Goal: Task Accomplishment & Management: Complete application form

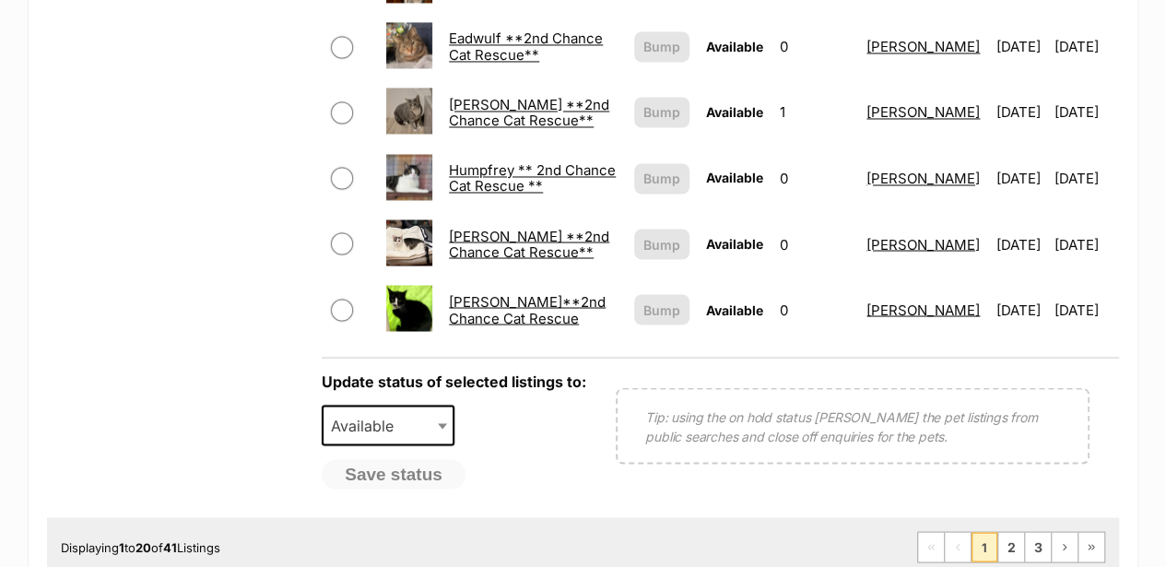
scroll to position [1535, 0]
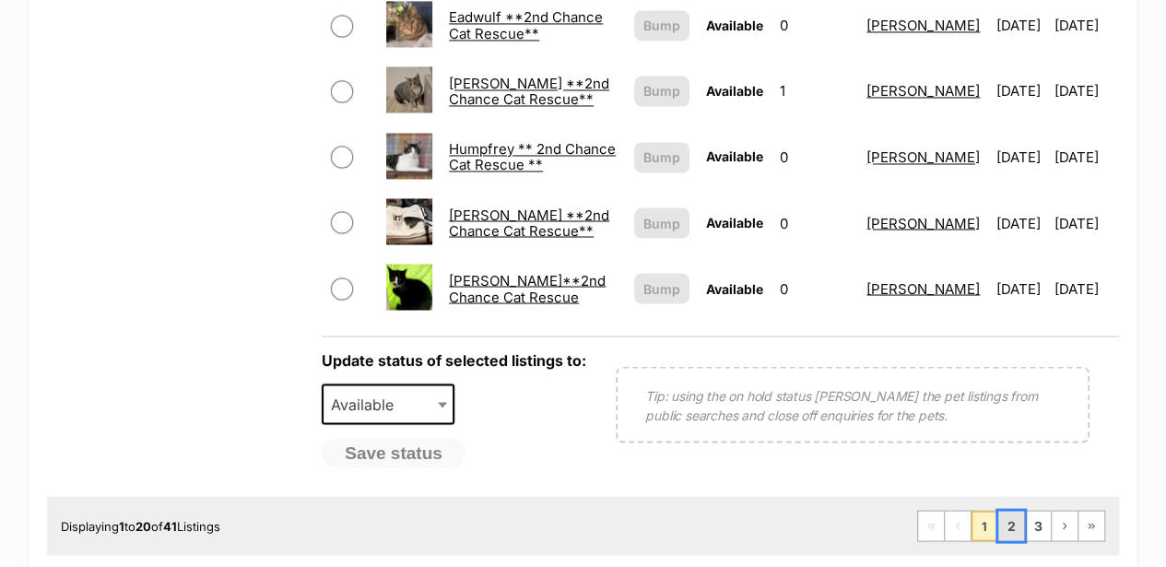
click at [1006, 511] on link "2" at bounding box center [1011, 525] width 26 height 29
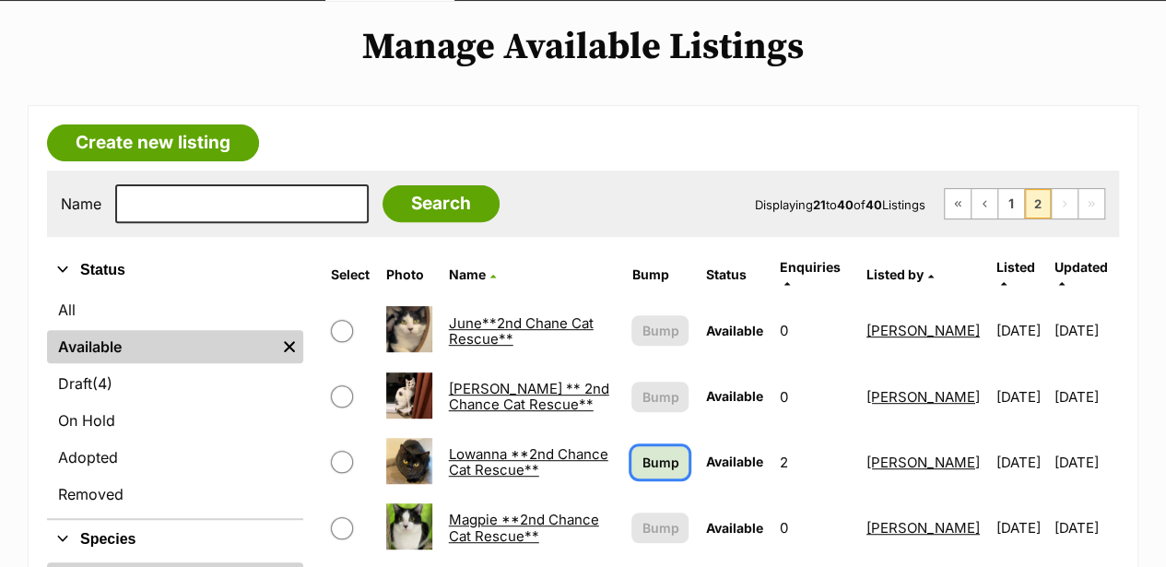
click at [641, 453] on span "Bump" at bounding box center [659, 462] width 37 height 19
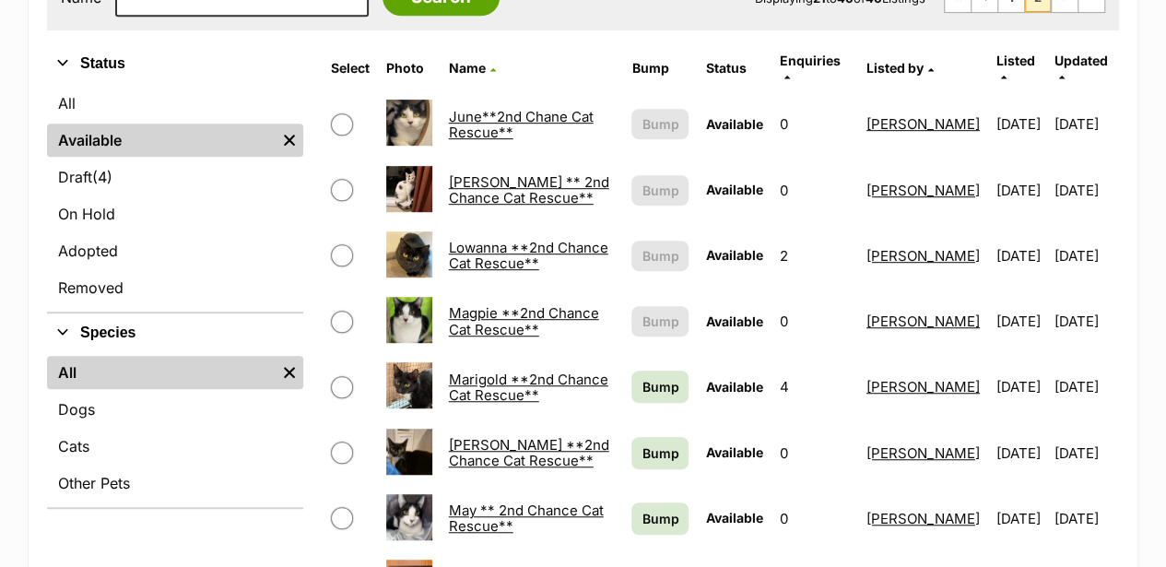
scroll to position [429, 0]
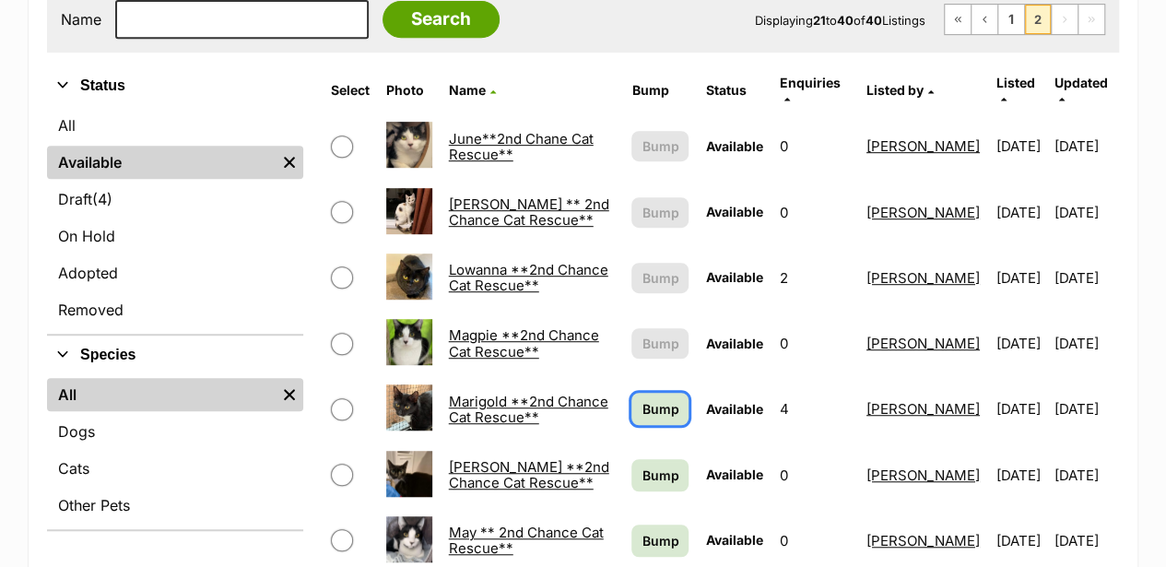
click at [641, 399] on span "Bump" at bounding box center [659, 408] width 37 height 19
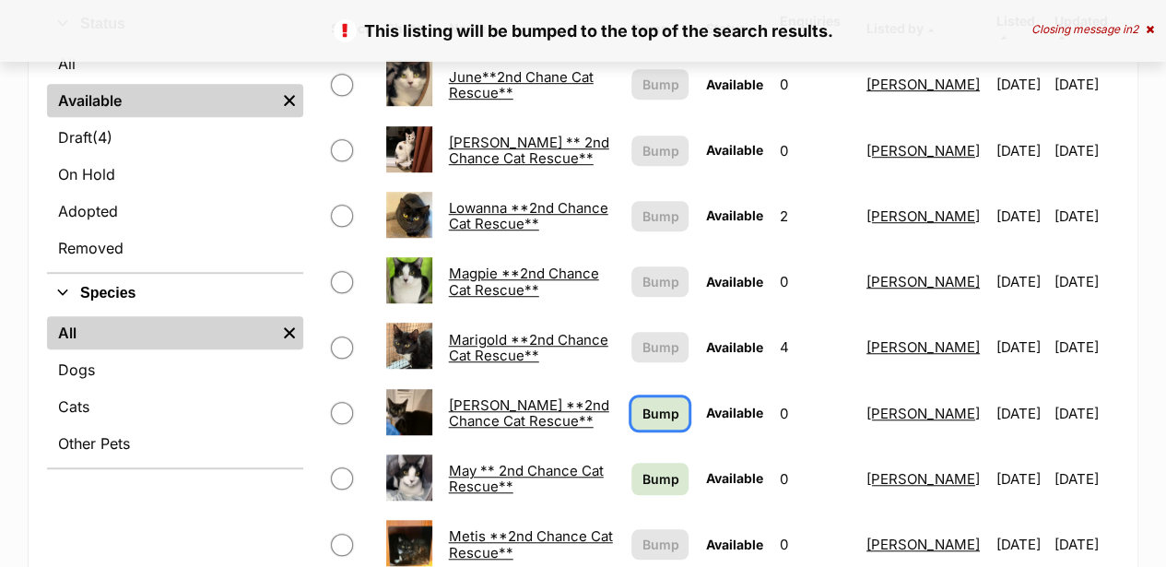
click at [641, 404] on span "Bump" at bounding box center [659, 413] width 37 height 19
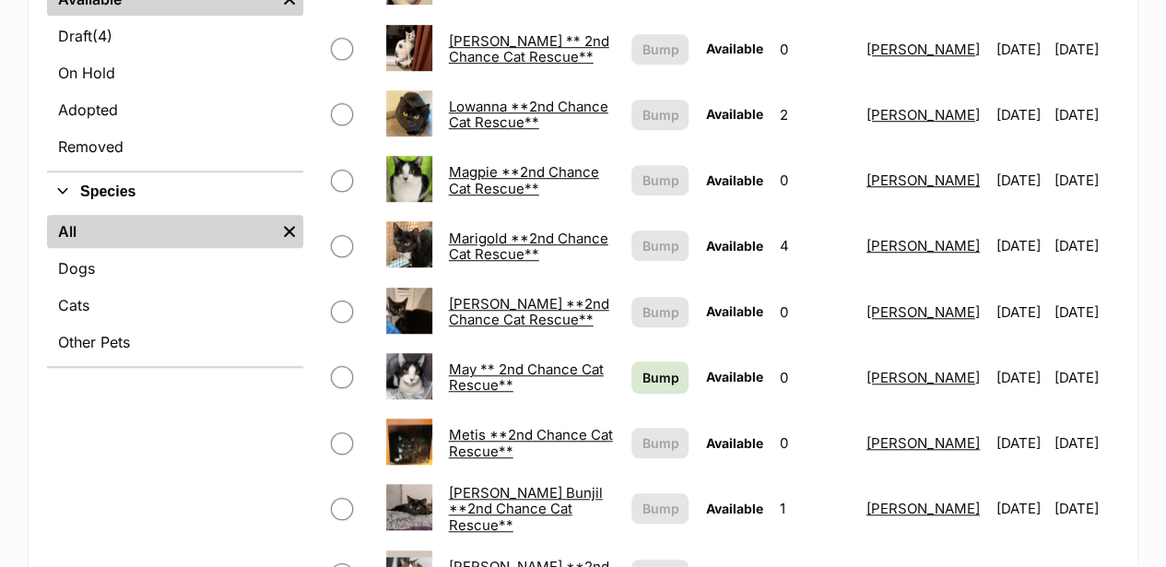
scroll to position [614, 0]
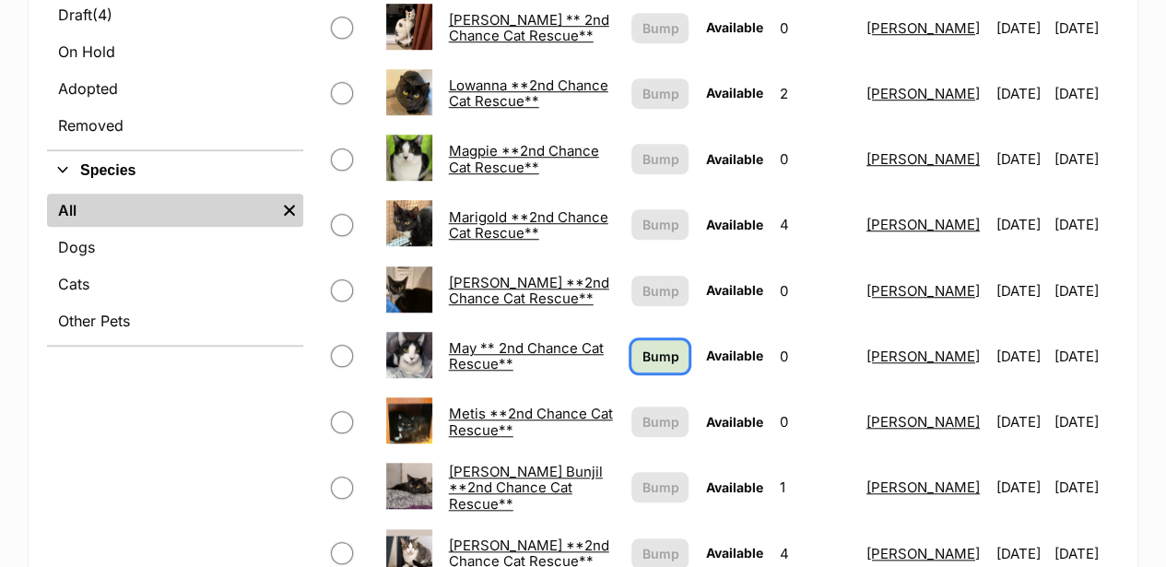
click at [641, 347] on span "Bump" at bounding box center [659, 356] width 37 height 19
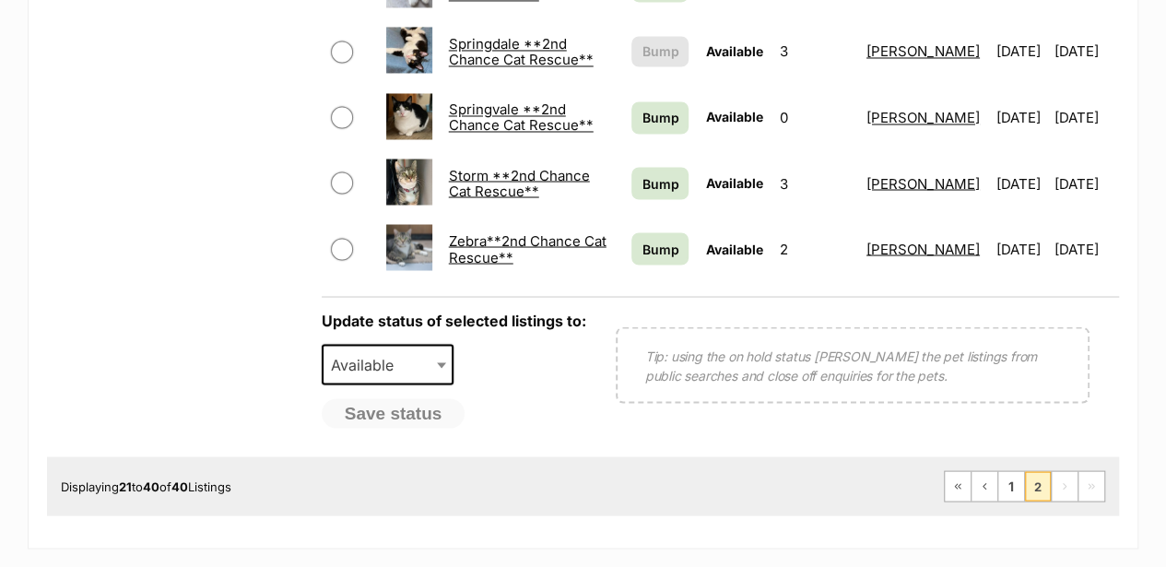
scroll to position [1659, 0]
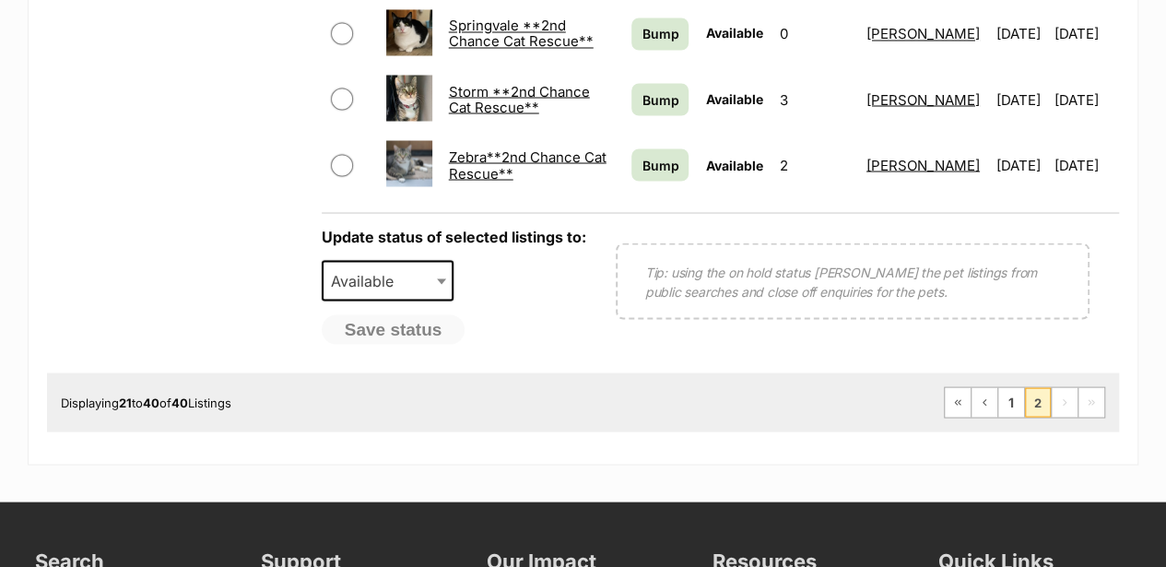
click at [1040, 387] on span "2" at bounding box center [1038, 401] width 26 height 29
click at [1016, 387] on link "1" at bounding box center [1011, 401] width 26 height 29
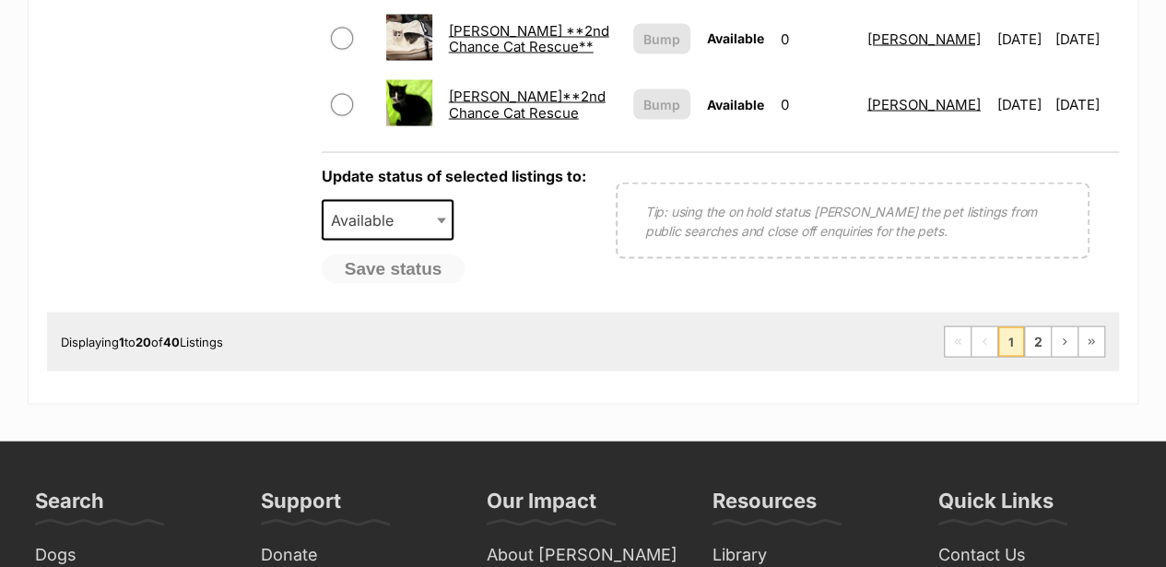
scroll to position [1720, 0]
click at [1061, 335] on span "Next page" at bounding box center [1064, 340] width 11 height 11
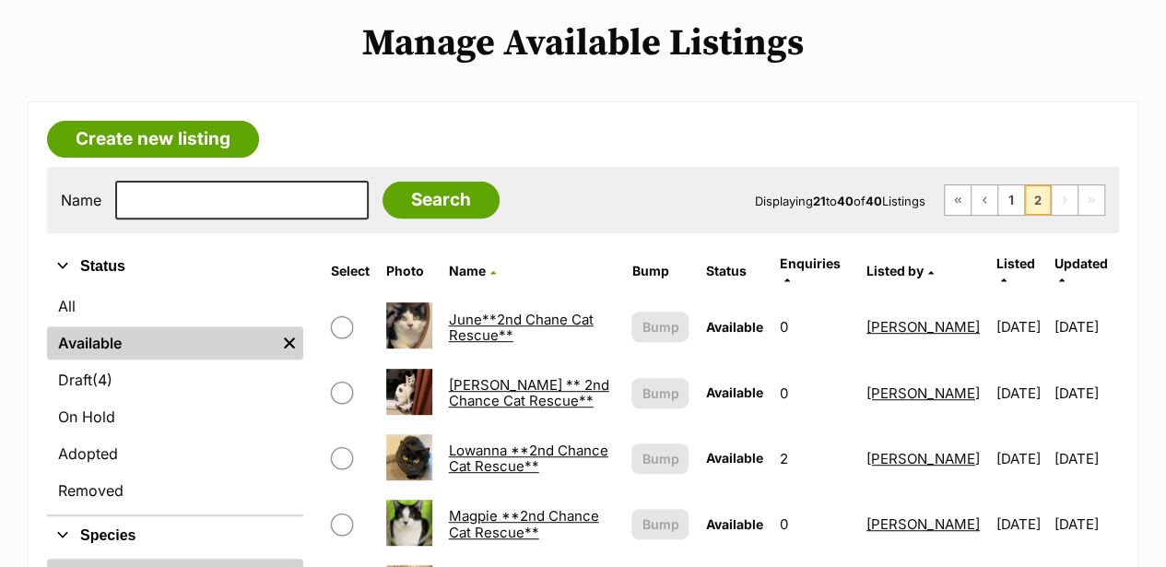
scroll to position [307, 0]
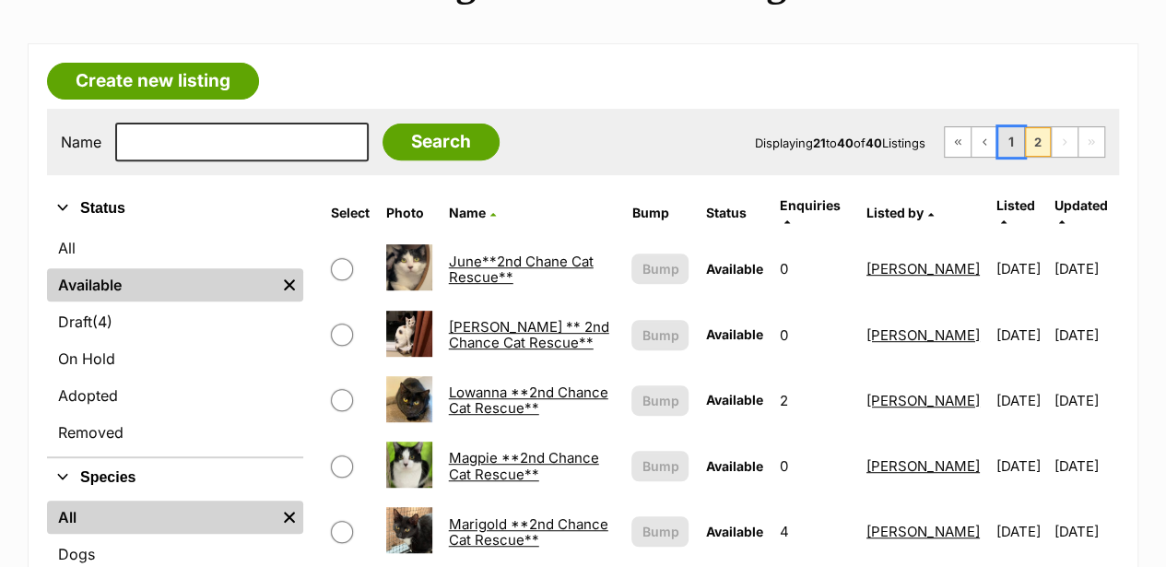
click at [1004, 127] on link "1" at bounding box center [1011, 141] width 26 height 29
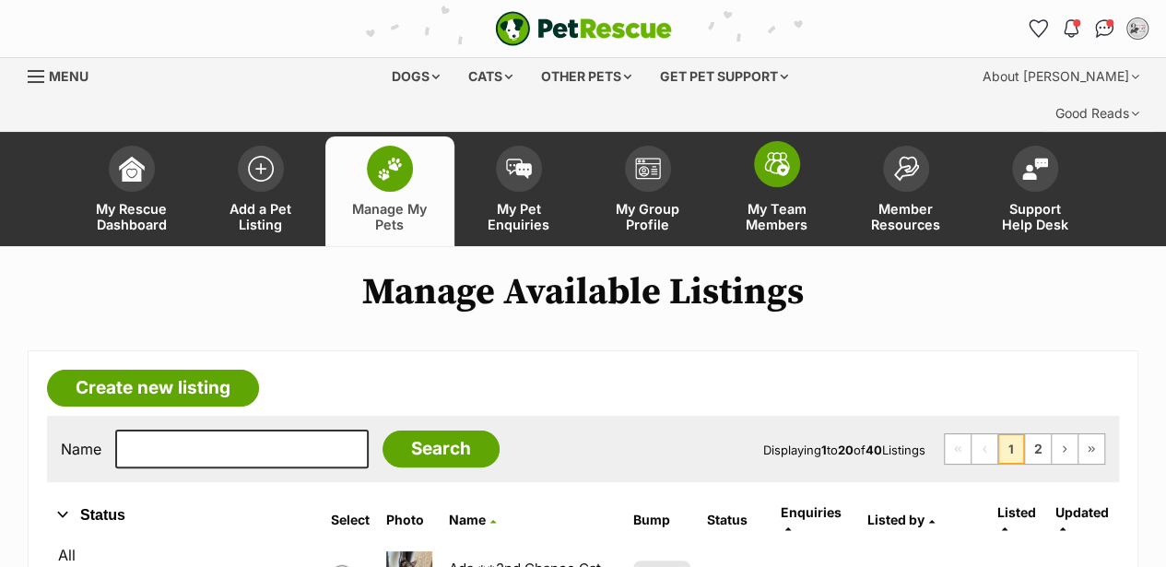
click at [782, 152] on img at bounding box center [777, 164] width 26 height 24
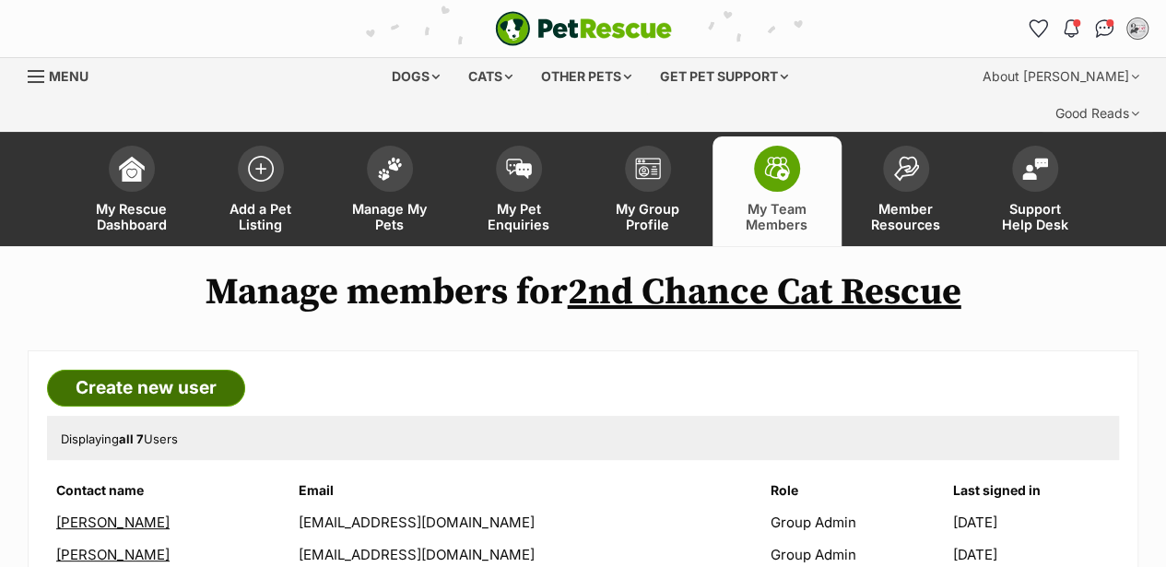
click at [127, 370] on link "Create new user" at bounding box center [146, 388] width 198 height 37
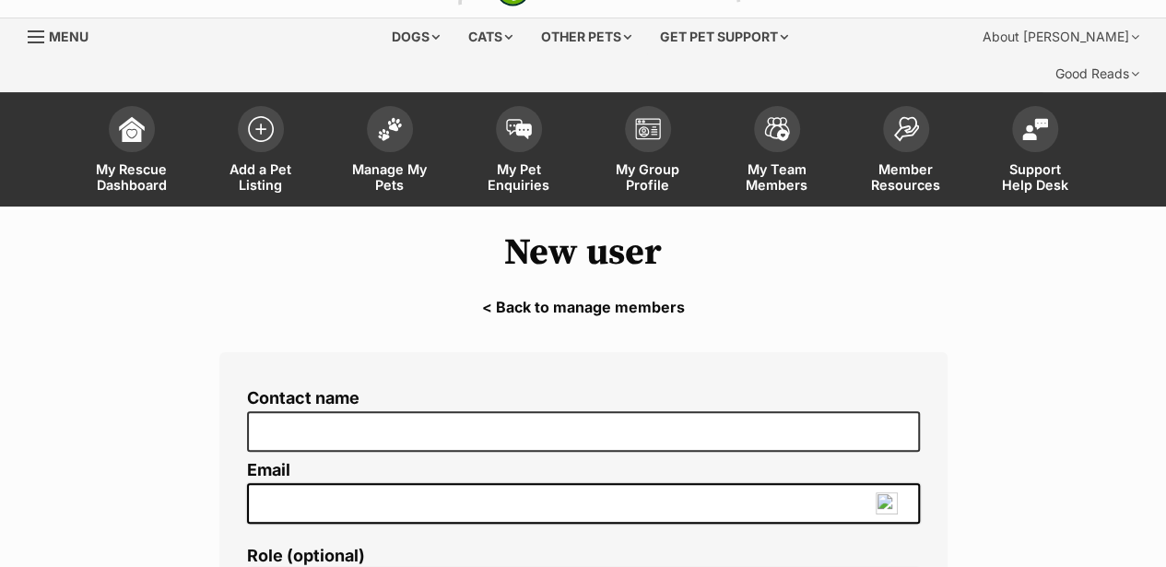
scroll to position [61, 0]
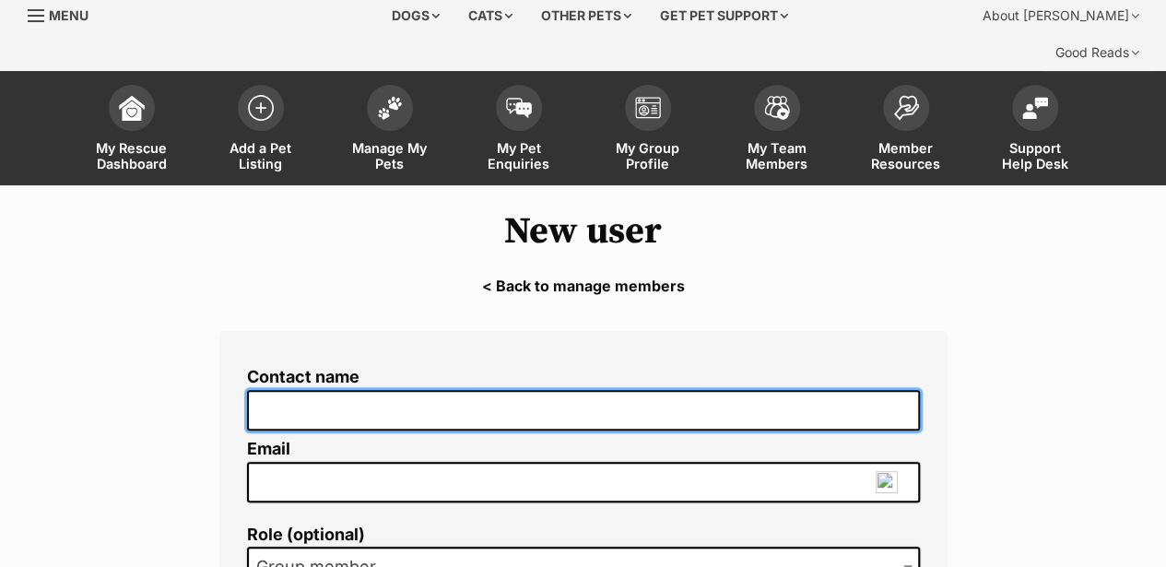
click at [276, 390] on input "Contact name" at bounding box center [583, 410] width 673 height 41
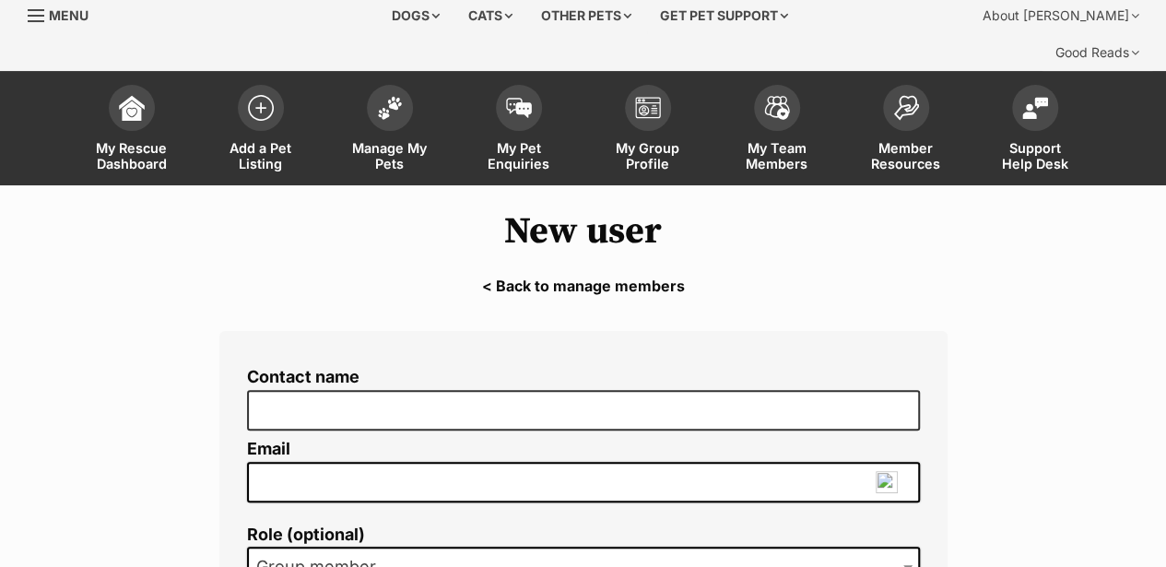
click at [169, 382] on main "New user < Back to manage members Contact name Email Role (optional) Group admi…" at bounding box center [583, 482] width 1166 height 595
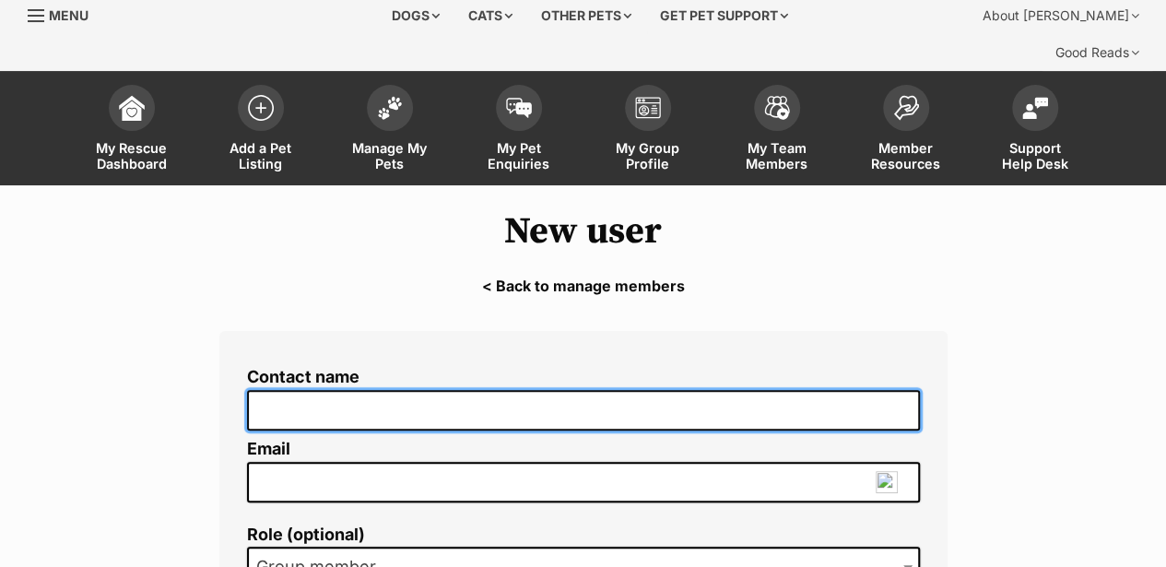
click at [281, 390] on input "Contact name" at bounding box center [583, 410] width 673 height 41
click at [342, 390] on input "[PERSON_NAME]" at bounding box center [583, 410] width 673 height 41
type input "[PERSON_NAME]"
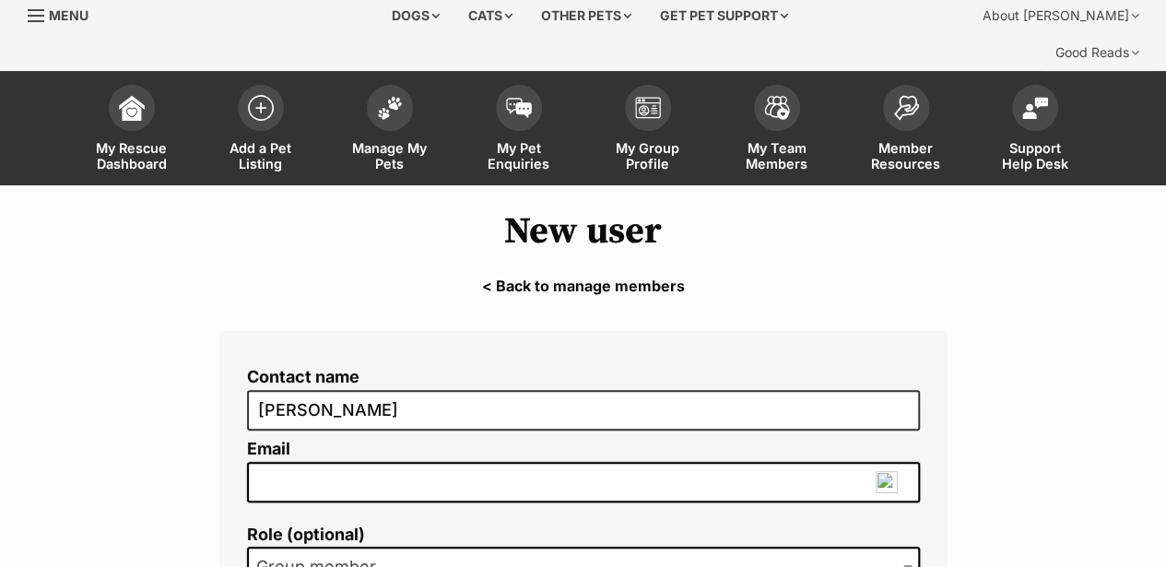
click at [337, 462] on input "Email" at bounding box center [583, 482] width 673 height 41
type input "r"
type input "mathesonnaomi@"
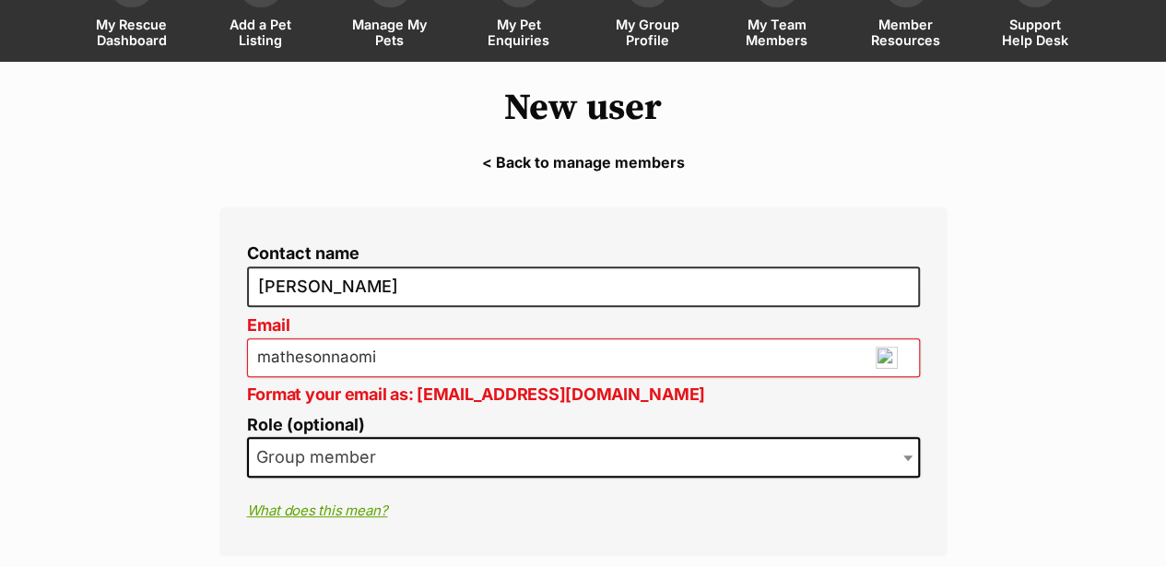
click at [388, 338] on input "mathesonnaomi" at bounding box center [583, 357] width 673 height 39
type input "[EMAIL_ADDRESS][DOMAIN_NAME]"
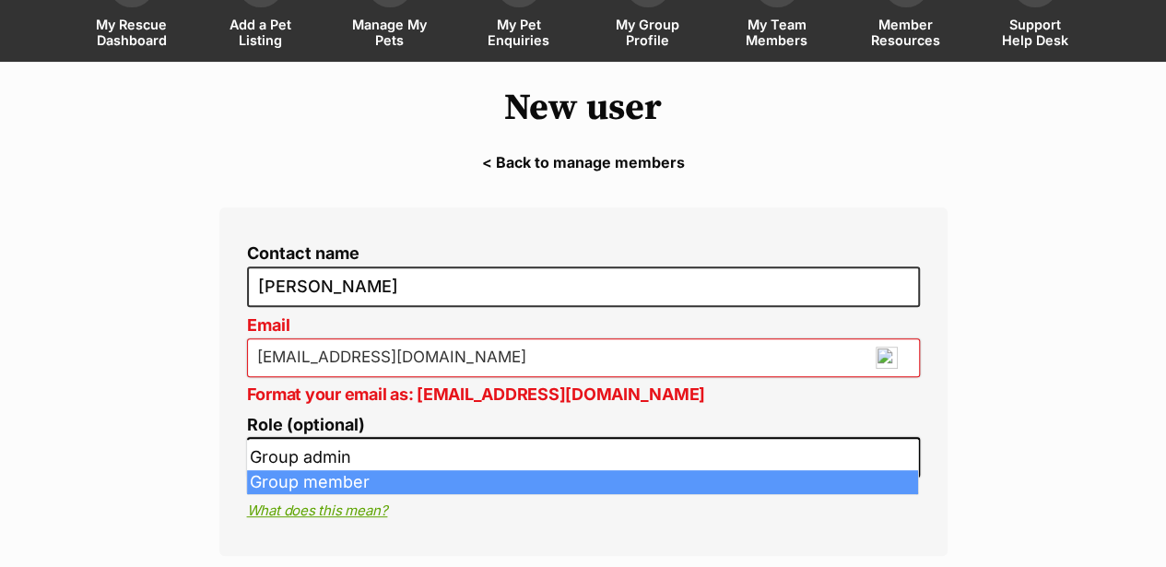
click at [437, 437] on span "Group member" at bounding box center [583, 457] width 673 height 41
click at [442, 437] on span "Group member" at bounding box center [583, 457] width 673 height 41
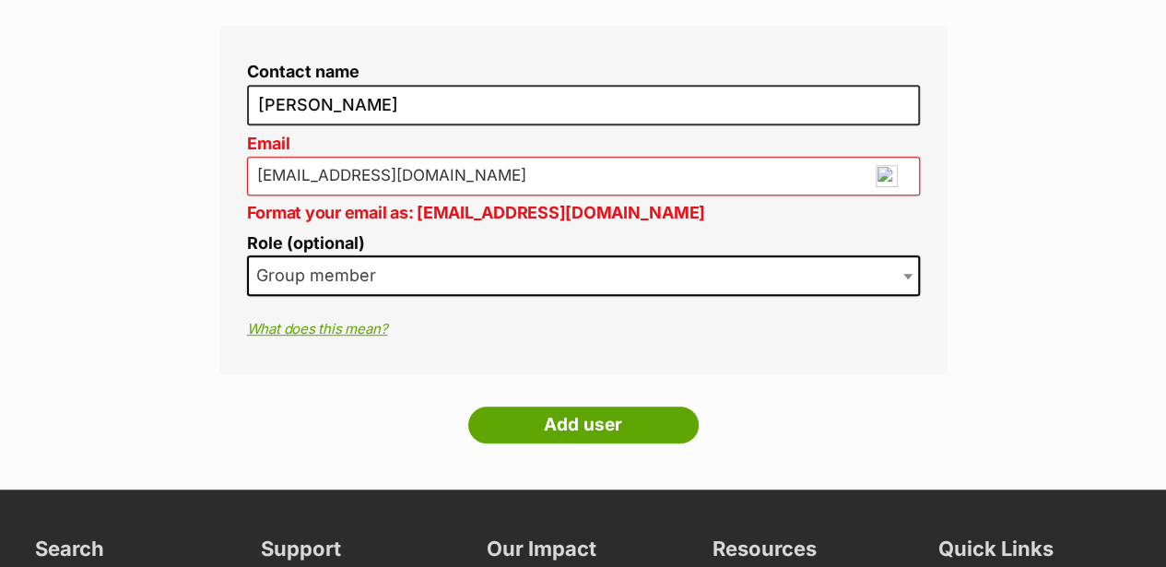
scroll to position [369, 0]
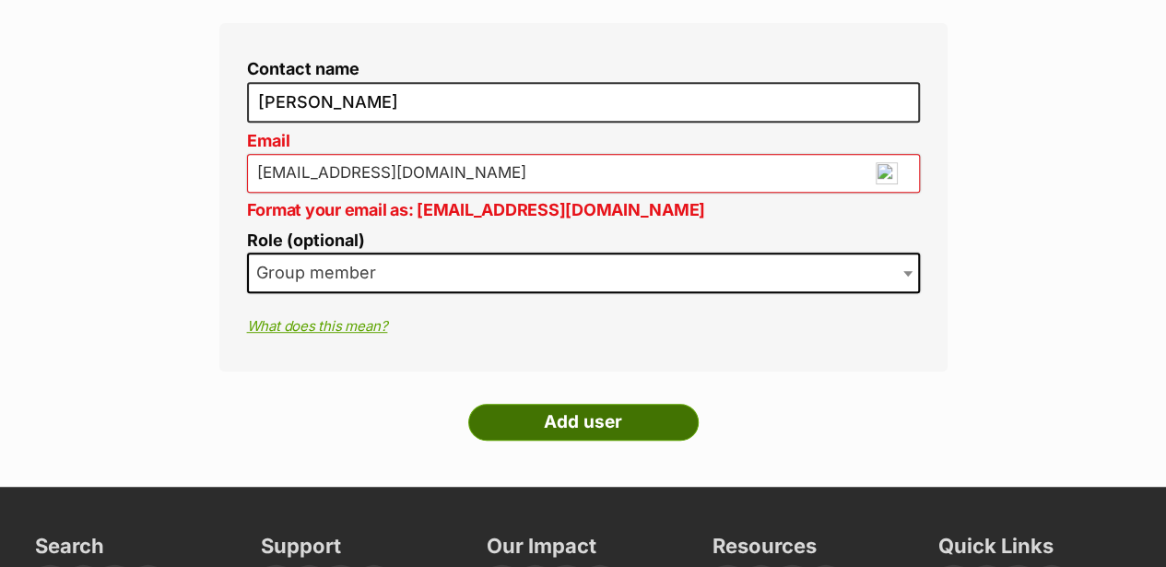
click at [557, 404] on input "Add user" at bounding box center [583, 422] width 230 height 37
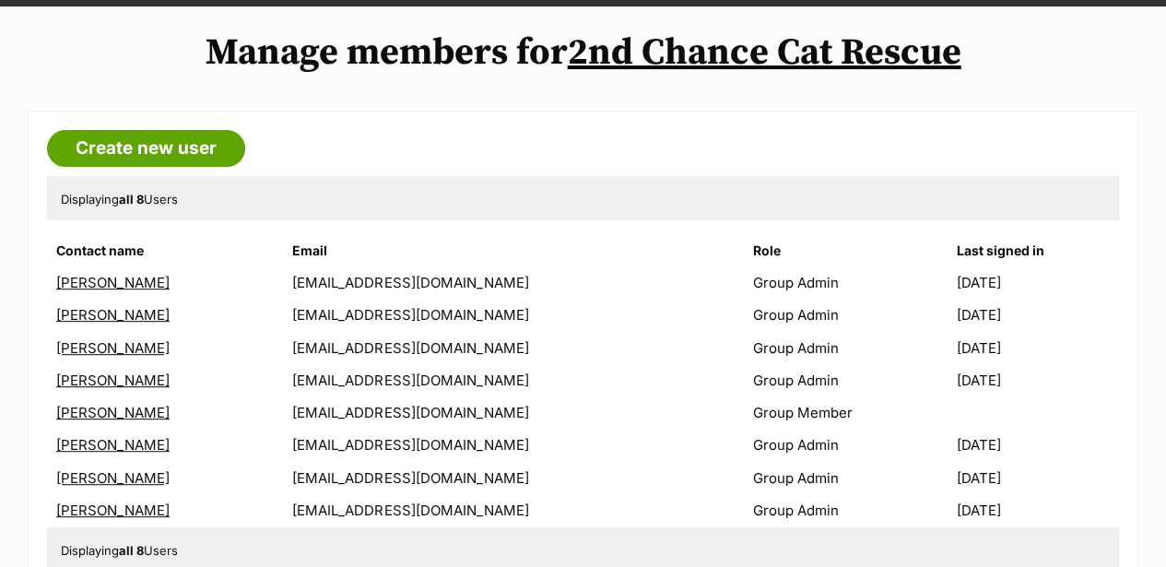
scroll to position [369, 0]
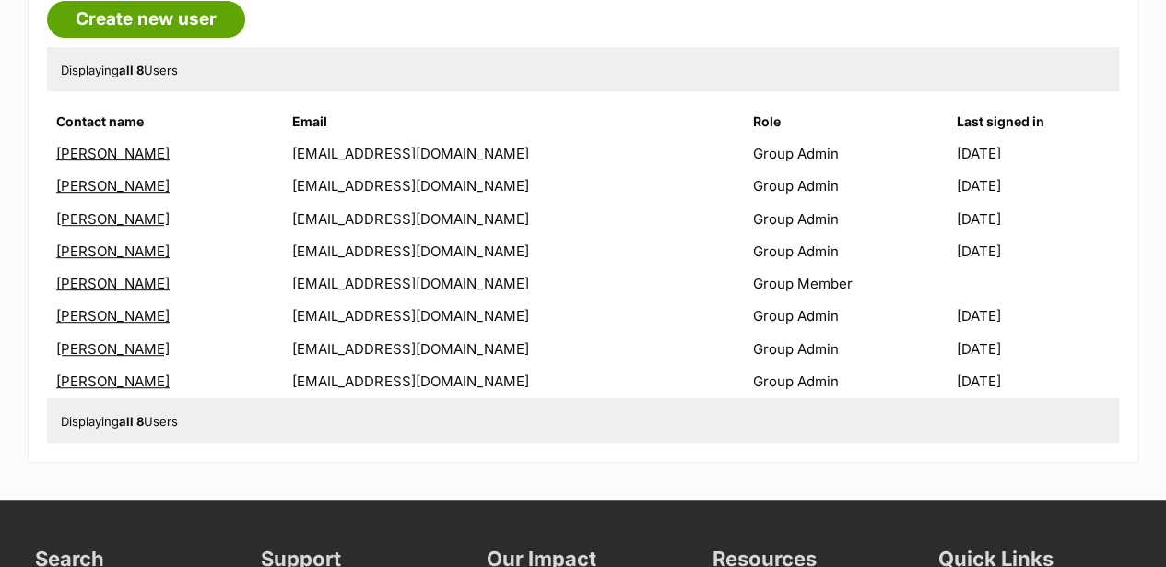
click at [97, 275] on link "[PERSON_NAME]" at bounding box center [112, 284] width 113 height 18
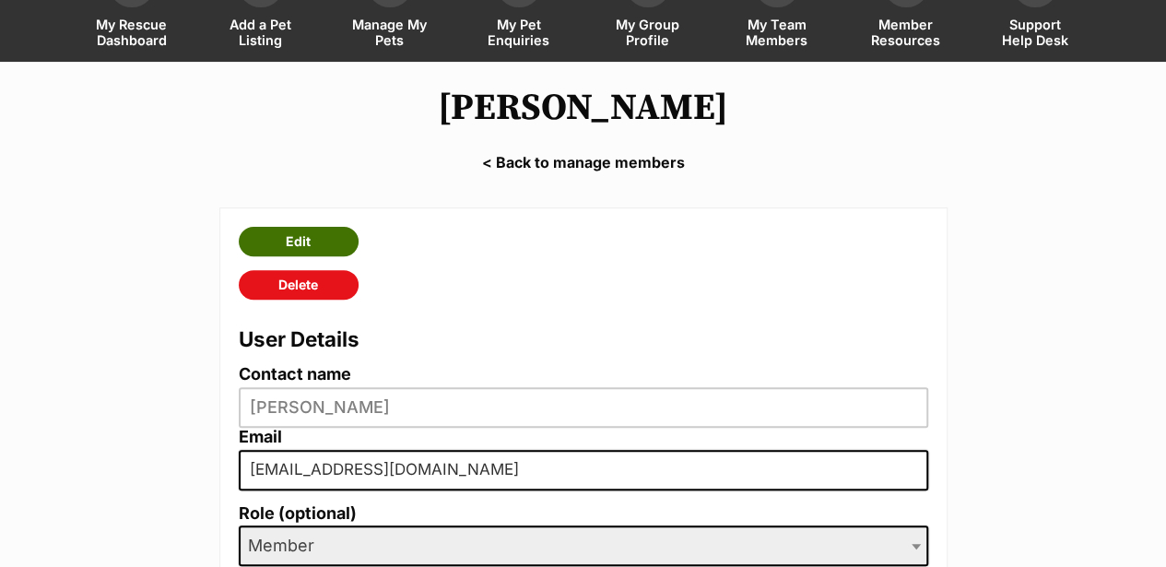
click at [304, 227] on link "Edit" at bounding box center [299, 241] width 120 height 29
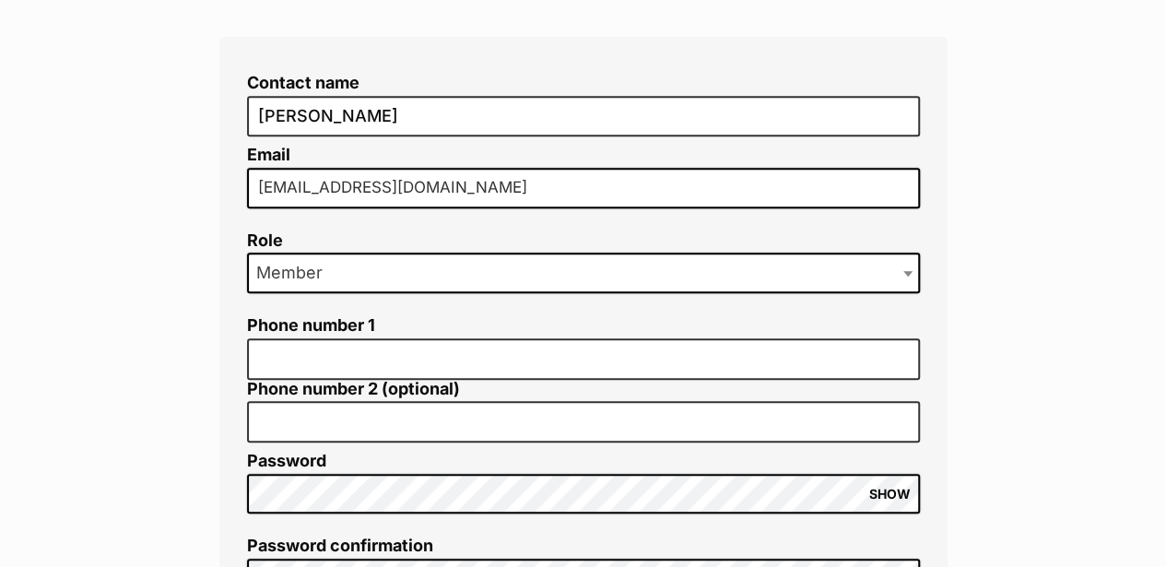
click at [347, 253] on span "Member" at bounding box center [583, 273] width 673 height 41
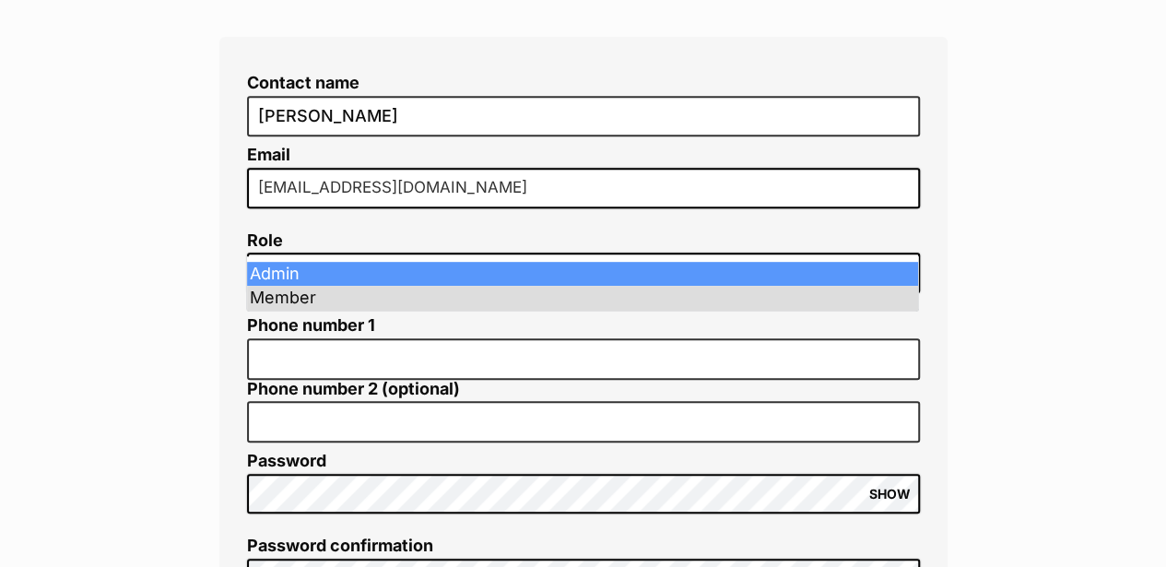
select select "2"
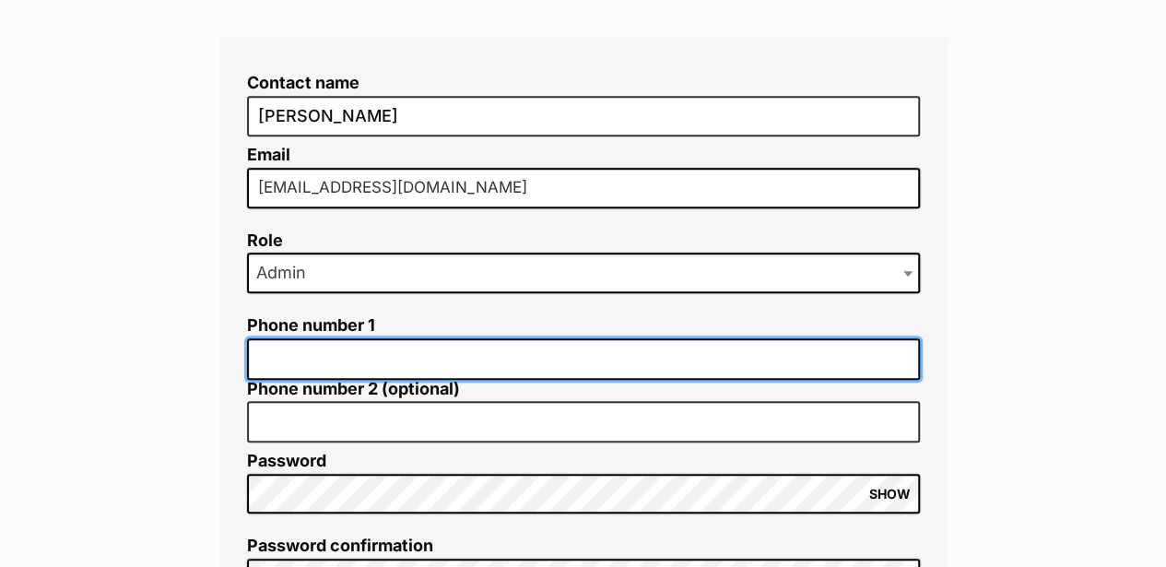
click at [292, 338] on input "Phone number 1" at bounding box center [583, 358] width 673 height 41
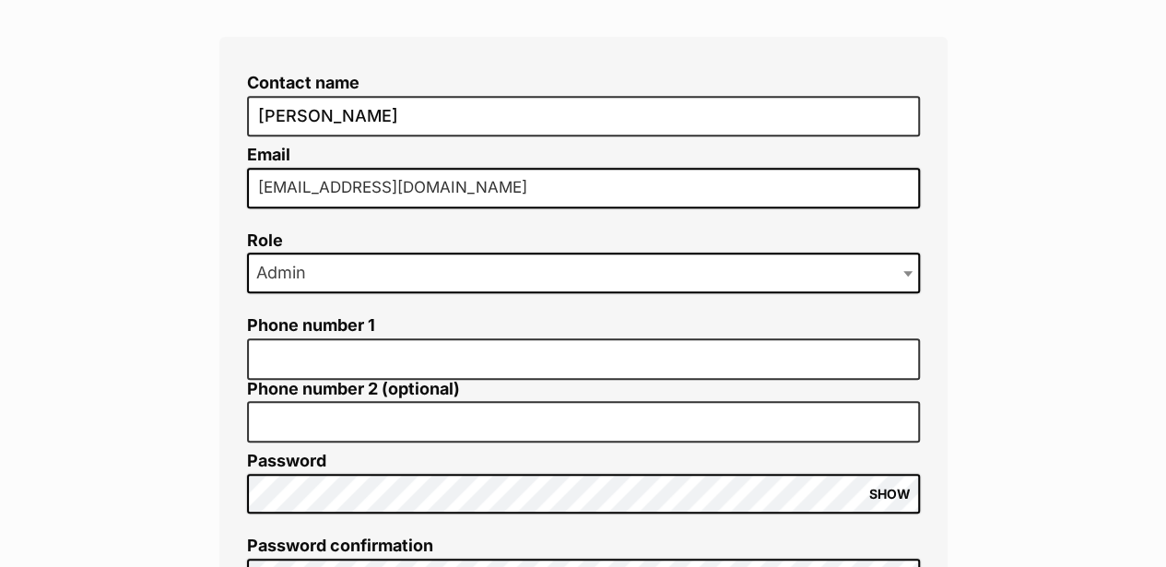
click at [201, 302] on div "Contact name [PERSON_NAME] Email [EMAIL_ADDRESS][DOMAIN_NAME] Role Admin Member…" at bounding box center [583, 375] width 783 height 704
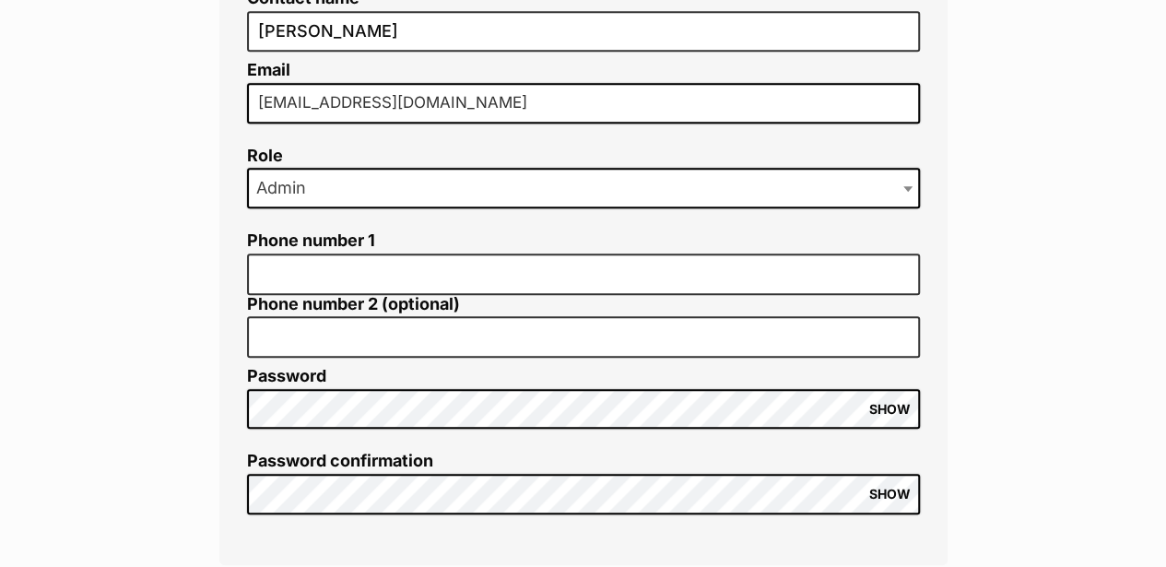
scroll to position [491, 0]
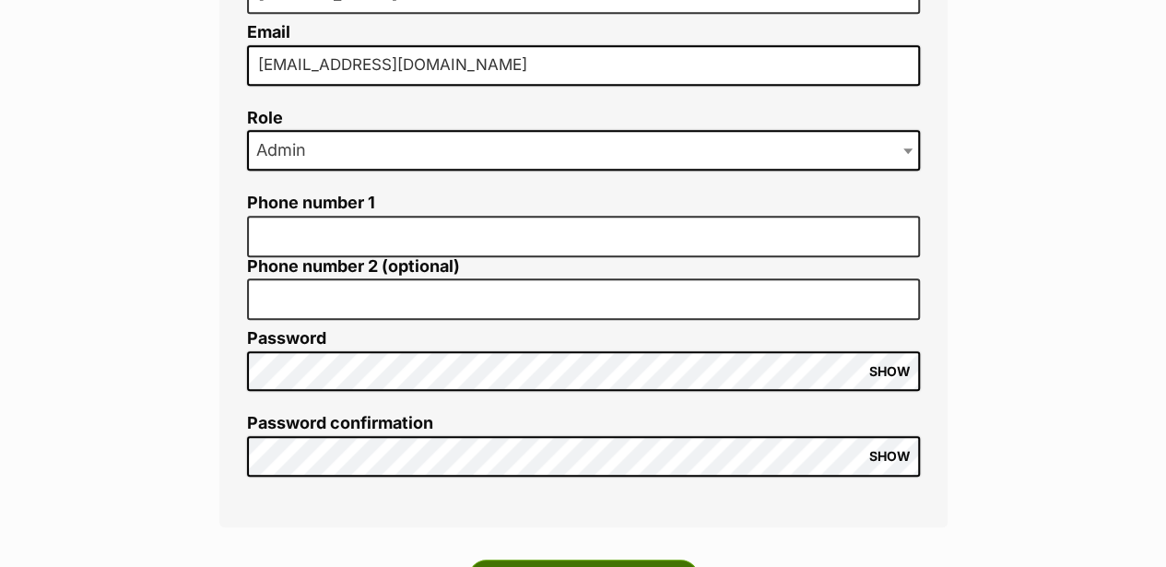
click at [559, 559] on input "Update User" at bounding box center [583, 577] width 230 height 37
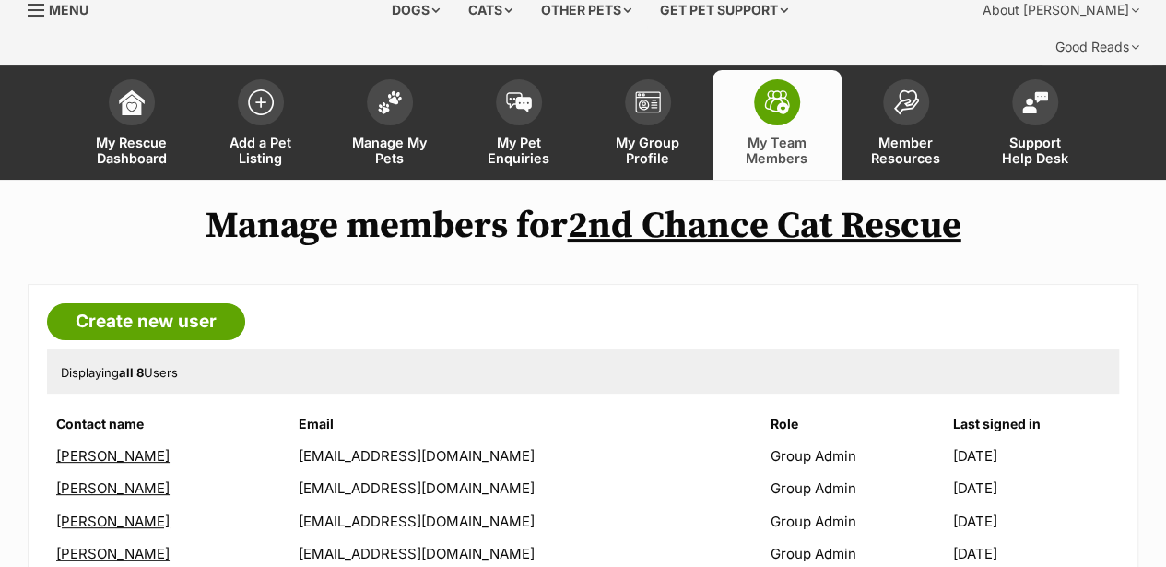
scroll to position [61, 0]
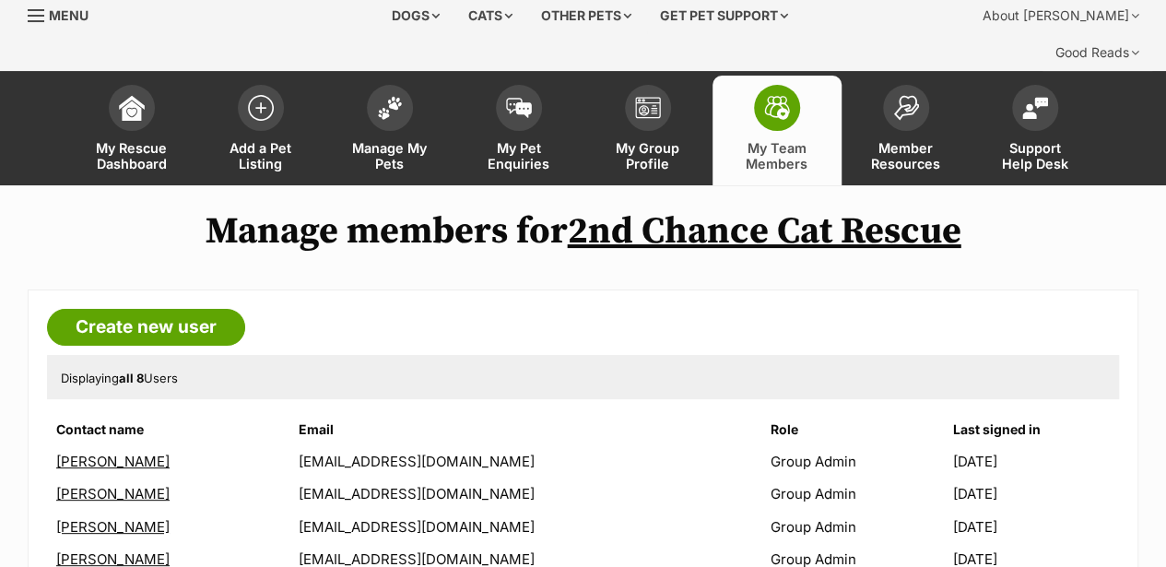
drag, startPoint x: 253, startPoint y: 4, endPoint x: 44, endPoint y: 240, distance: 315.3
click at [44, 240] on main "Manage members for 2nd Chance Cat Rescue Create new user Displaying all 8 Users…" at bounding box center [583, 496] width 1166 height 622
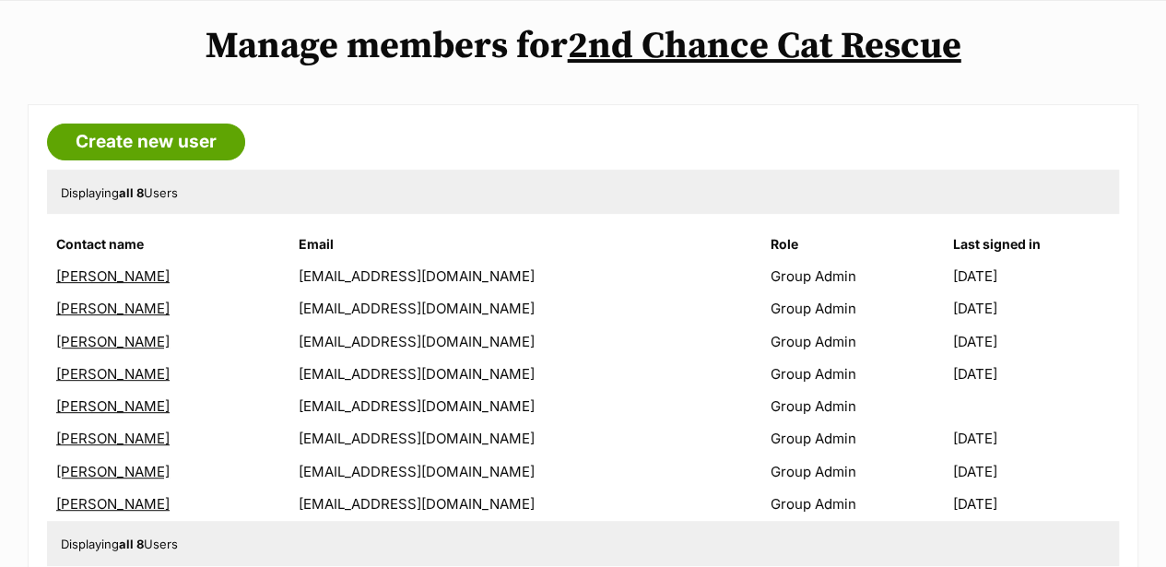
scroll to position [307, 0]
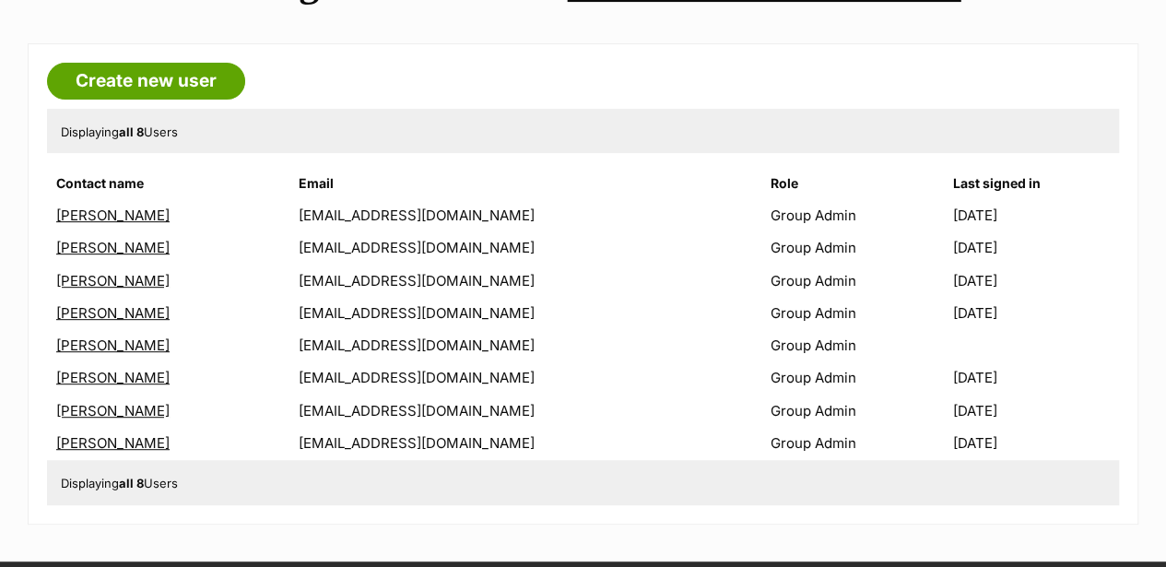
click at [129, 336] on link "[PERSON_NAME]" at bounding box center [112, 345] width 113 height 18
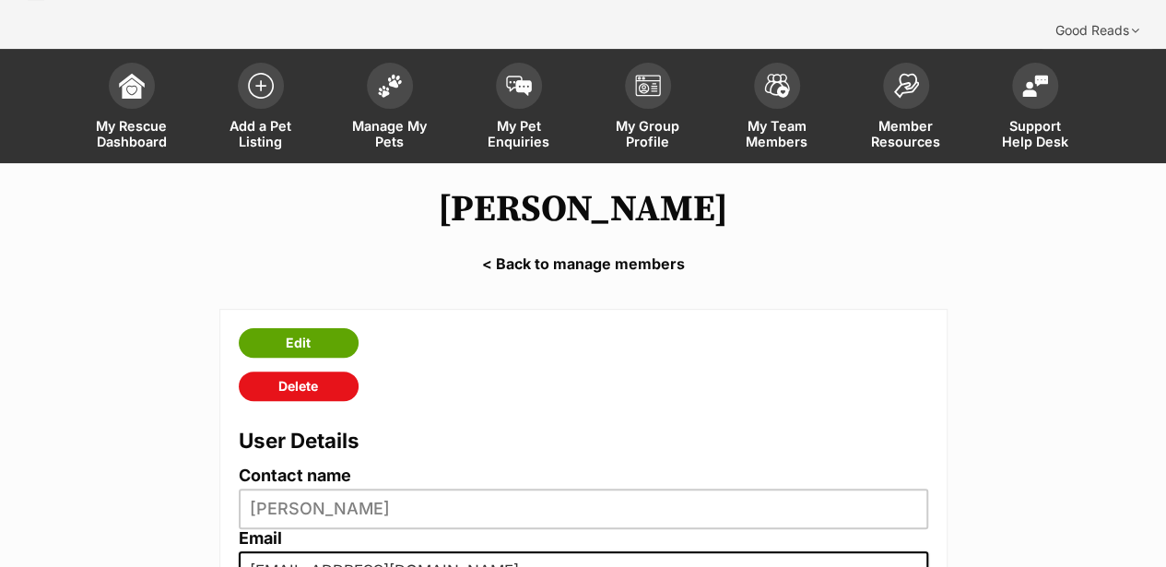
scroll to position [61, 0]
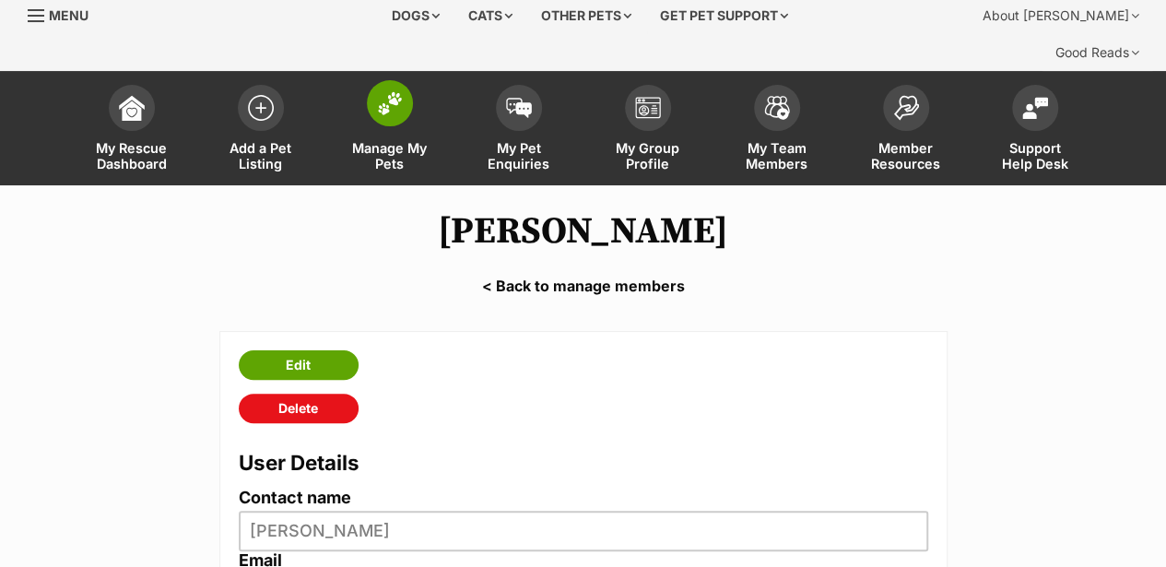
click at [383, 80] on span at bounding box center [390, 103] width 46 height 46
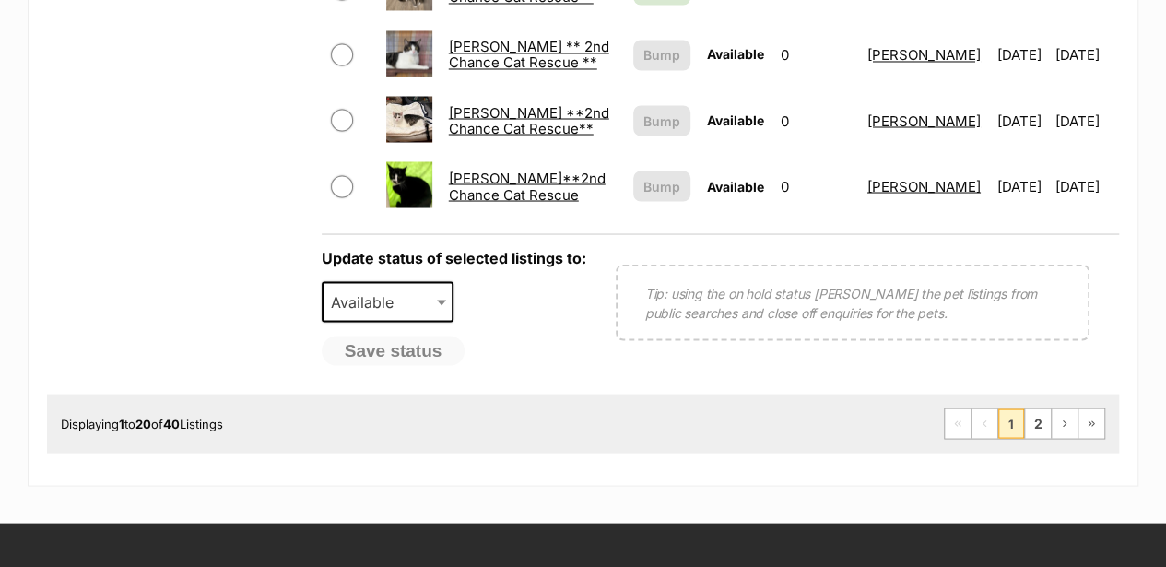
scroll to position [1659, 0]
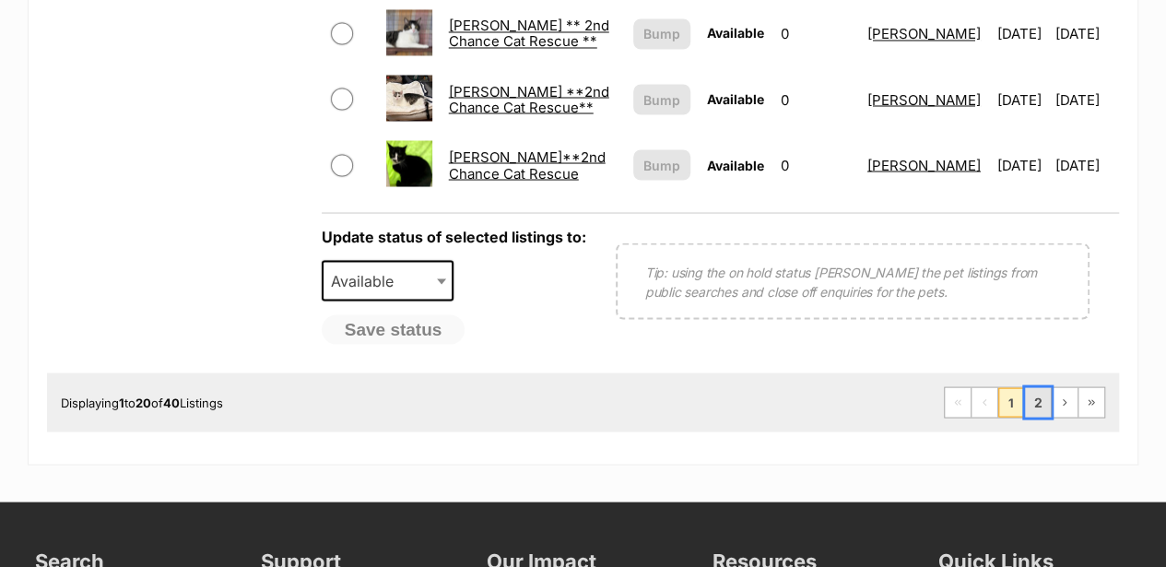
click at [1042, 387] on link "2" at bounding box center [1038, 401] width 26 height 29
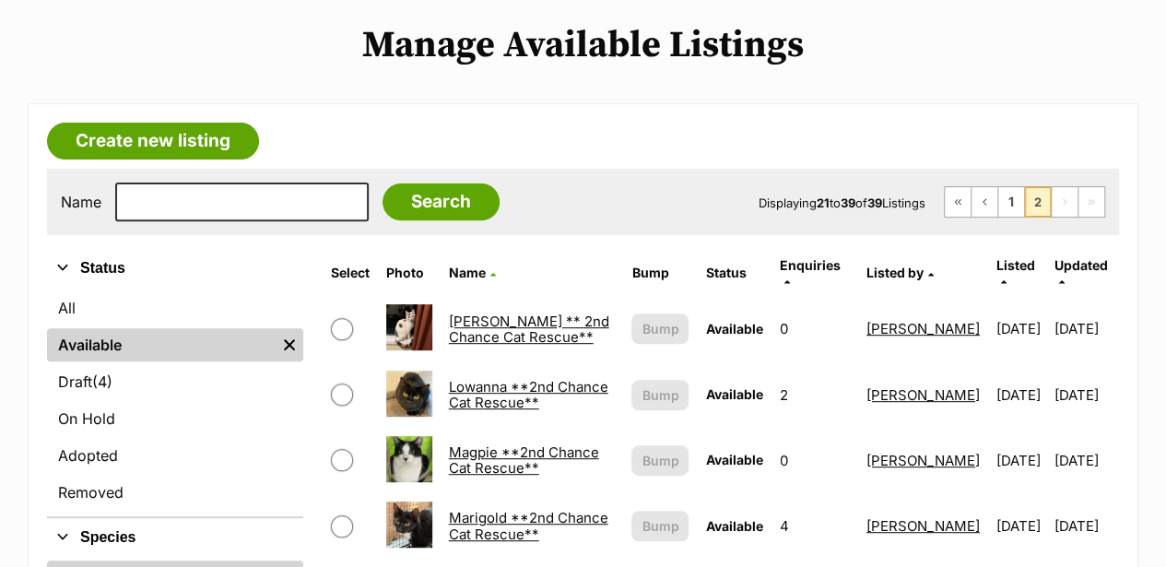
scroll to position [245, 0]
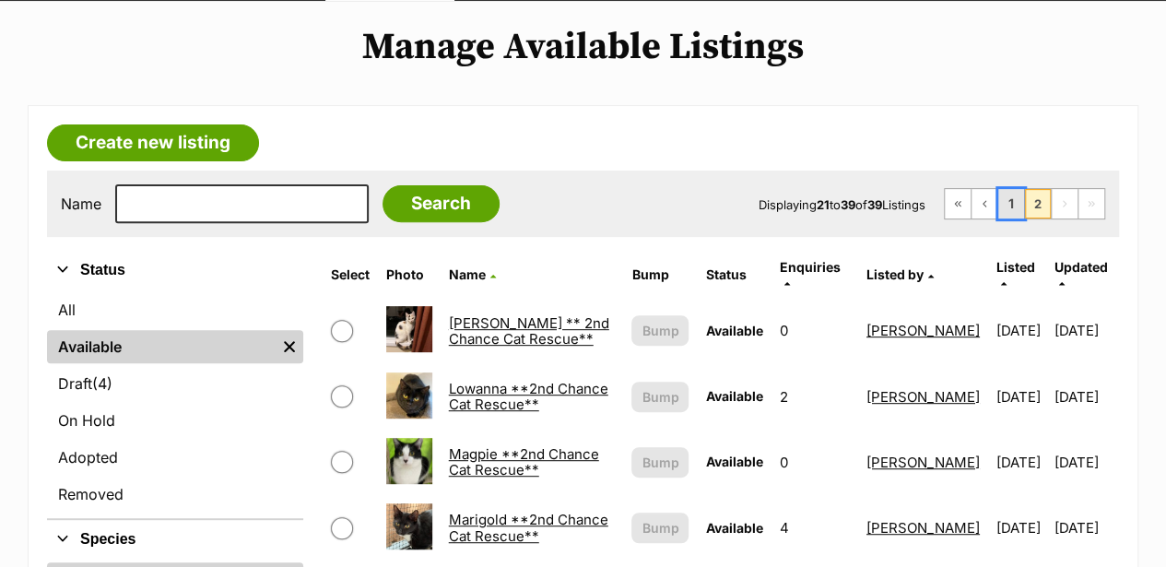
click at [1008, 189] on link "1" at bounding box center [1011, 203] width 26 height 29
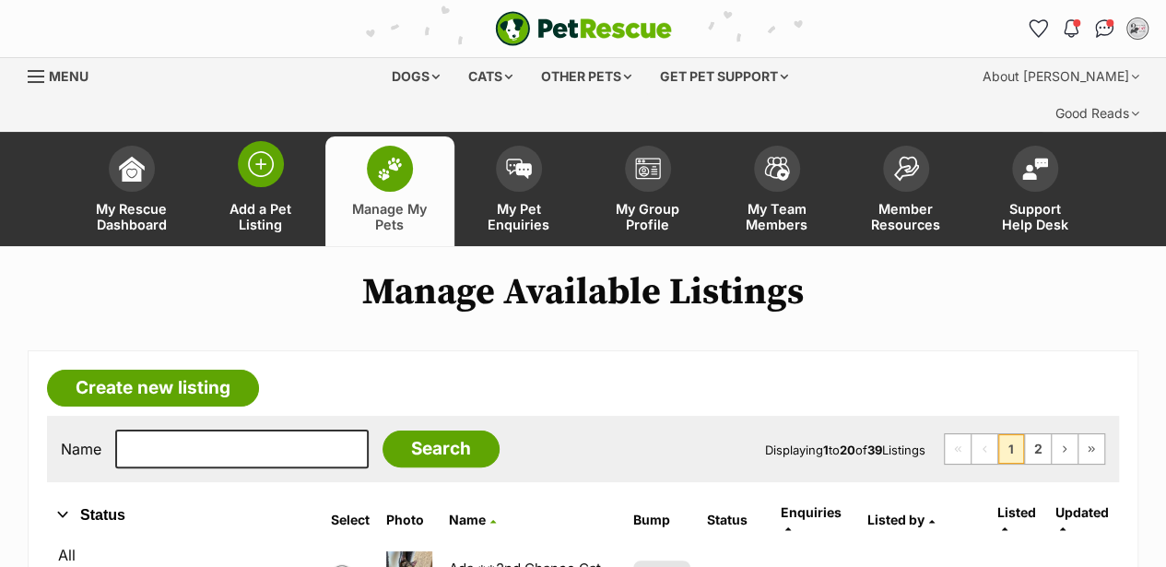
click at [254, 151] on img at bounding box center [261, 164] width 26 height 26
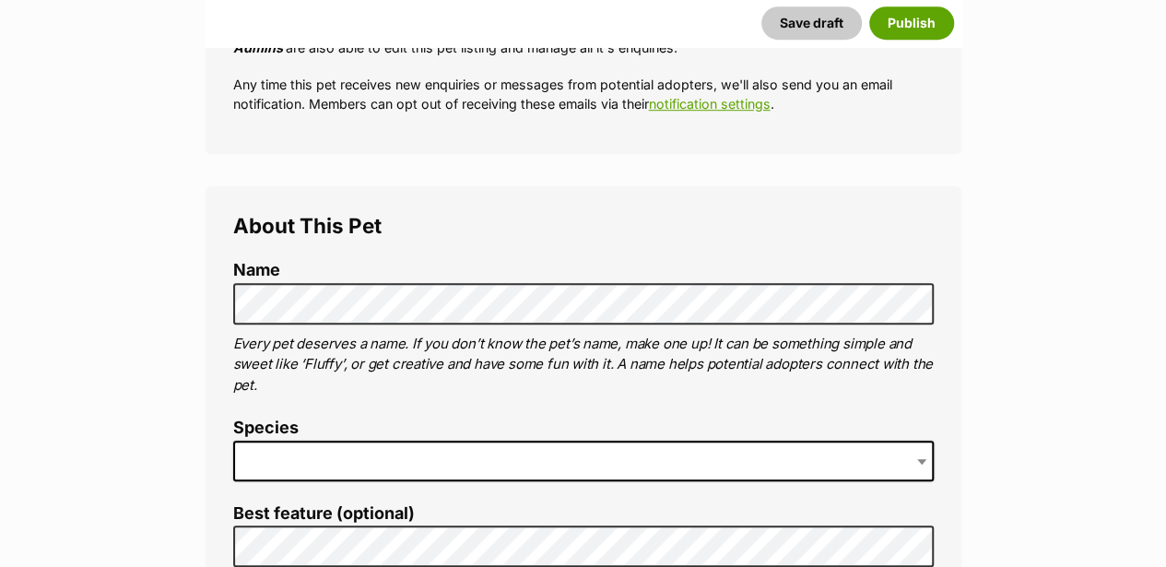
scroll to position [553, 0]
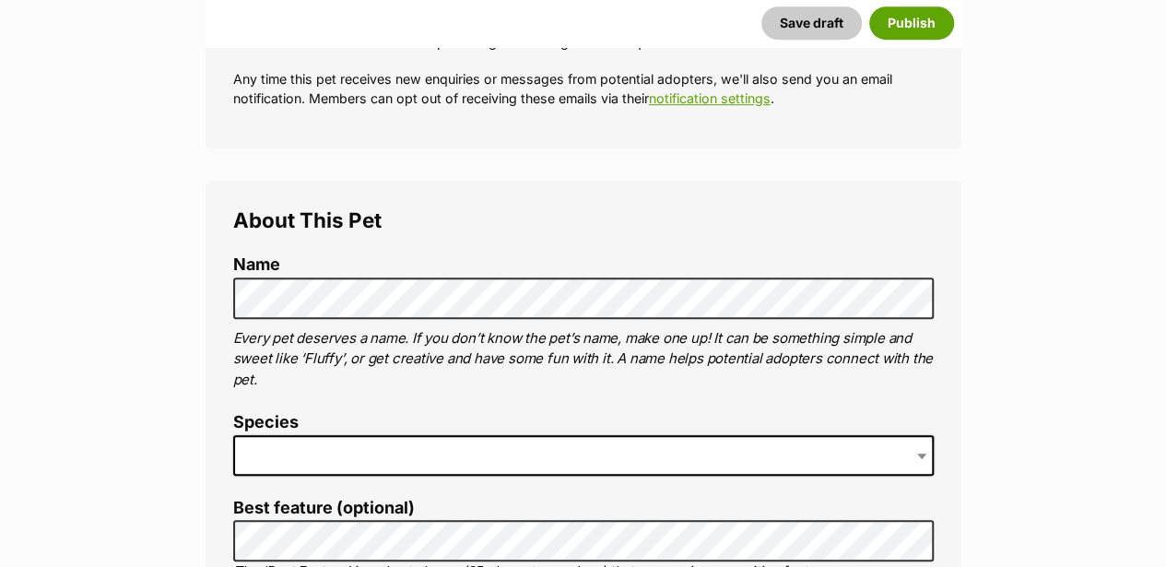
click at [278, 435] on span at bounding box center [583, 455] width 700 height 41
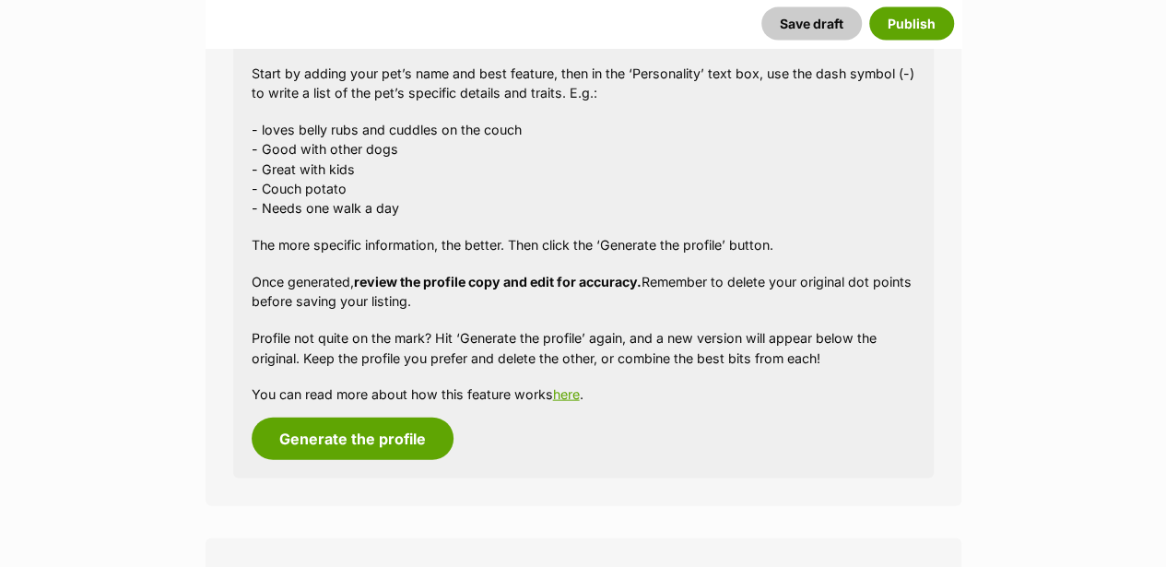
scroll to position [1781, 0]
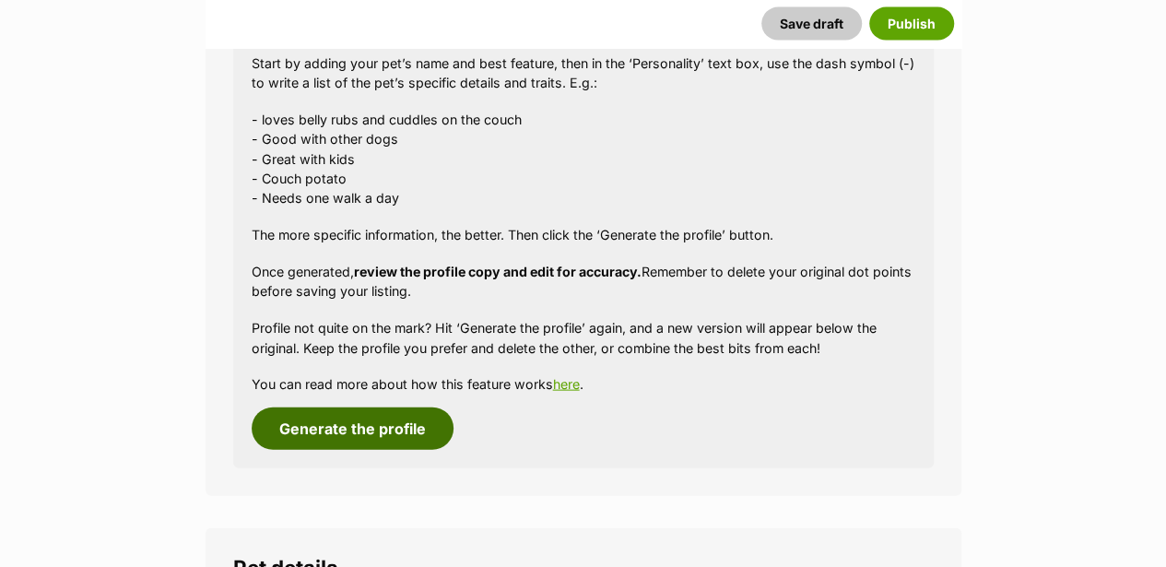
click at [374, 407] on button "Generate the profile" at bounding box center [353, 428] width 202 height 42
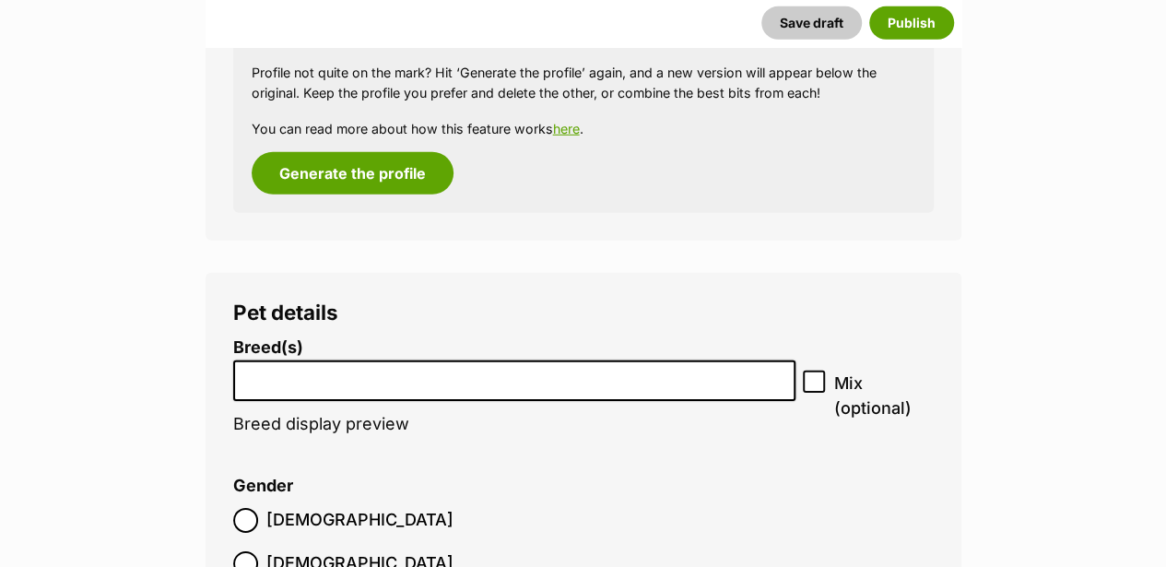
scroll to position [2746, 0]
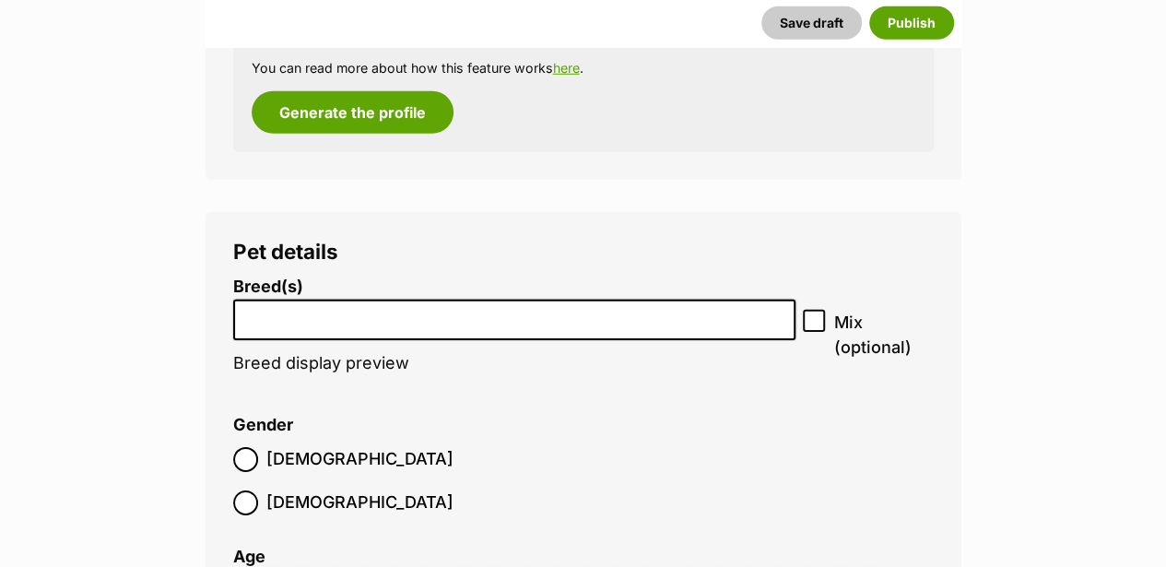
click at [260, 301] on li at bounding box center [515, 320] width 550 height 38
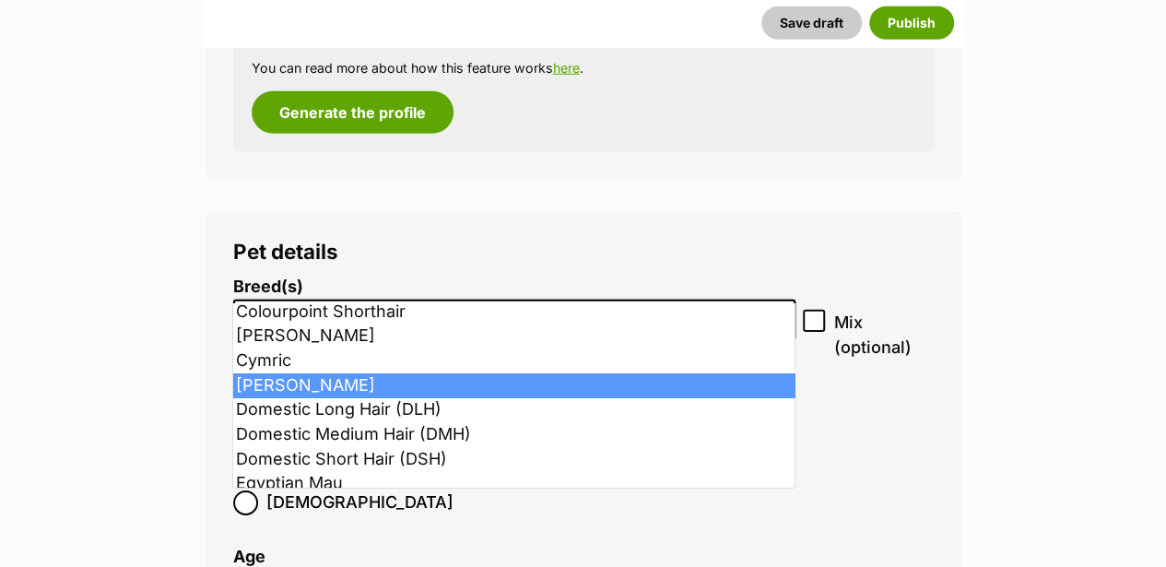
scroll to position [429, 0]
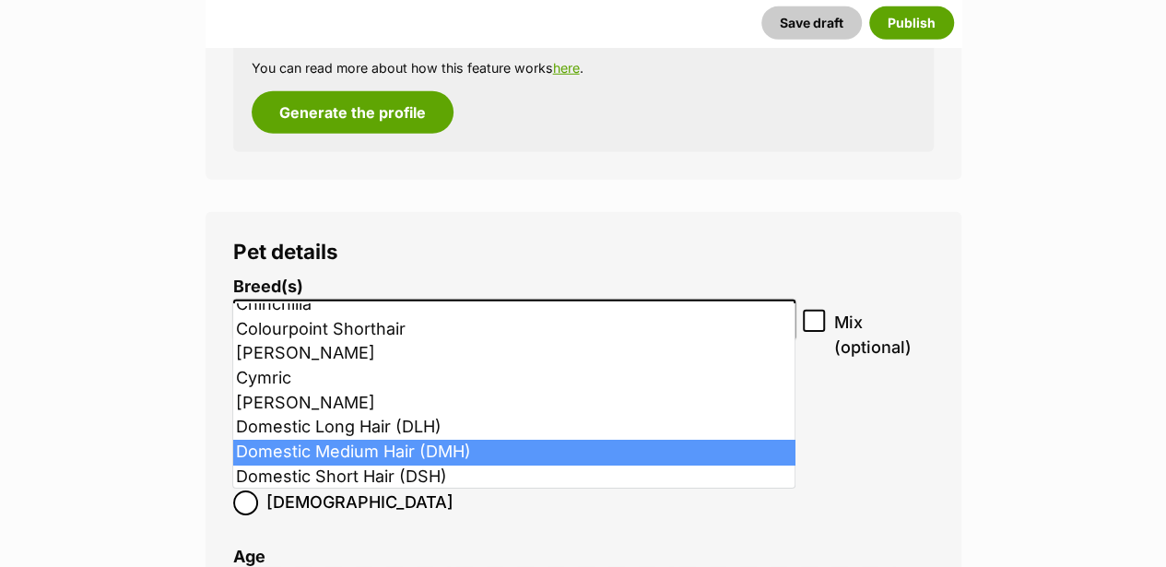
select select "252101"
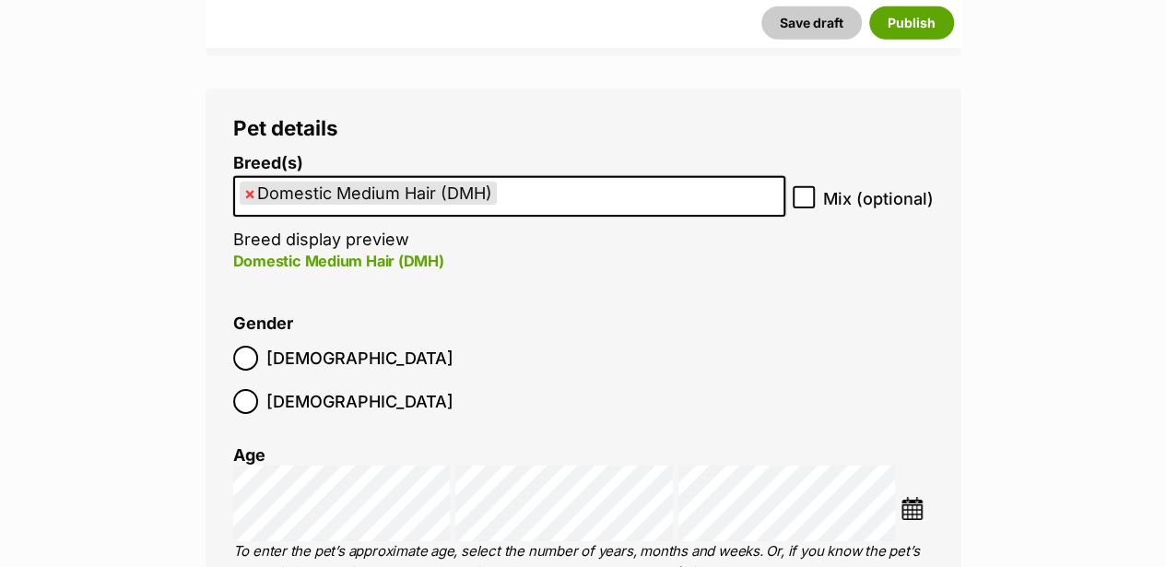
scroll to position [2931, 0]
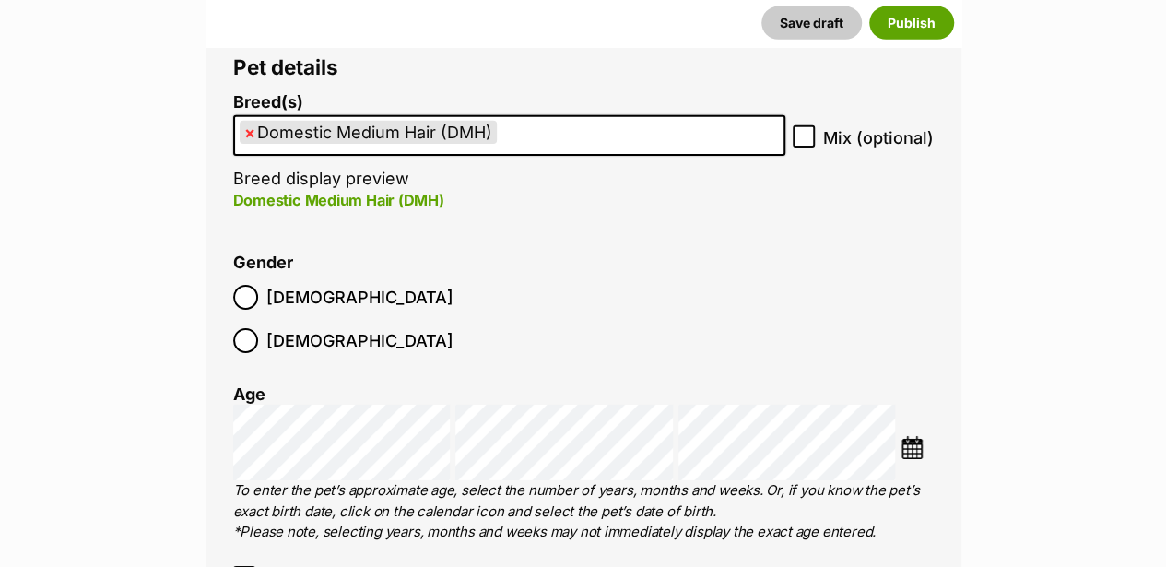
click at [920, 436] on img at bounding box center [911, 447] width 23 height 23
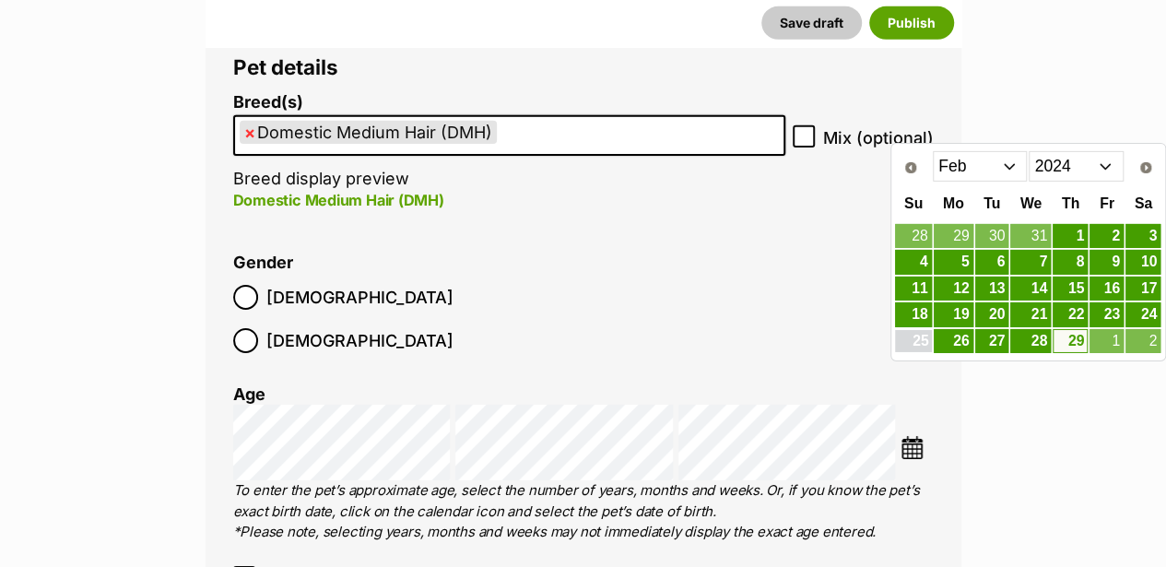
click at [913, 335] on link "25" at bounding box center [913, 341] width 36 height 23
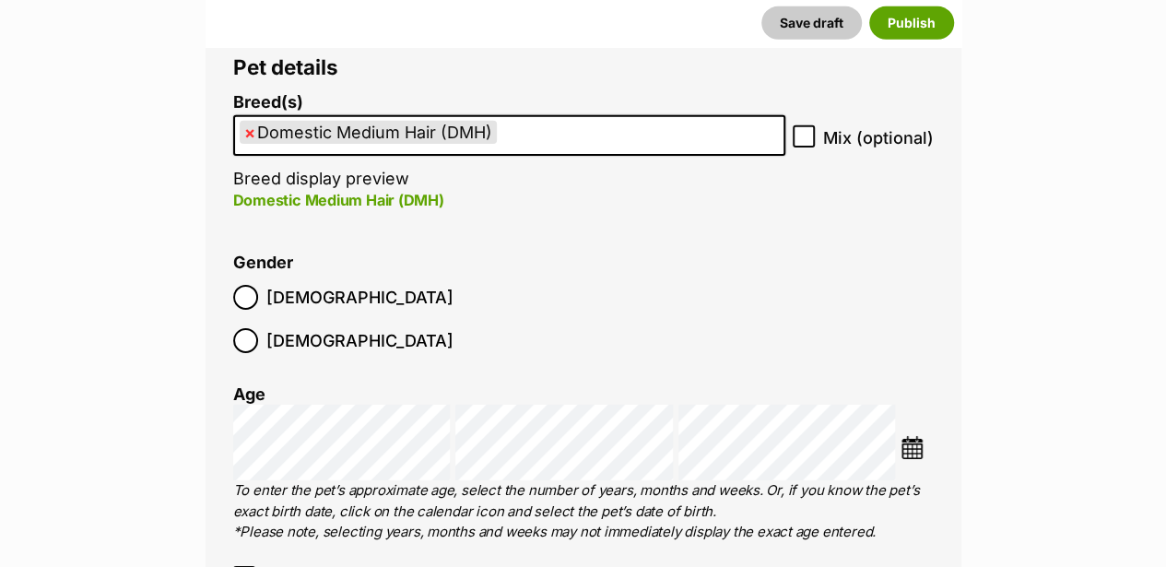
click at [899, 405] on div "Choose Date" at bounding box center [583, 443] width 700 height 76
click at [916, 436] on img at bounding box center [911, 447] width 23 height 23
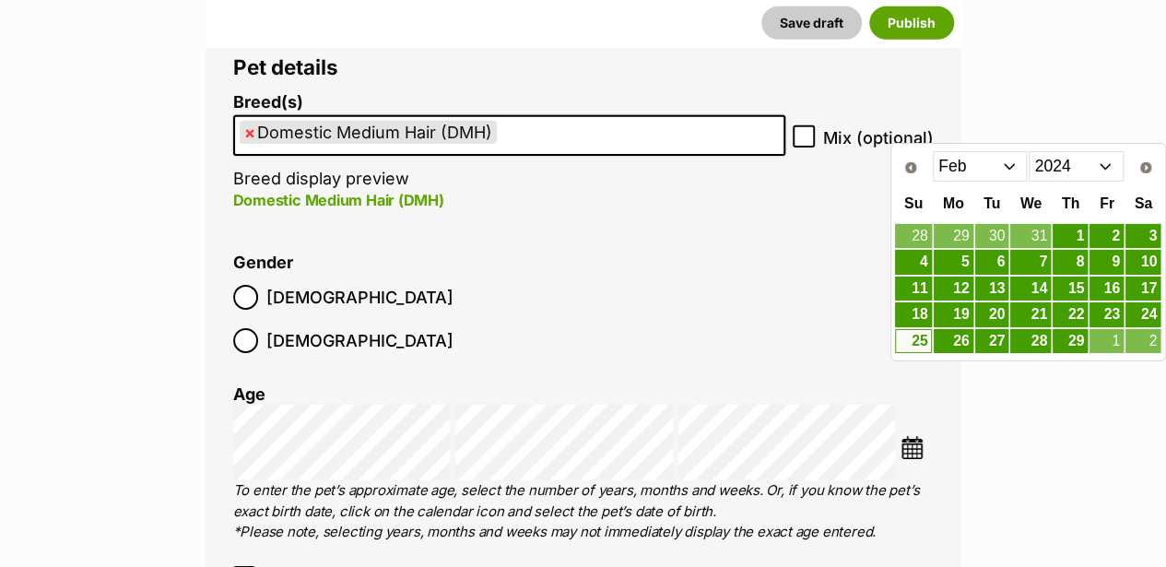
click at [1096, 168] on select "2014 2015 2016 2017 2018 2019 2020 2021 2022 2023 2024 2025" at bounding box center [1076, 165] width 95 height 29
click at [1029, 151] on select "2014 2015 2016 2017 2018 2019 2020 2021 2022 2023 2024 2025" at bounding box center [1076, 165] width 95 height 29
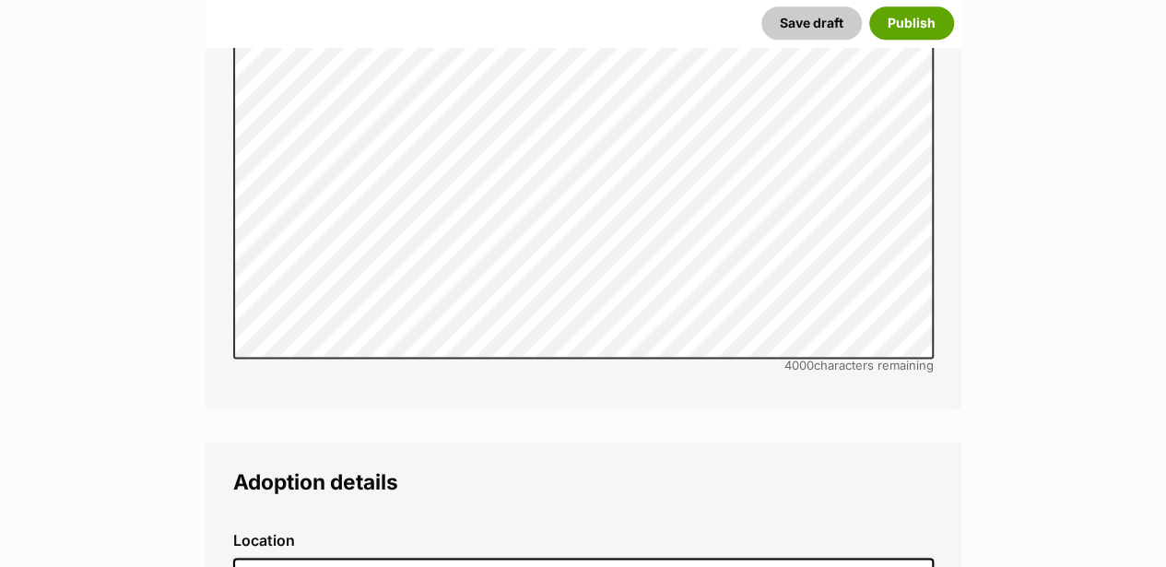
scroll to position [4836, 0]
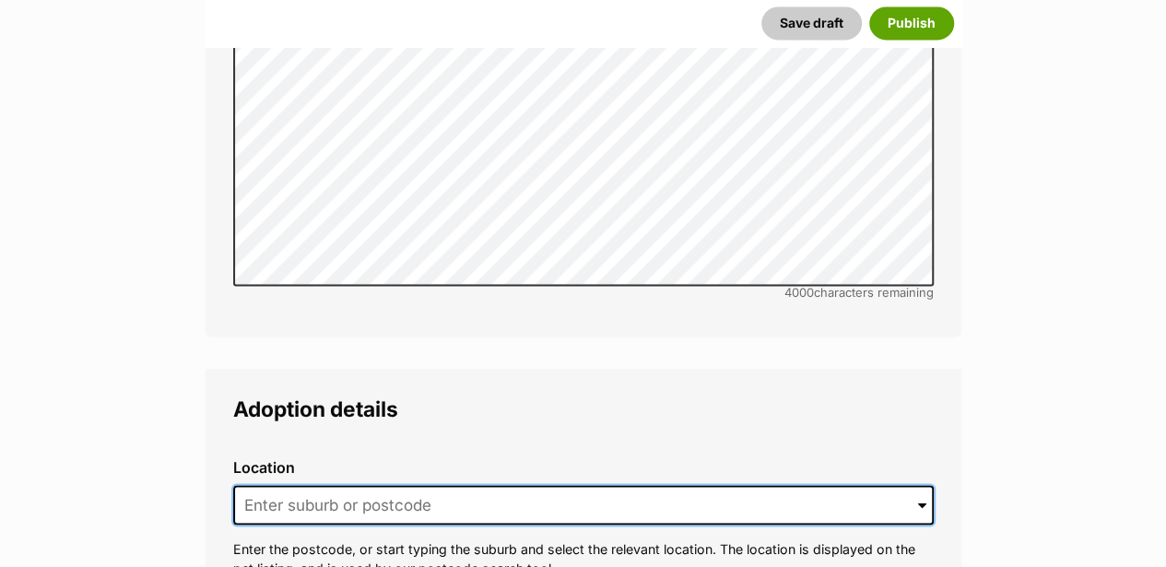
click at [246, 485] on input at bounding box center [583, 505] width 700 height 41
click at [291, 485] on input at bounding box center [583, 505] width 700 height 41
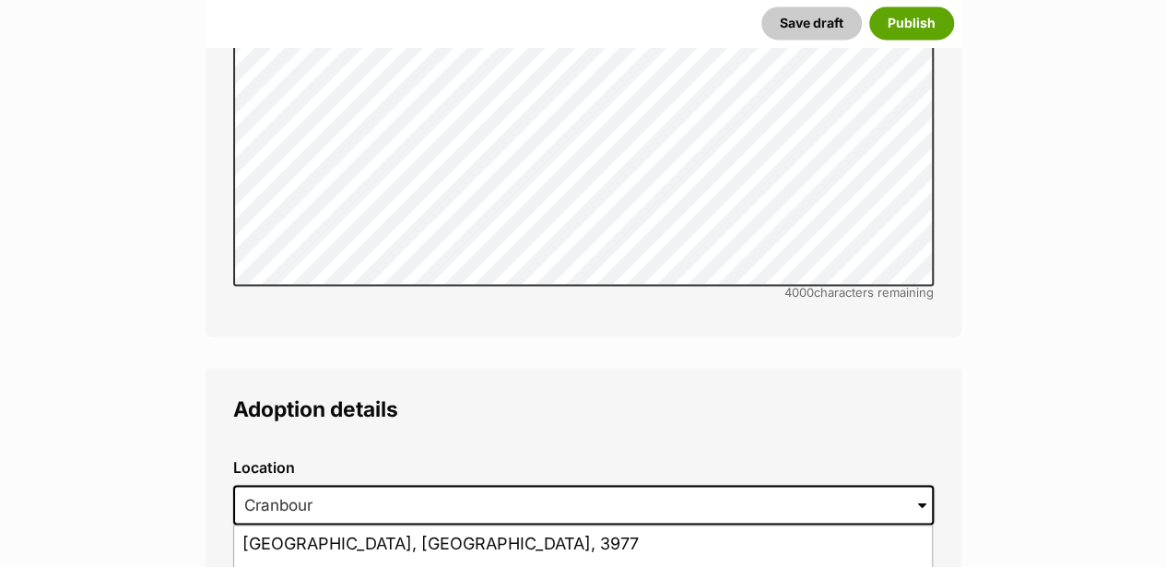
type input "Cranbourne, Victoria, 3977"
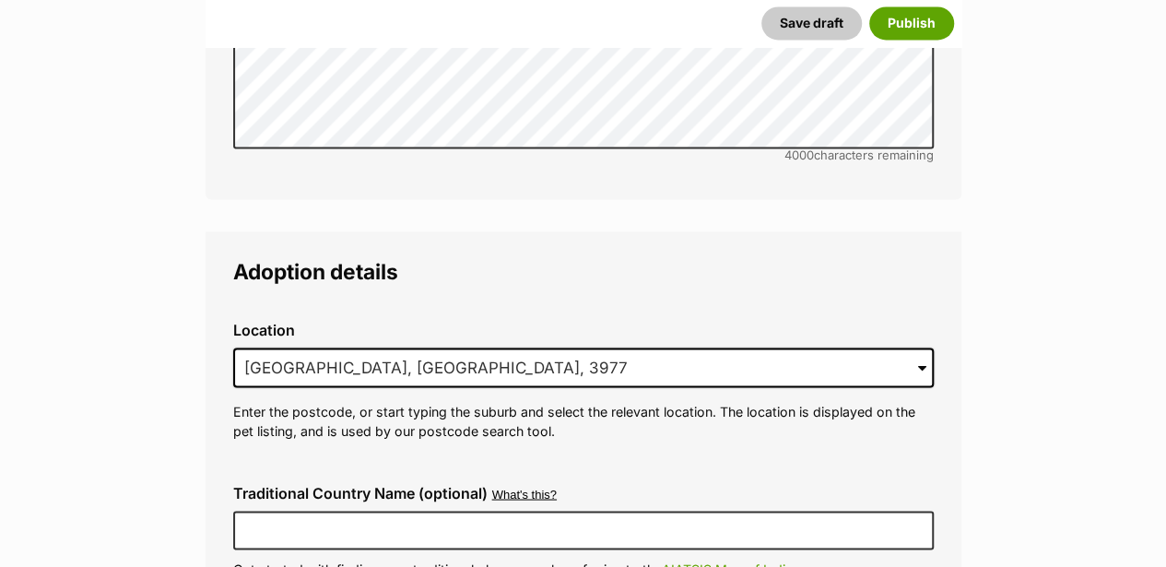
scroll to position [5020, 0]
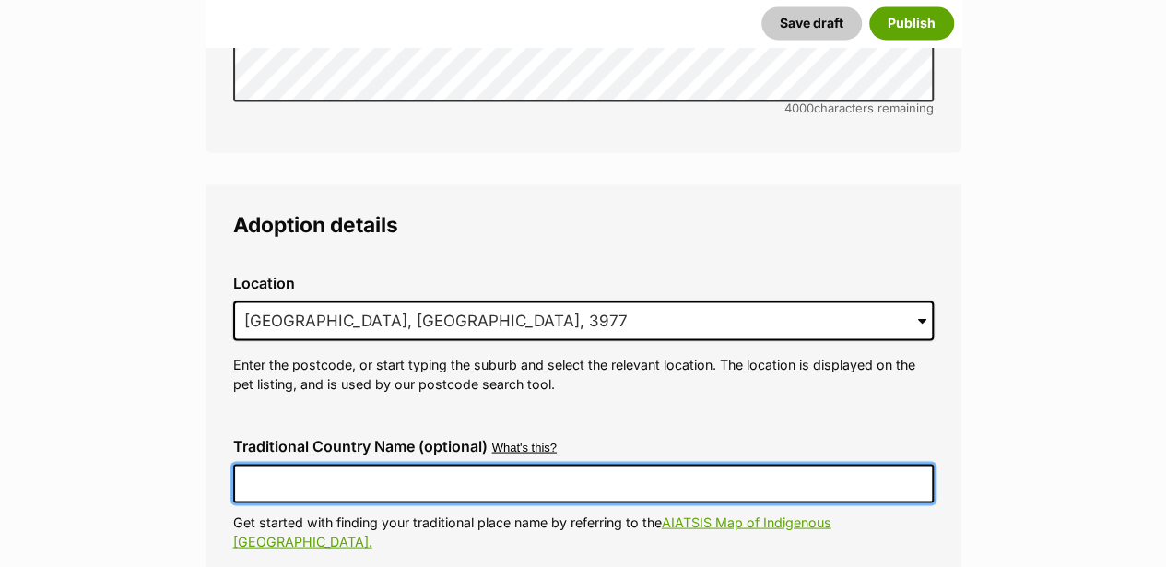
click at [277, 464] on input "Traditional Country Name (optional)" at bounding box center [583, 483] width 700 height 39
type input "Australia"
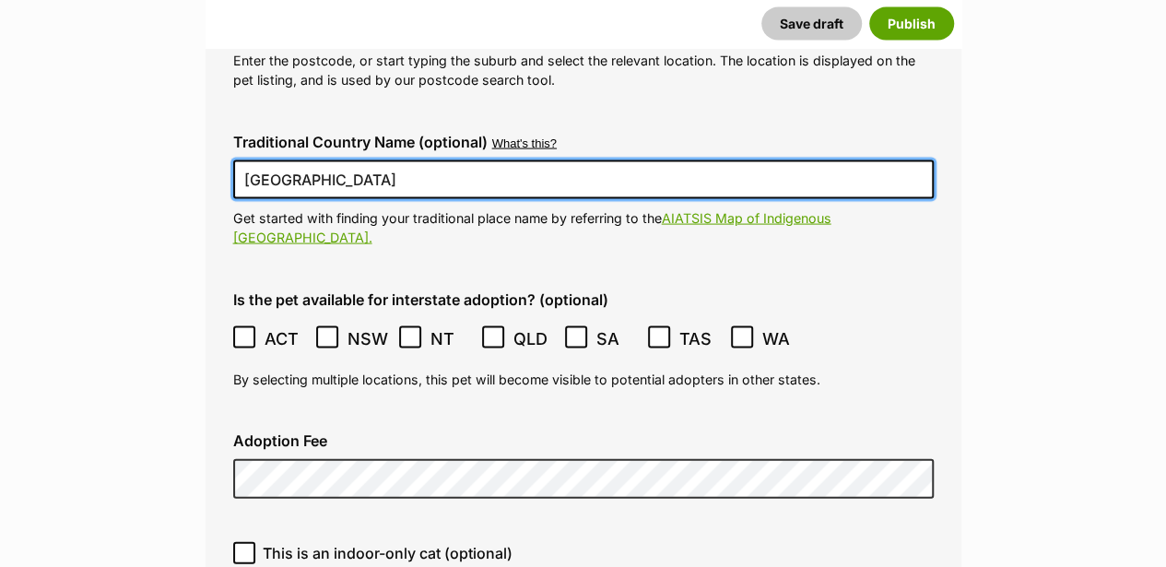
scroll to position [5327, 0]
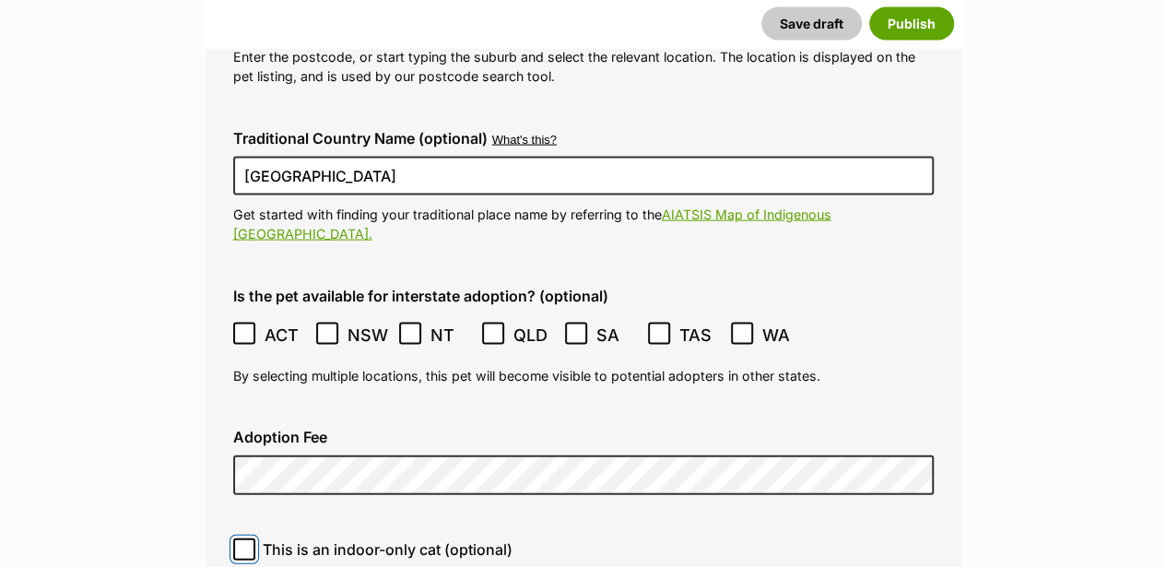
click at [238, 538] on input "This is an indoor-only cat (optional)" at bounding box center [244, 549] width 22 height 22
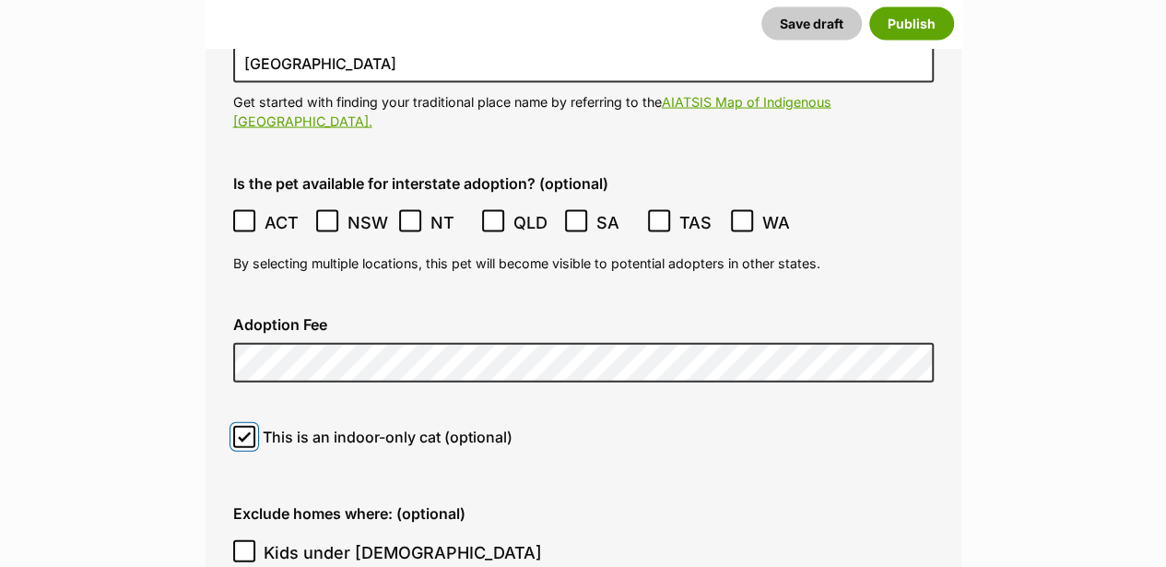
scroll to position [5450, 0]
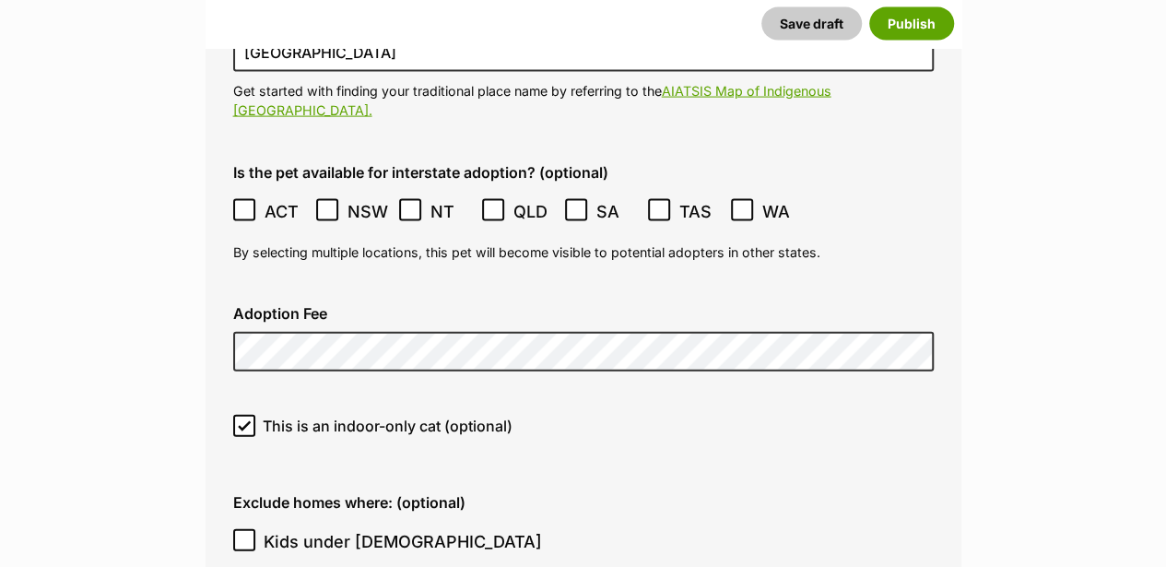
click at [243, 422] on icon at bounding box center [244, 426] width 11 height 8
click at [243, 415] on input "This is an indoor-only cat (optional)" at bounding box center [244, 426] width 22 height 22
click at [243, 422] on icon at bounding box center [244, 426] width 11 height 8
click at [243, 415] on input "This is an indoor-only cat (optional)" at bounding box center [244, 426] width 22 height 22
checkbox input "true"
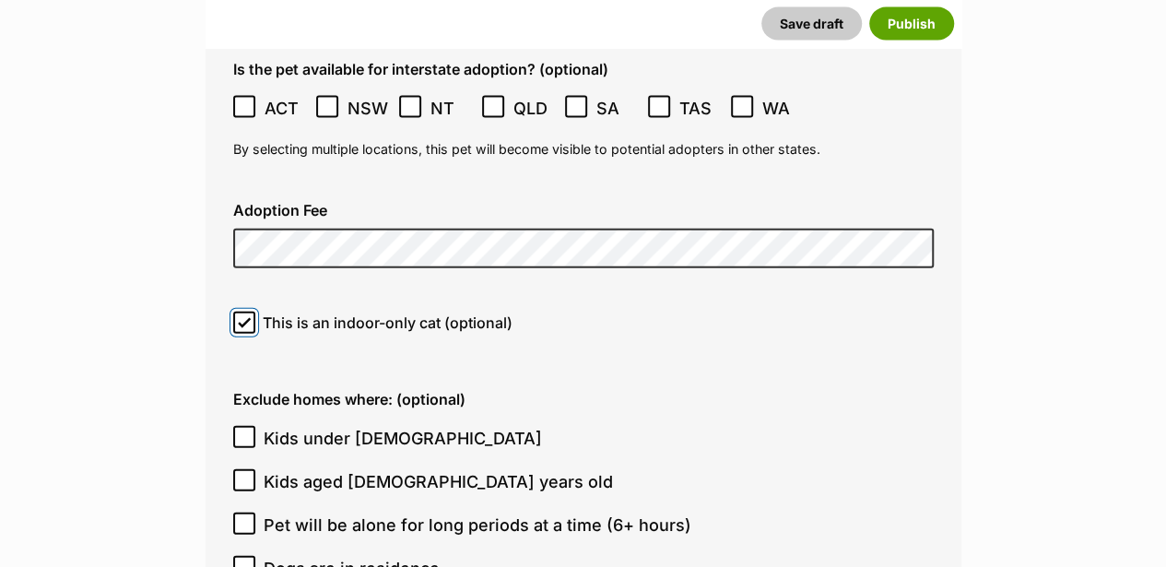
scroll to position [5635, 0]
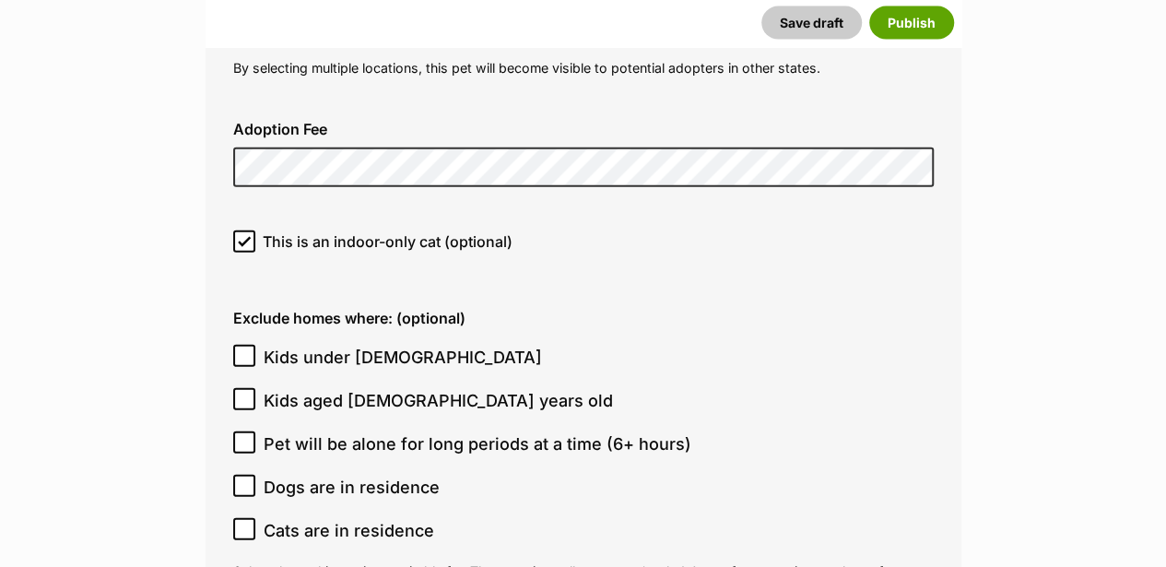
click at [249, 349] on icon at bounding box center [244, 355] width 13 height 13
click at [249, 345] on input "Kids under 5 years old" at bounding box center [244, 356] width 22 height 22
checkbox input "true"
click at [240, 393] on icon at bounding box center [244, 399] width 13 height 13
click at [240, 388] on input "Kids aged 6-12 years old" at bounding box center [244, 399] width 22 height 22
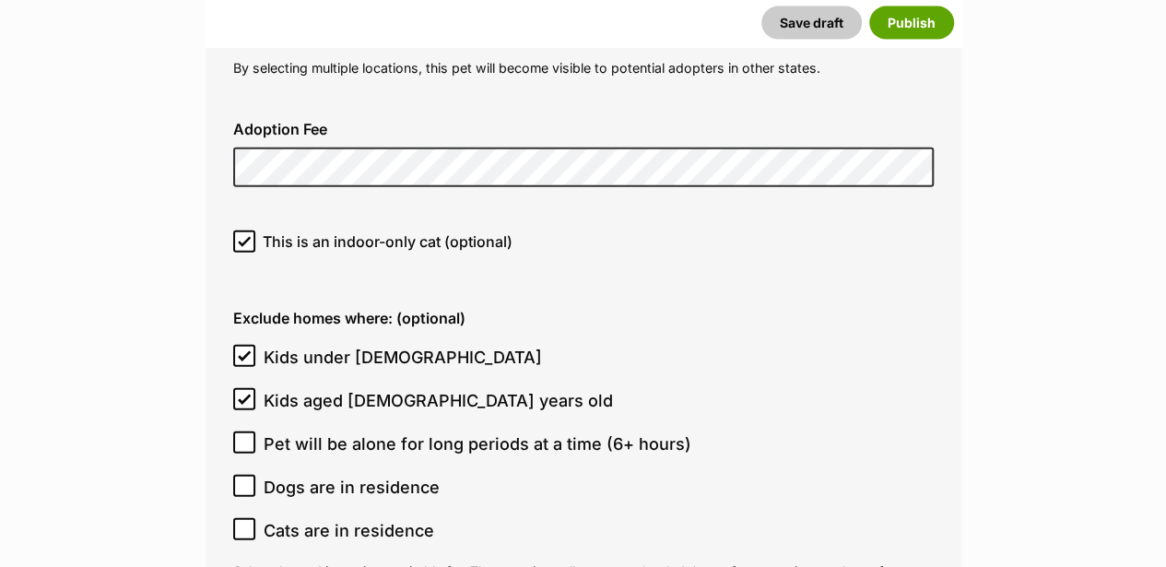
click at [239, 393] on icon at bounding box center [244, 399] width 13 height 13
click at [239, 388] on input "Kids aged 6-12 years old" at bounding box center [244, 399] width 22 height 22
click at [244, 393] on icon at bounding box center [244, 399] width 13 height 13
click at [244, 388] on input "Kids aged 6-12 years old" at bounding box center [244, 399] width 22 height 22
checkbox input "true"
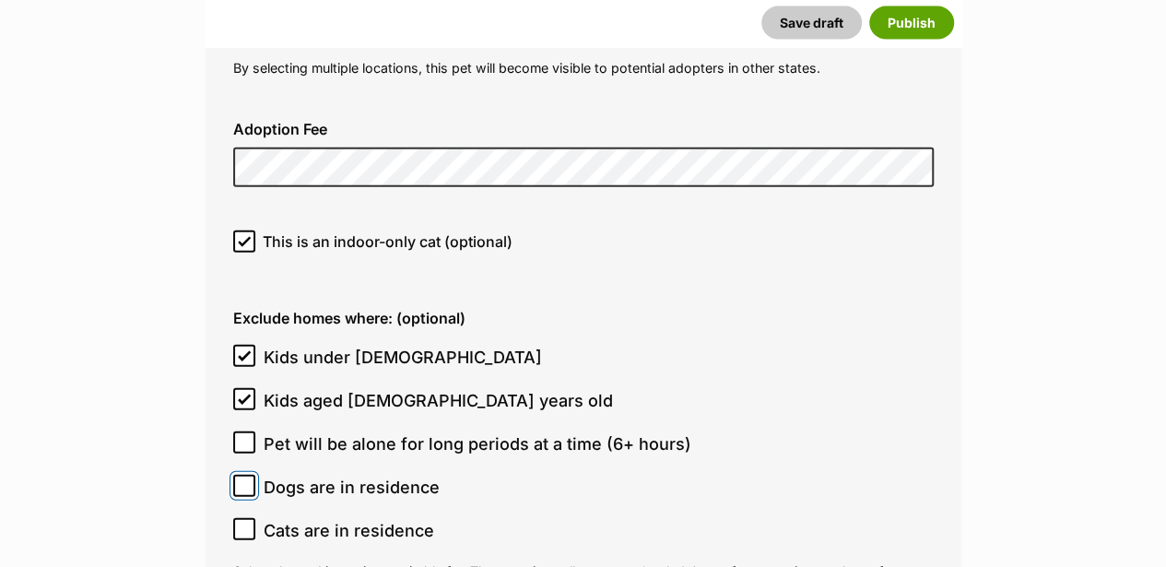
click at [239, 475] on input "Dogs are in residence" at bounding box center [244, 486] width 22 height 22
checkbox input "true"
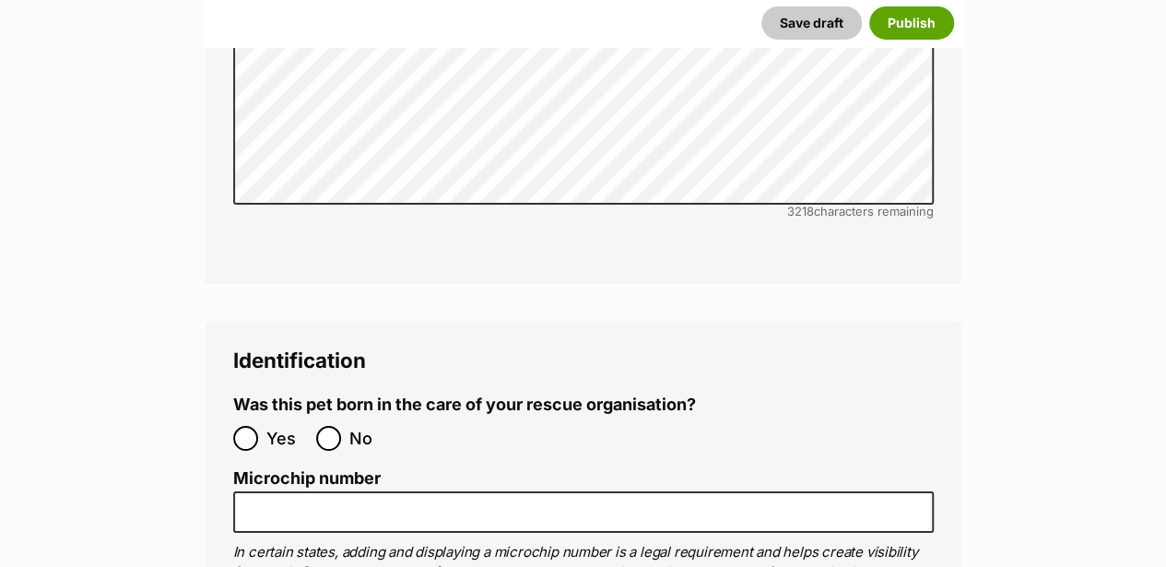
scroll to position [6679, 0]
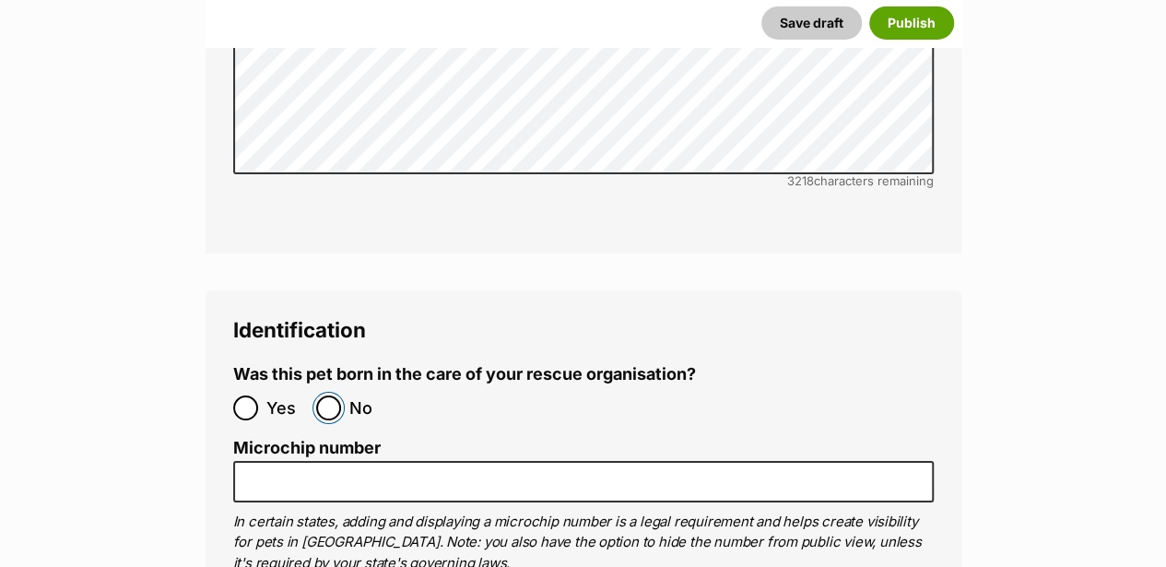
click at [323, 395] on input "No" at bounding box center [328, 407] width 25 height 25
radio input "true"
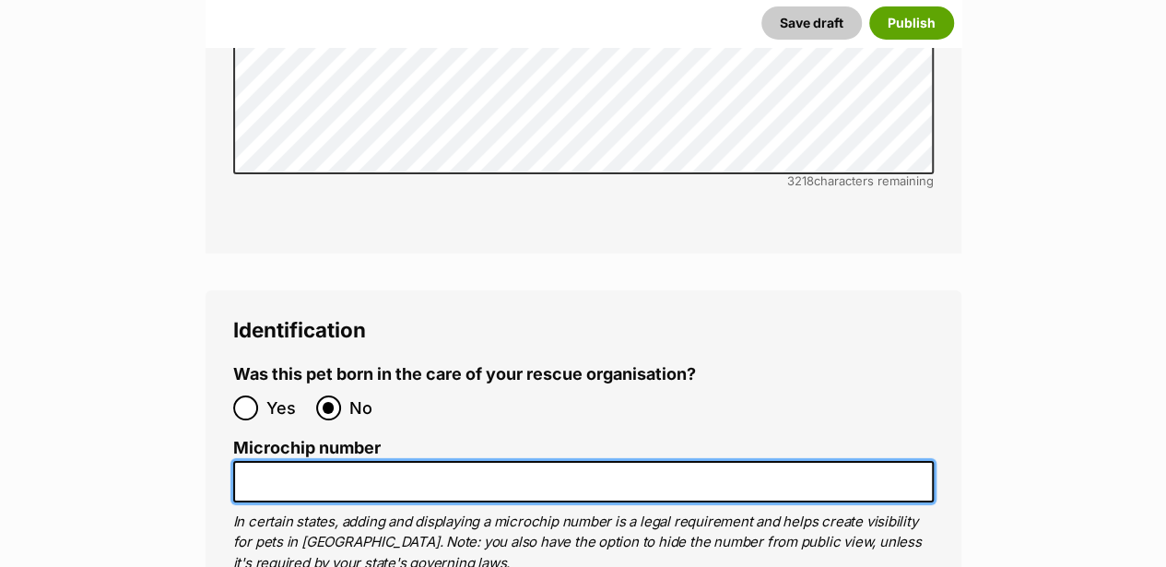
click at [320, 461] on input "Microchip number" at bounding box center [583, 481] width 700 height 41
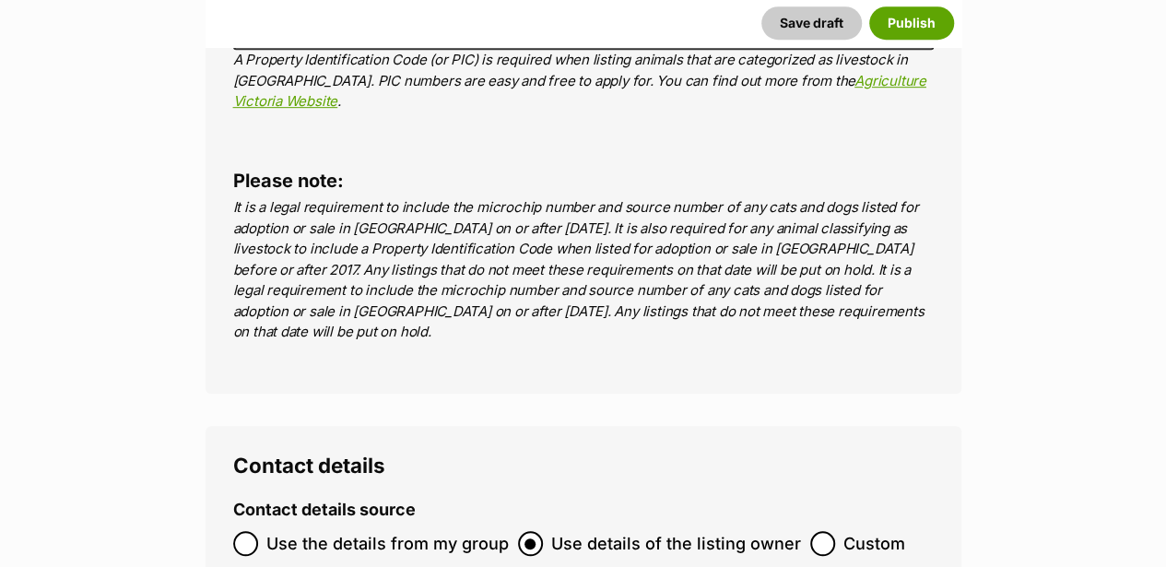
scroll to position [7478, 0]
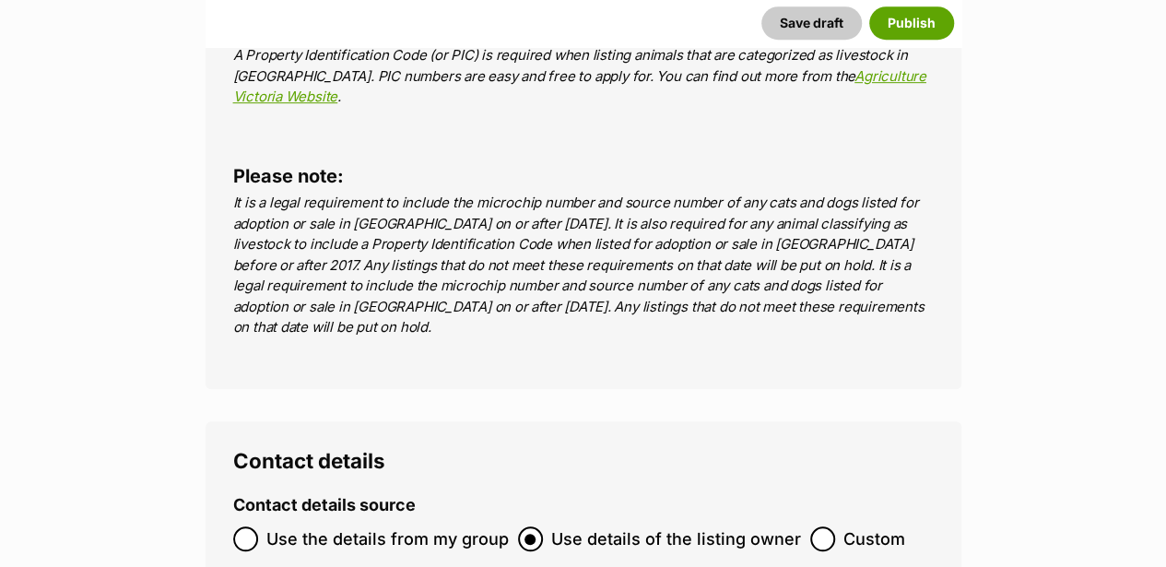
type input "953010007084165"
click at [241, 526] on input "Use the details from my group" at bounding box center [245, 538] width 25 height 25
radio input "true"
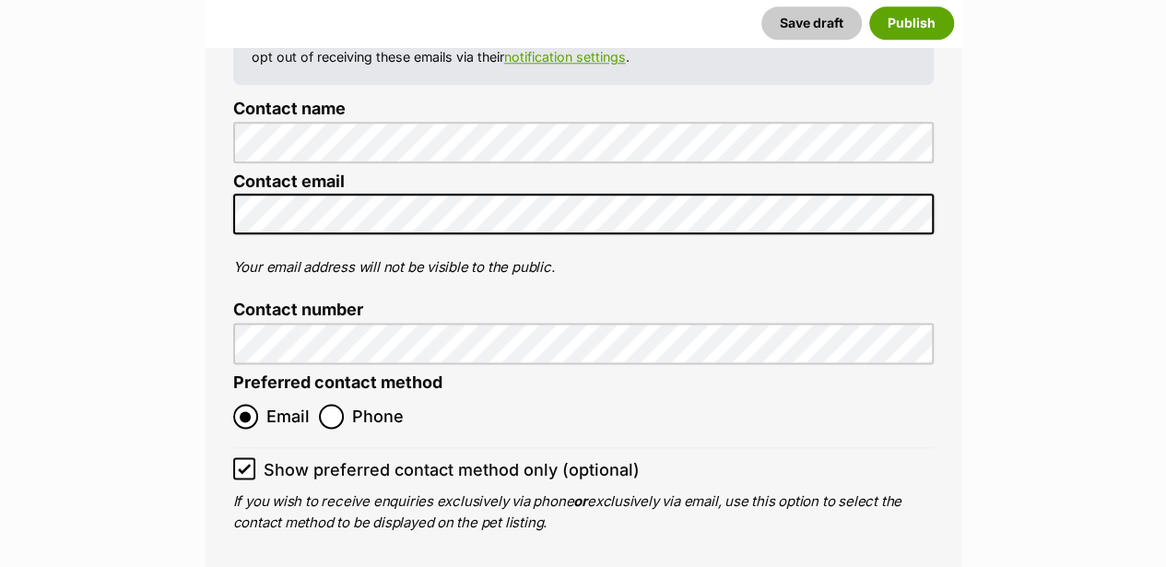
scroll to position [8092, 0]
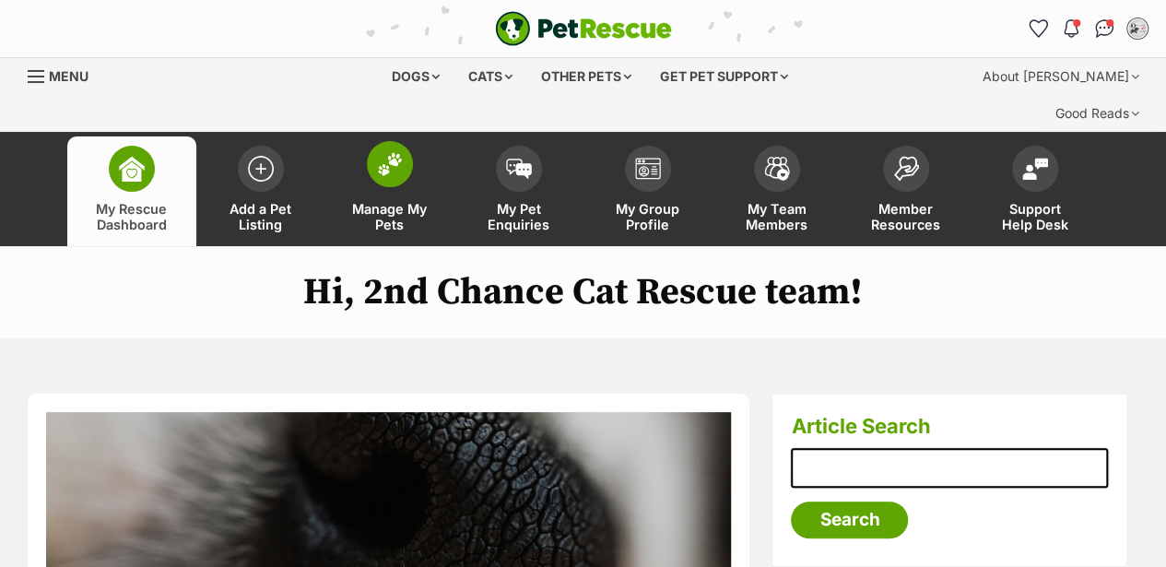
click at [391, 152] on img at bounding box center [390, 164] width 26 height 24
click at [381, 152] on img at bounding box center [390, 164] width 26 height 24
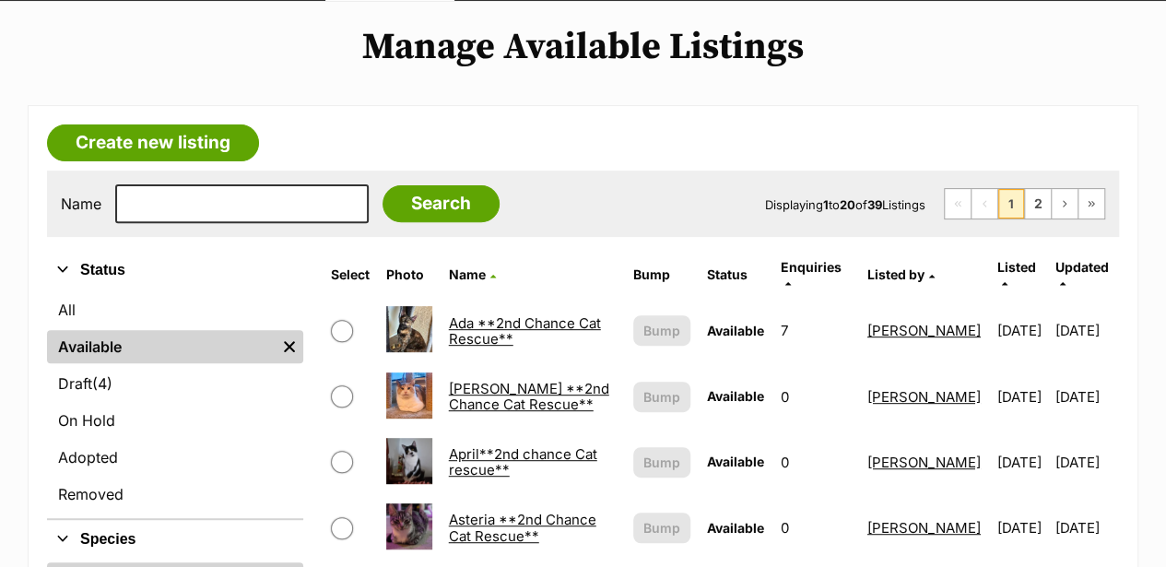
click at [470, 314] on link "Ada **2nd Chance Cat Rescue**" at bounding box center [525, 330] width 152 height 33
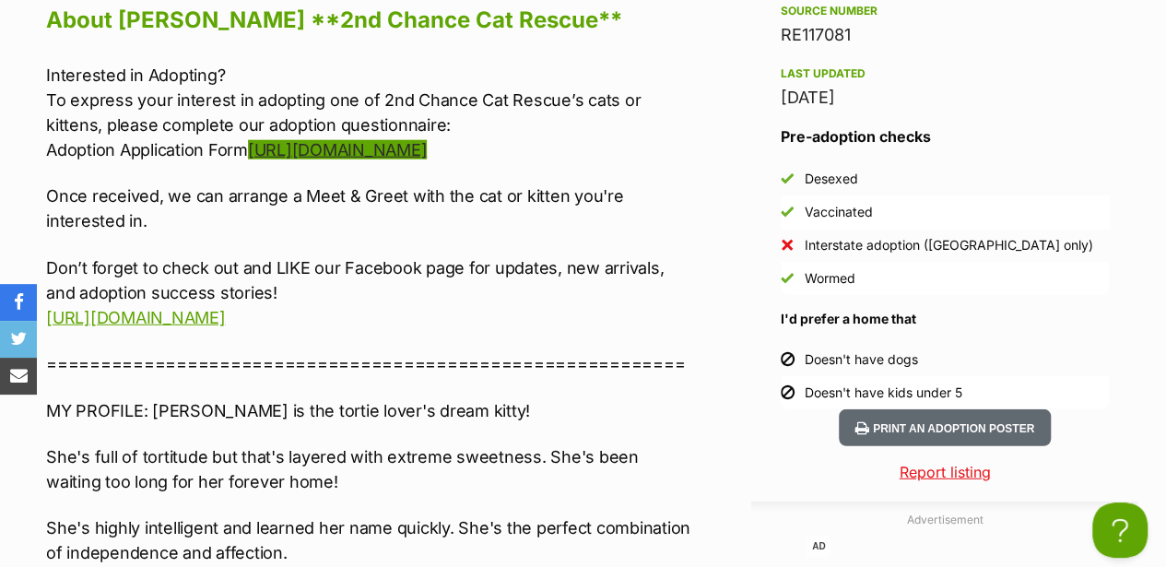
scroll to position [2273, 0]
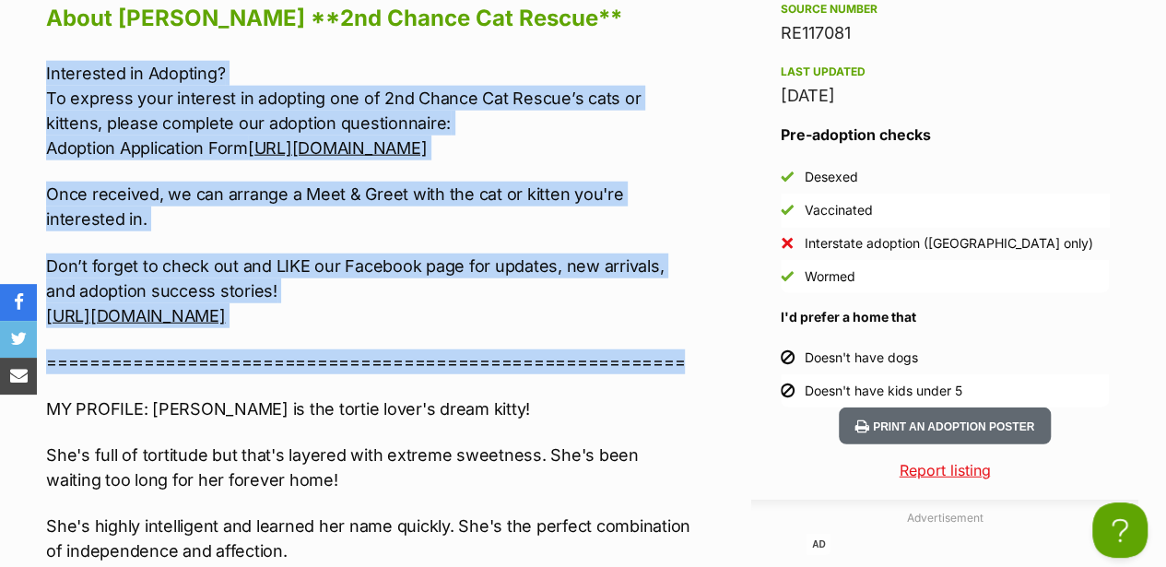
drag, startPoint x: 47, startPoint y: 33, endPoint x: 686, endPoint y: 347, distance: 711.8
copy div "Interested in Adopting? To express your interest in adopting one of 2nd Chance …"
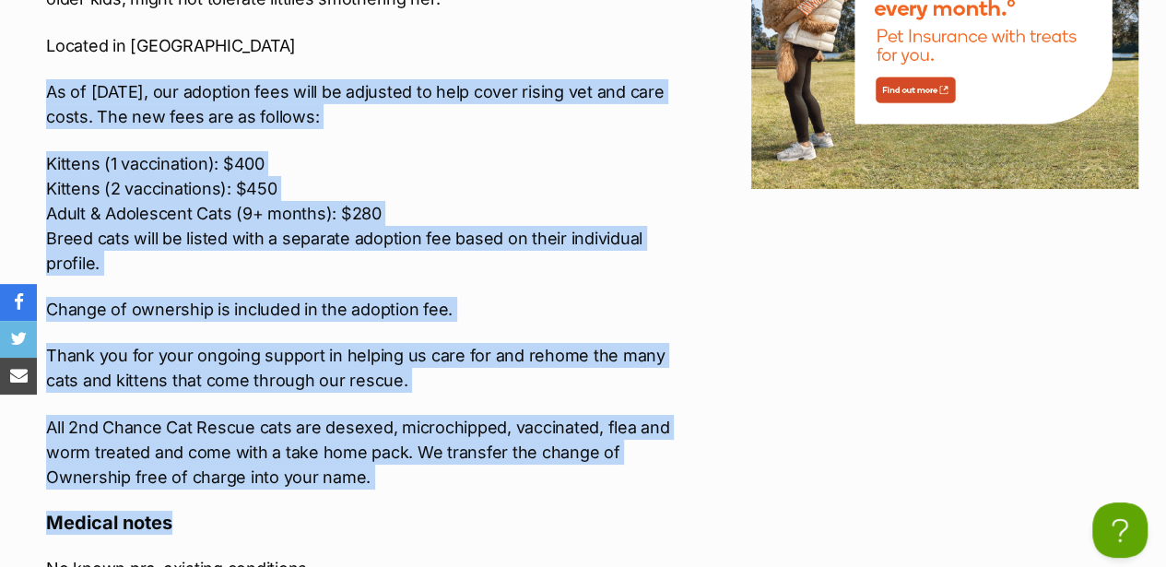
scroll to position [3194, 0]
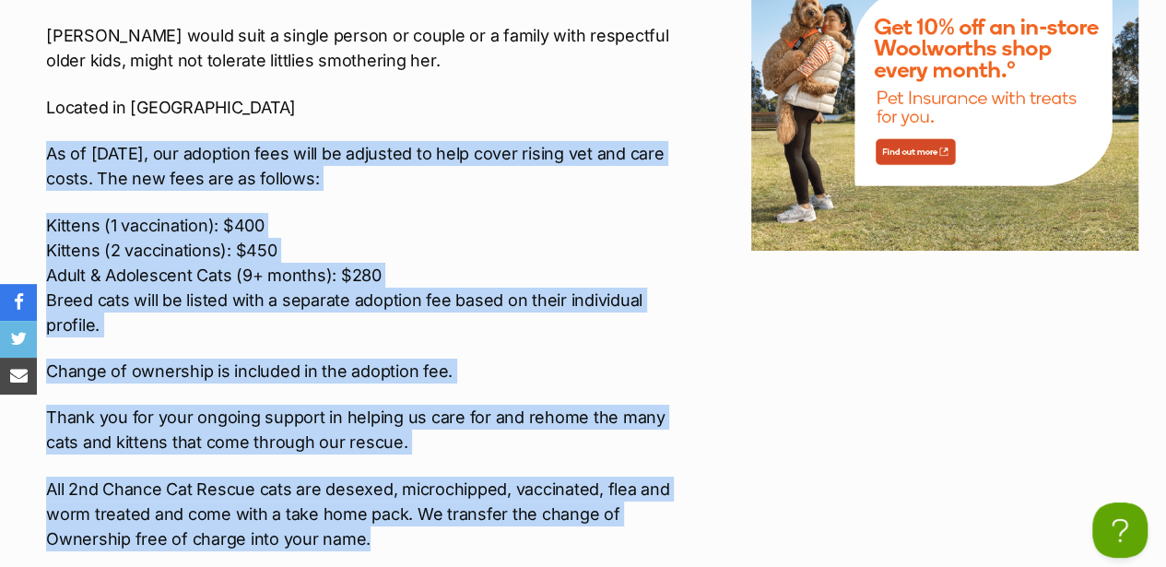
drag, startPoint x: 49, startPoint y: 304, endPoint x: 423, endPoint y: 508, distance: 426.0
copy div "As of 1st August 2025, our adoption fees will be adjusted to help cover rising …"
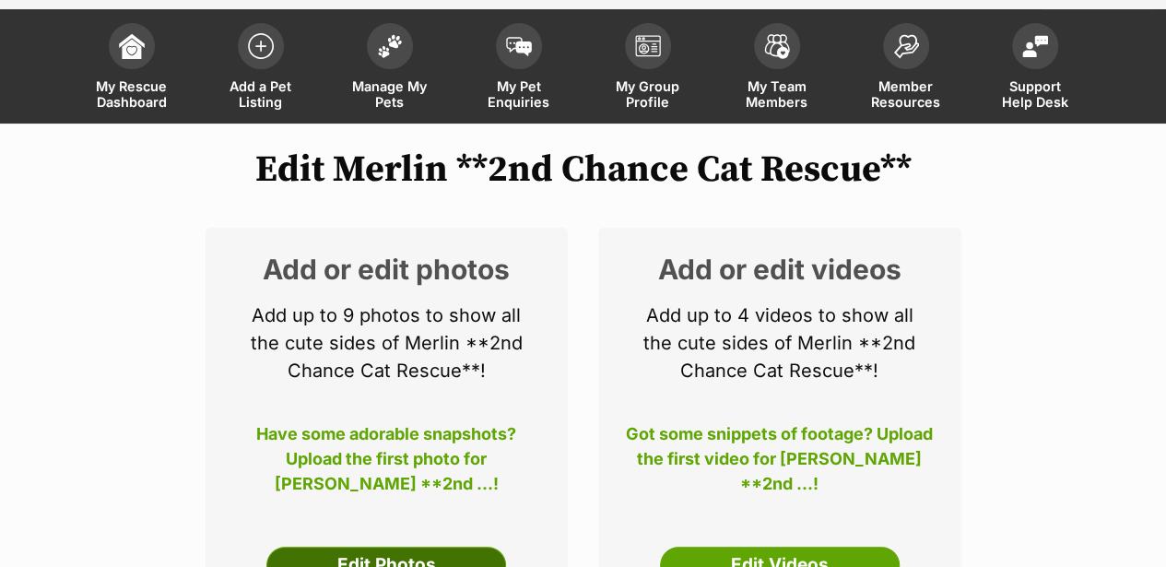
click at [367, 547] on link "Edit Photos" at bounding box center [386, 565] width 240 height 37
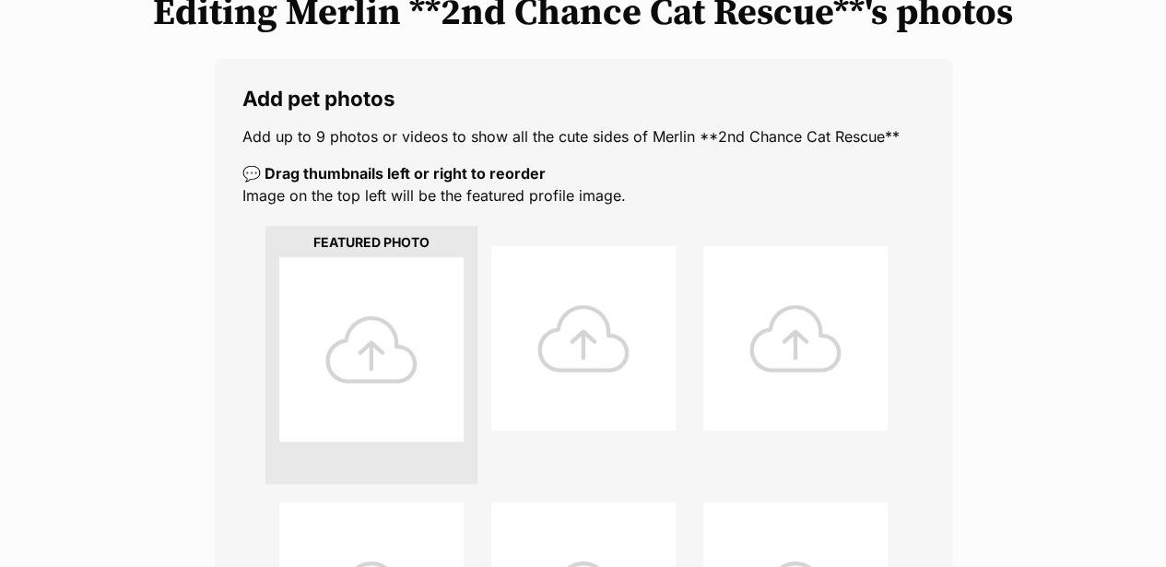
scroll to position [307, 0]
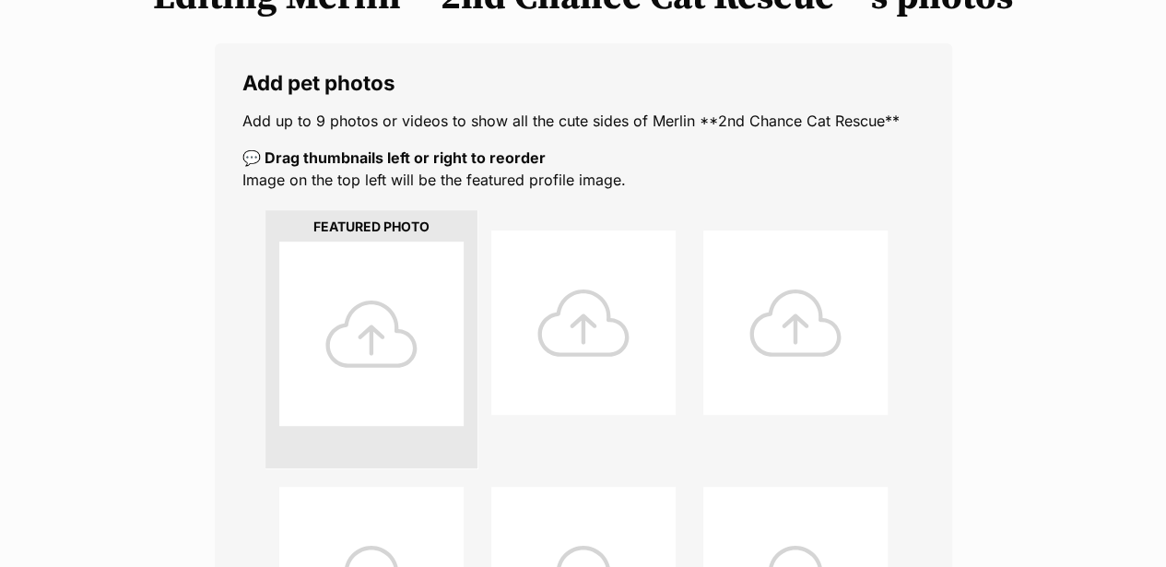
click at [344, 297] on div at bounding box center [371, 333] width 184 height 184
click at [383, 308] on div at bounding box center [371, 333] width 184 height 184
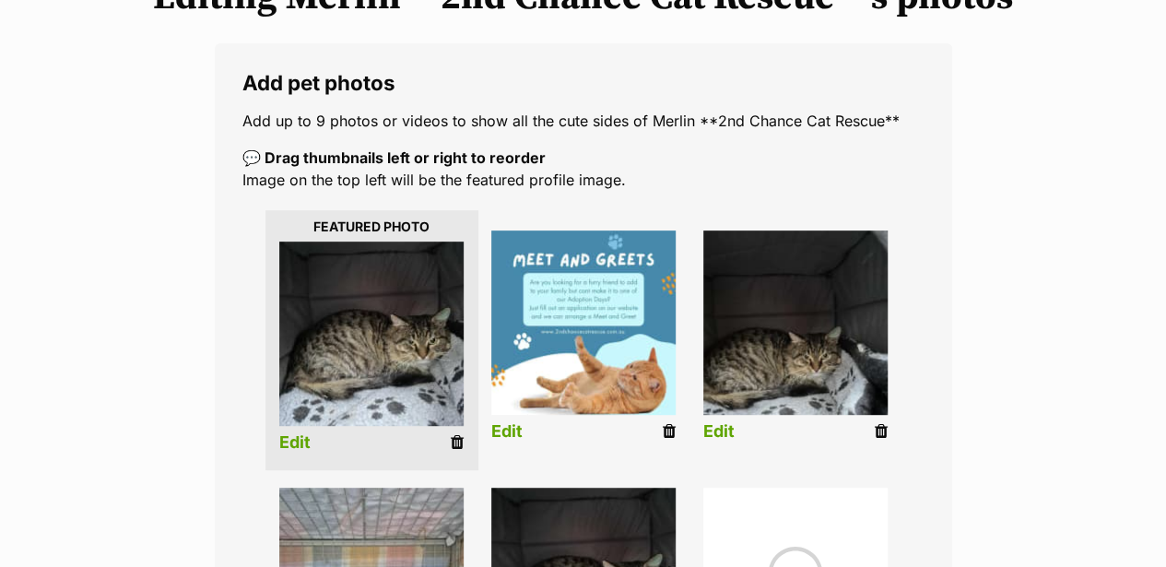
click at [297, 433] on link "Edit" at bounding box center [294, 442] width 31 height 19
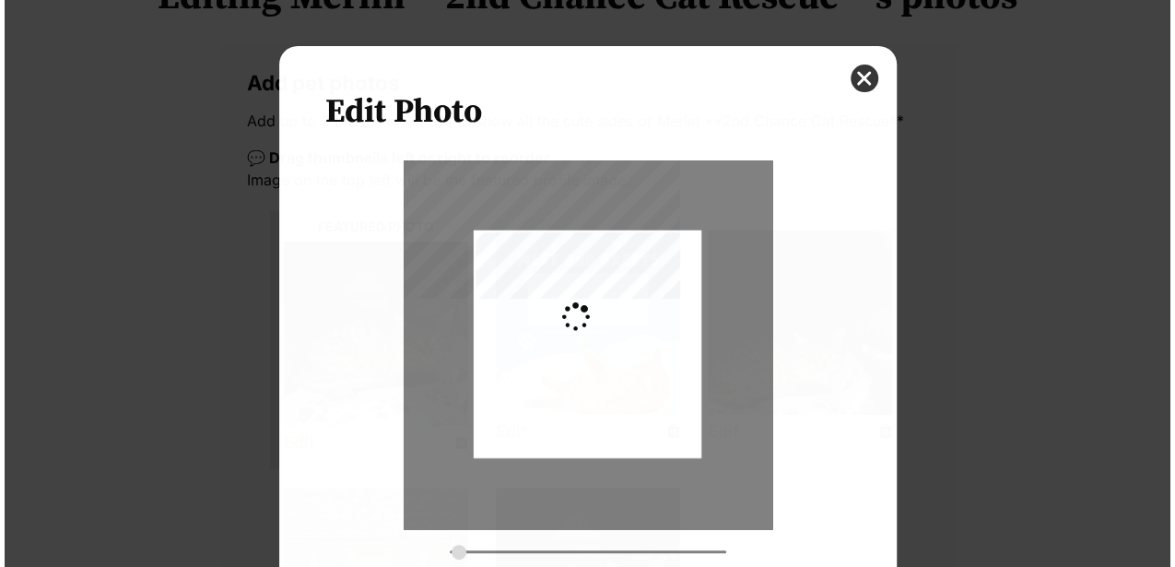
scroll to position [0, 0]
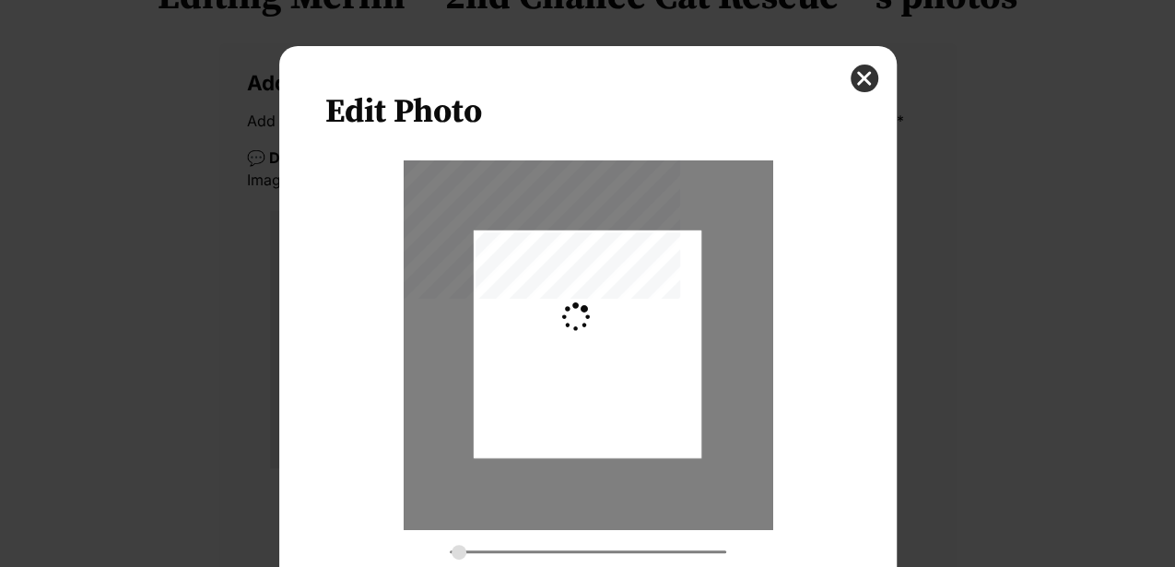
type input "0.3659"
drag, startPoint x: 511, startPoint y: 236, endPoint x: 516, endPoint y: 249, distance: 13.7
click at [516, 249] on div "Dialog Window - Close (Press escape to close)" at bounding box center [592, 344] width 303 height 228
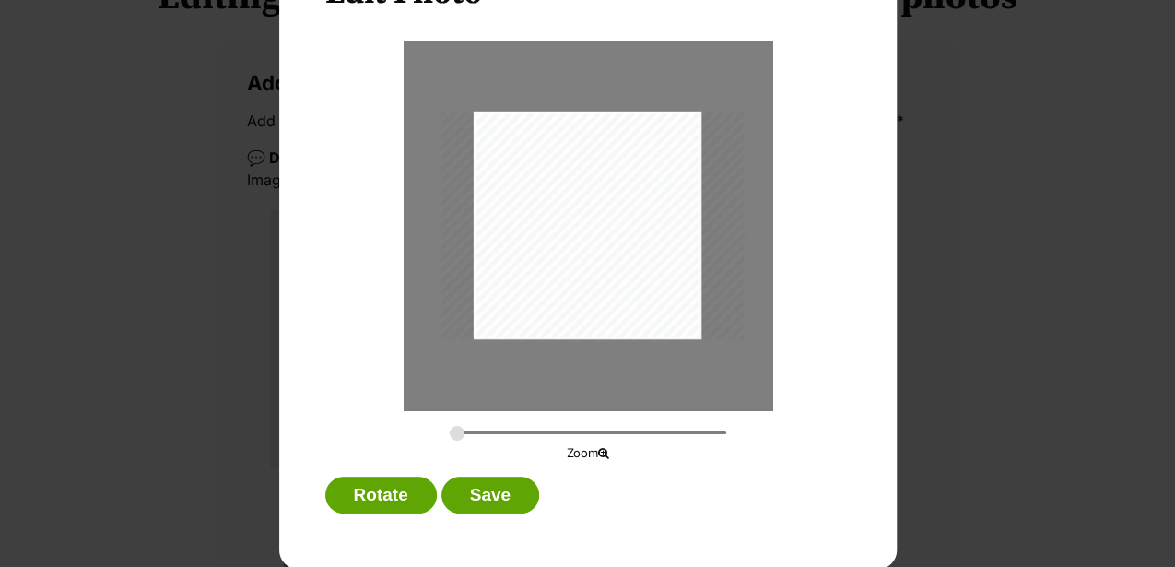
scroll to position [120, 0]
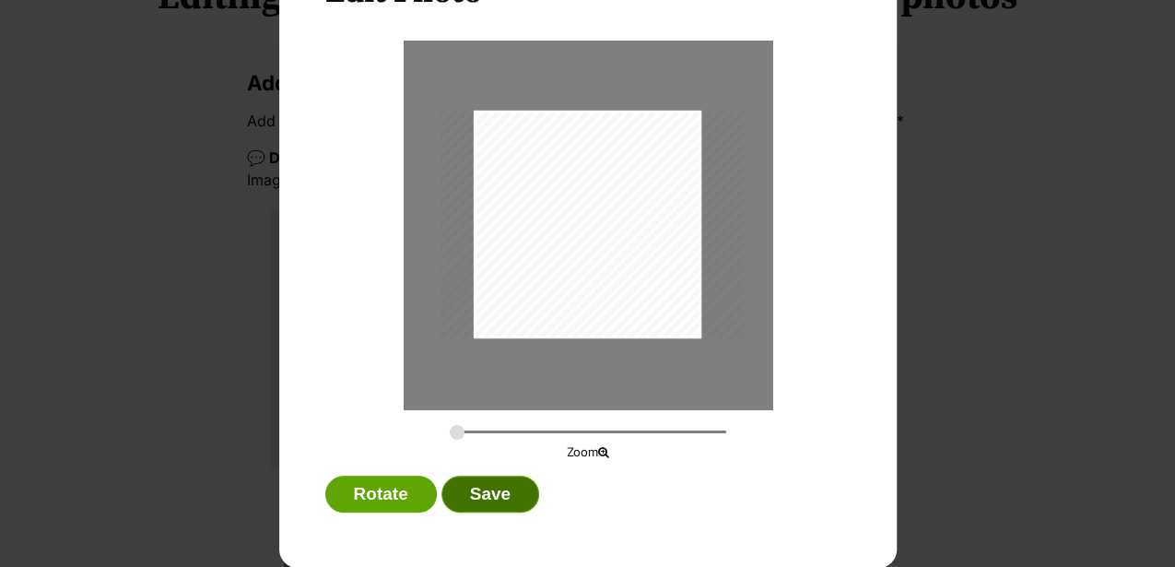
click at [472, 495] on button "Save" at bounding box center [490, 494] width 98 height 37
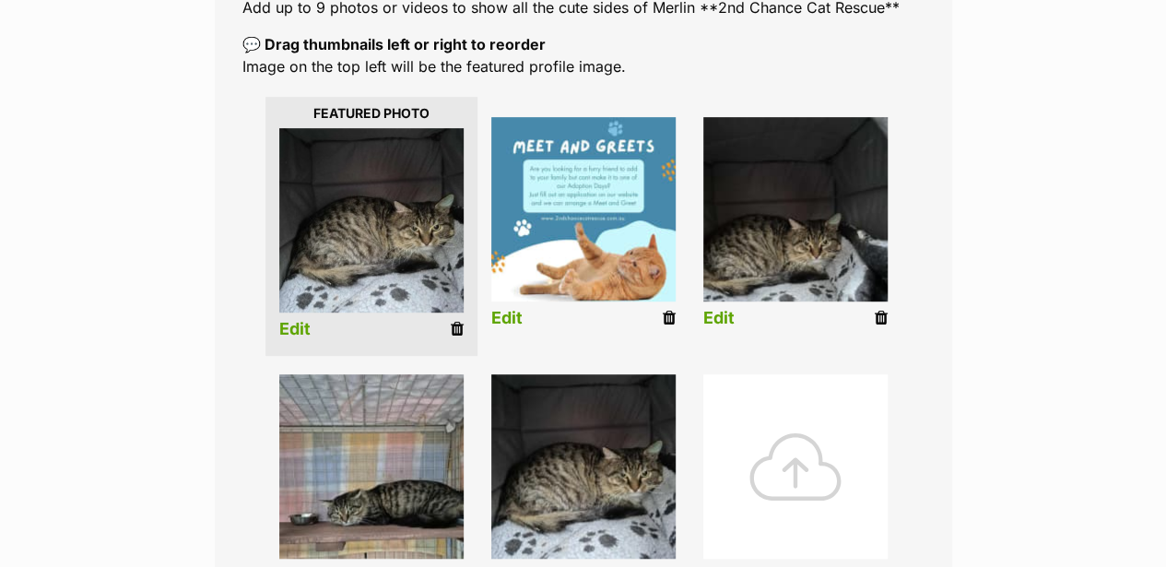
scroll to position [429, 0]
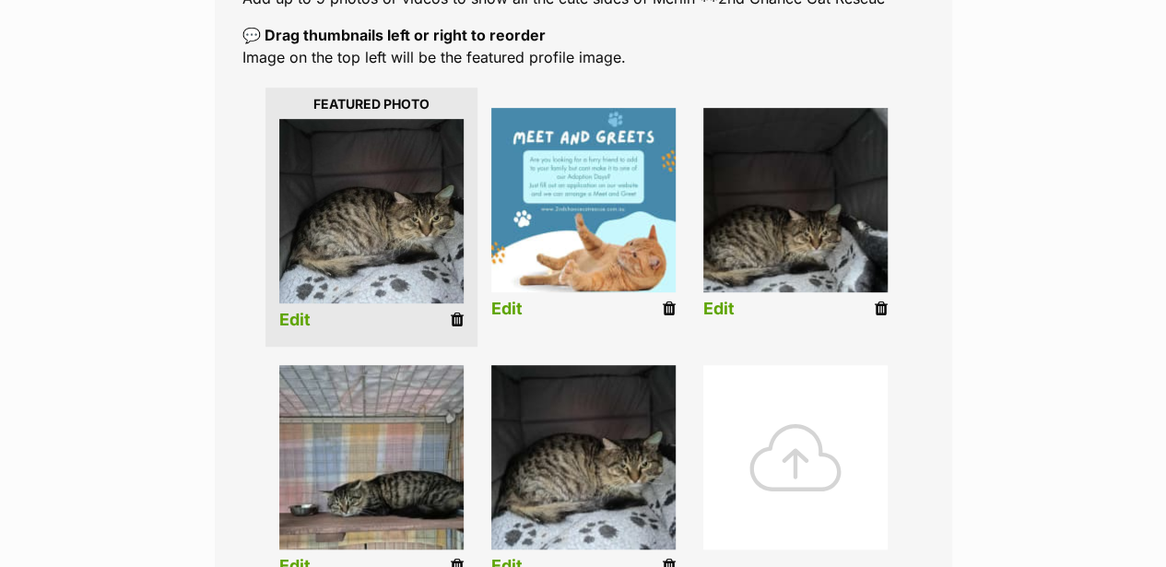
click at [726, 300] on link "Edit" at bounding box center [718, 309] width 31 height 19
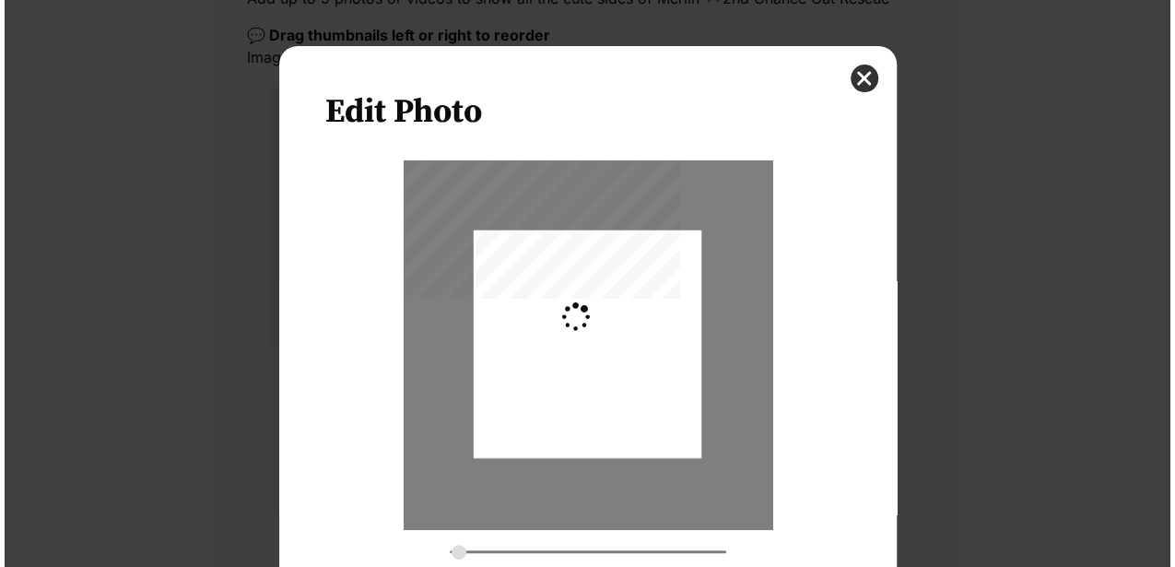
scroll to position [0, 0]
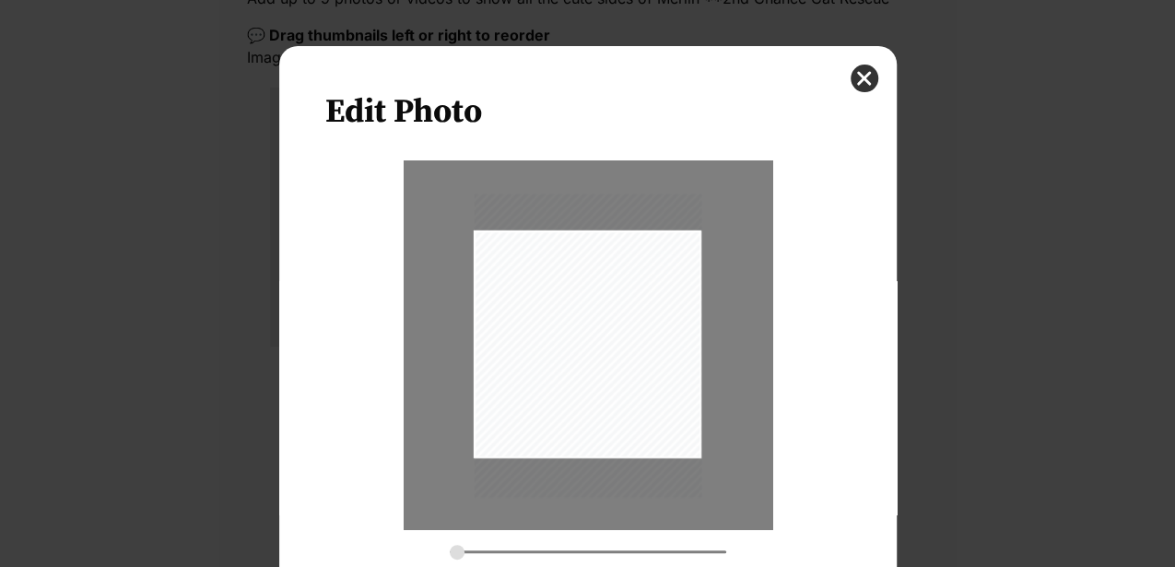
drag, startPoint x: 591, startPoint y: 356, endPoint x: 631, endPoint y: 357, distance: 40.6
click at [631, 357] on div "Dialog Window - Close (Press escape to close)" at bounding box center [588, 345] width 228 height 303
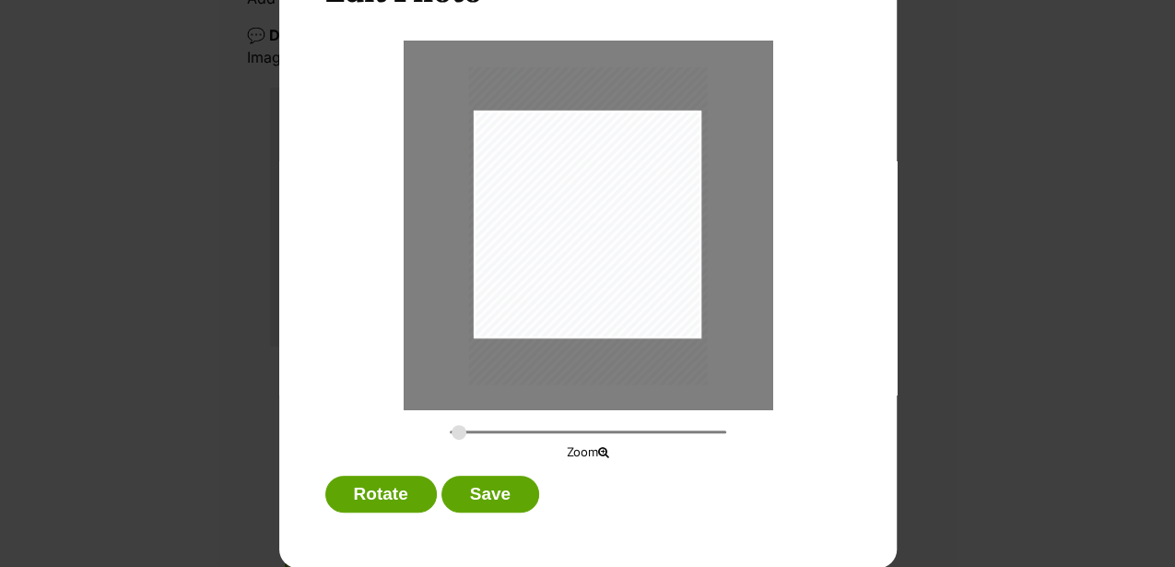
click at [454, 433] on input "Dialog Window - Close (Press escape to close)" at bounding box center [588, 432] width 276 height 18
drag, startPoint x: 583, startPoint y: 272, endPoint x: 664, endPoint y: 270, distance: 80.2
click at [664, 270] on div "Dialog Window - Close (Press escape to close)" at bounding box center [592, 224] width 239 height 318
drag, startPoint x: 549, startPoint y: 287, endPoint x: 593, endPoint y: 286, distance: 43.3
click at [593, 286] on div "Dialog Window - Close (Press escape to close)" at bounding box center [592, 224] width 239 height 318
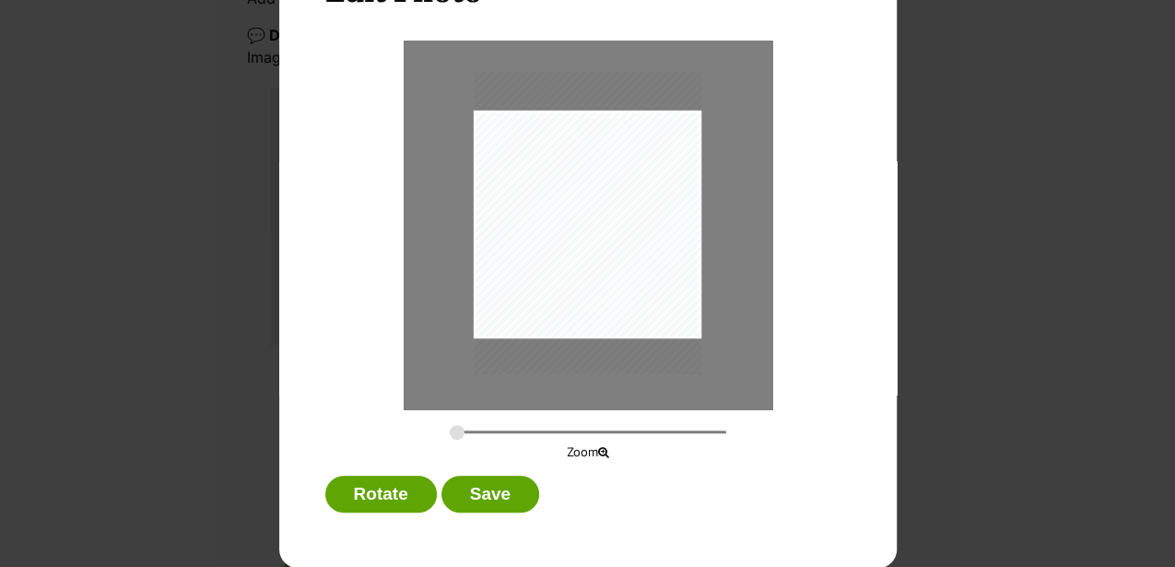
drag, startPoint x: 456, startPoint y: 430, endPoint x: 435, endPoint y: 417, distance: 25.3
type input "0.2744"
click at [450, 423] on input "Dialog Window - Close (Press escape to close)" at bounding box center [588, 432] width 276 height 18
drag, startPoint x: 501, startPoint y: 247, endPoint x: 552, endPoint y: 242, distance: 50.9
click at [552, 242] on div "Dialog Window - Close (Press escape to close)" at bounding box center [588, 217] width 228 height 303
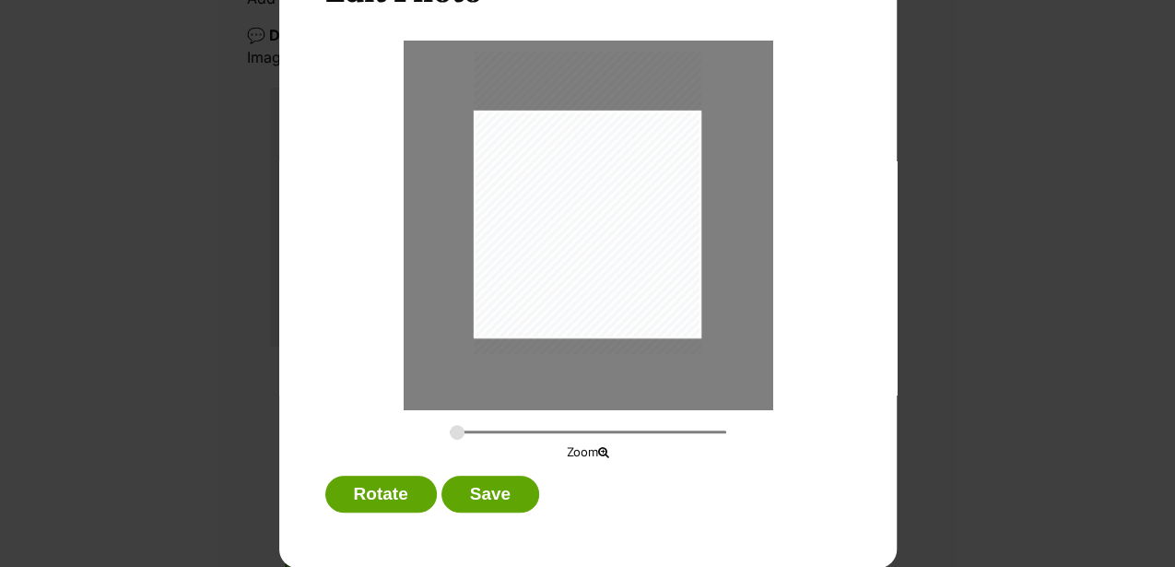
drag, startPoint x: 550, startPoint y: 243, endPoint x: 540, endPoint y: 217, distance: 28.6
click at [540, 217] on div "Dialog Window - Close (Press escape to close)" at bounding box center [588, 202] width 228 height 303
click at [496, 492] on button "Save" at bounding box center [490, 494] width 98 height 37
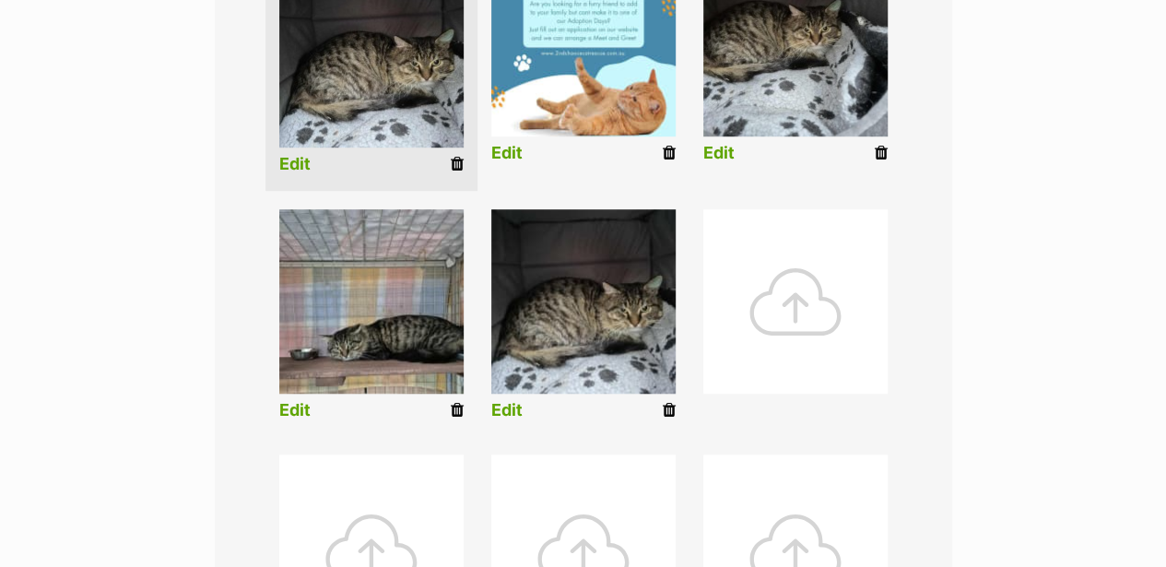
scroll to position [614, 0]
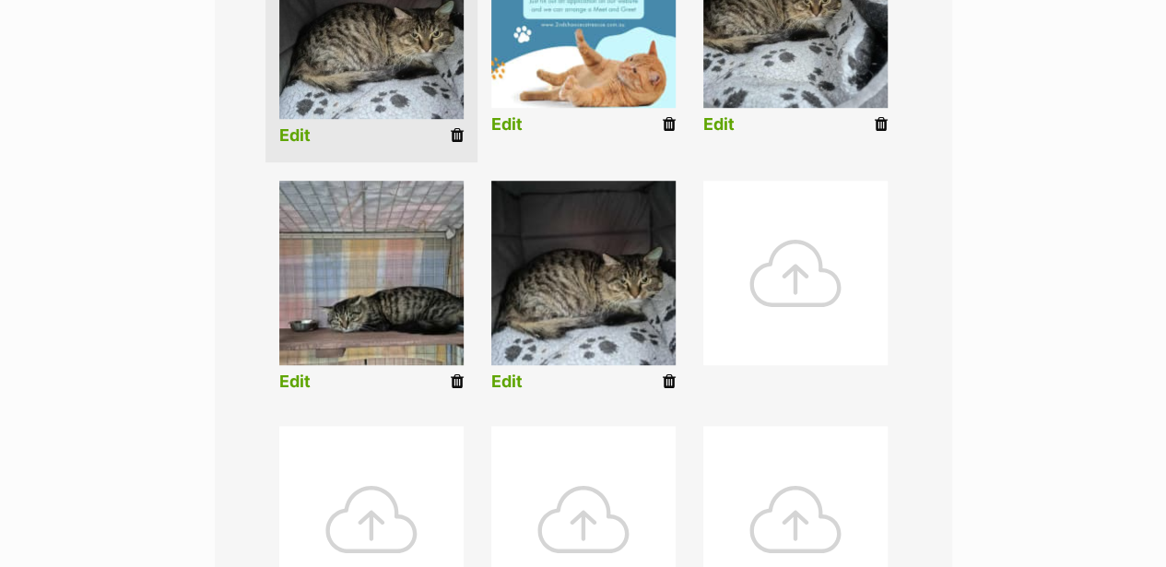
click at [293, 372] on link "Edit" at bounding box center [294, 381] width 31 height 19
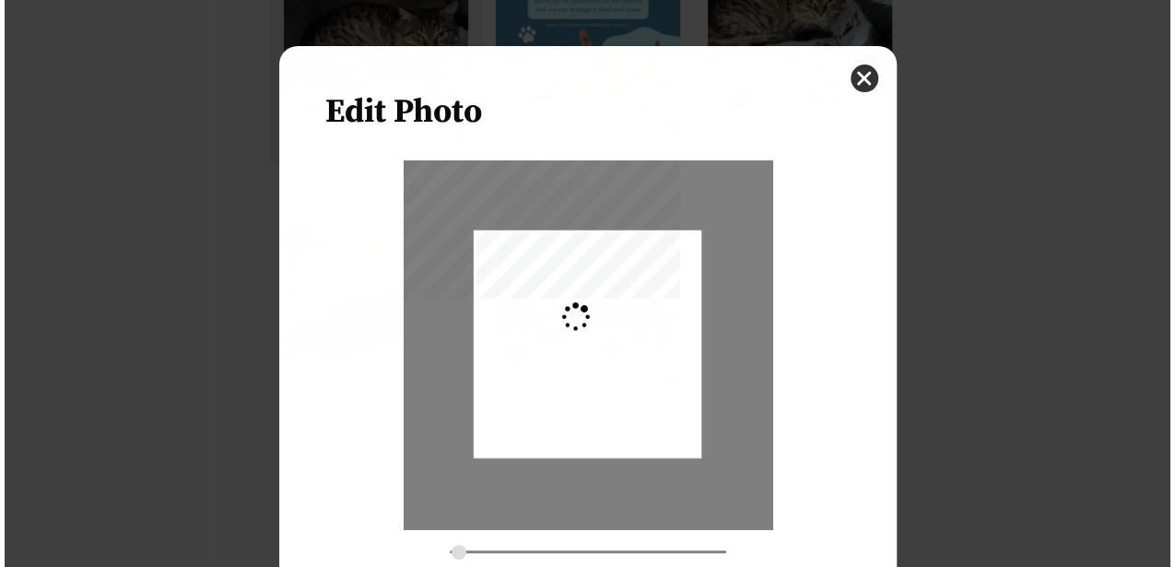
scroll to position [0, 0]
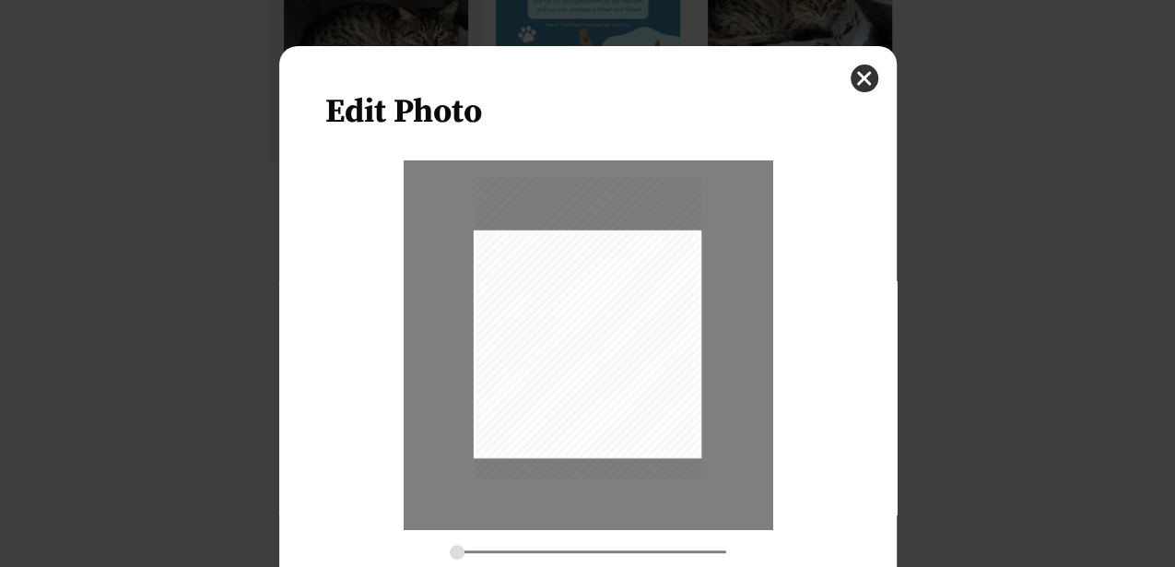
drag, startPoint x: 551, startPoint y: 334, endPoint x: 590, endPoint y: 317, distance: 42.1
click at [590, 317] on div "Dialog Window - Close (Press escape to close)" at bounding box center [588, 327] width 228 height 303
type input "0.2914"
drag, startPoint x: 579, startPoint y: 326, endPoint x: 570, endPoint y: 328, distance: 9.4
click at [570, 328] on div "Dialog Window - Close (Press escape to close)" at bounding box center [580, 329] width 241 height 323
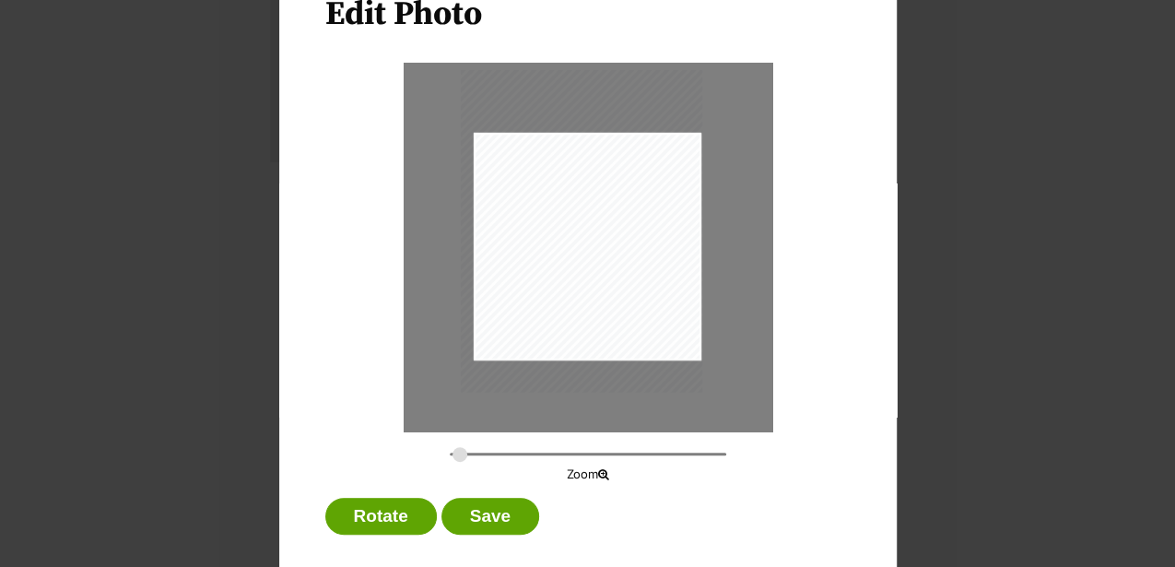
scroll to position [120, 0]
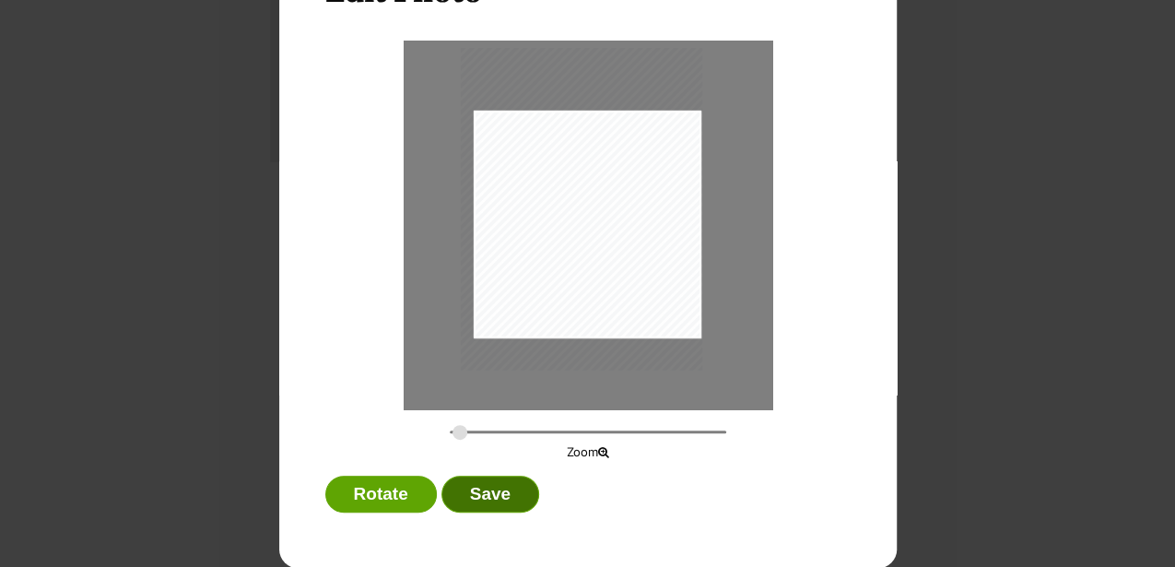
click at [478, 500] on button "Save" at bounding box center [490, 494] width 98 height 37
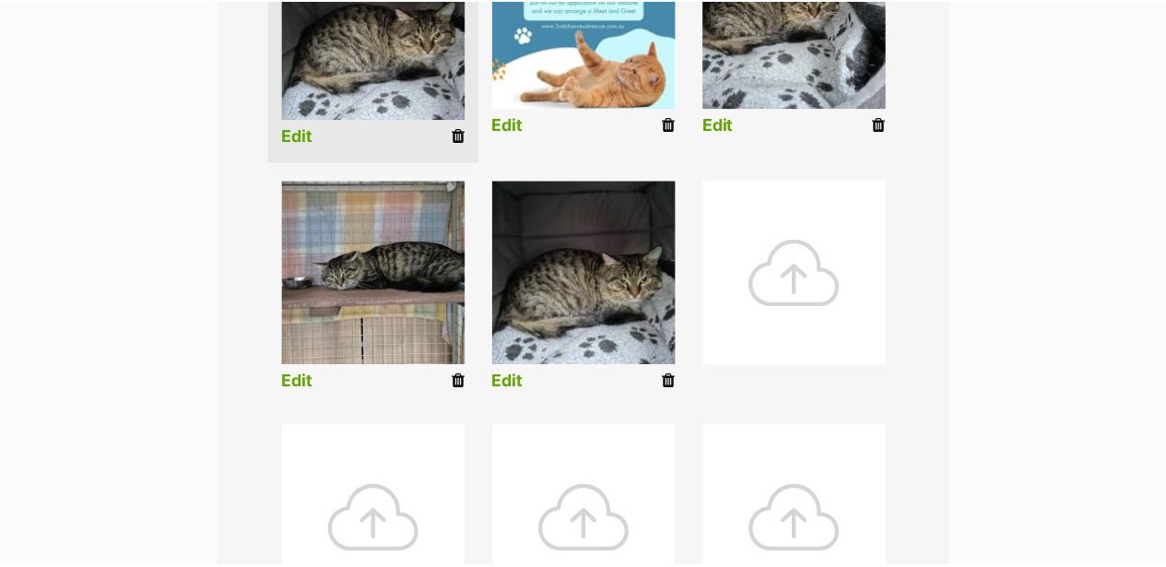
scroll to position [614, 0]
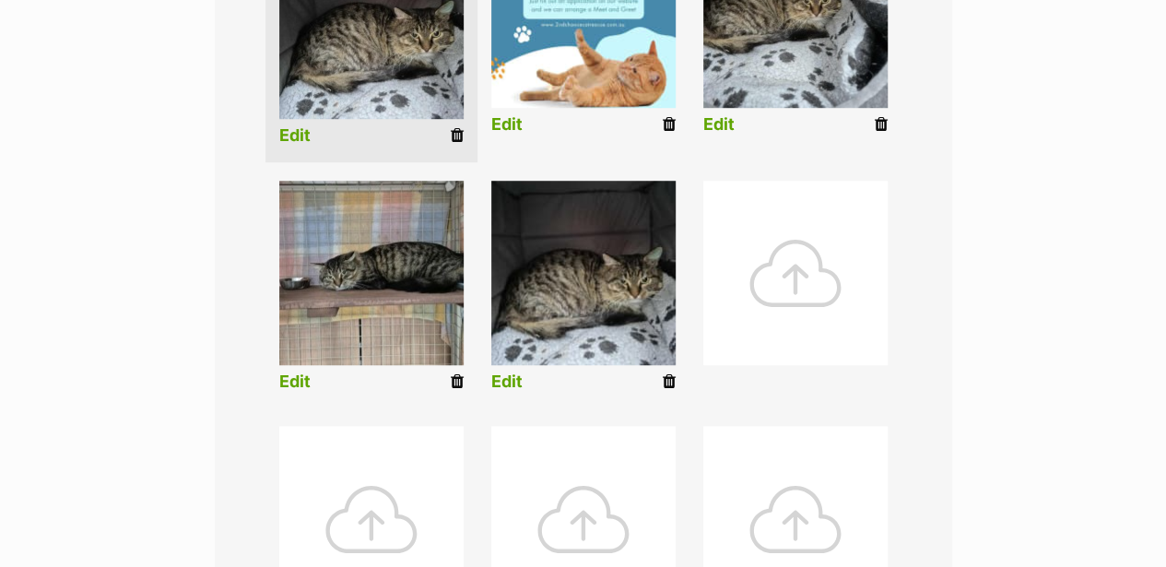
click at [512, 372] on link "Edit" at bounding box center [506, 381] width 31 height 19
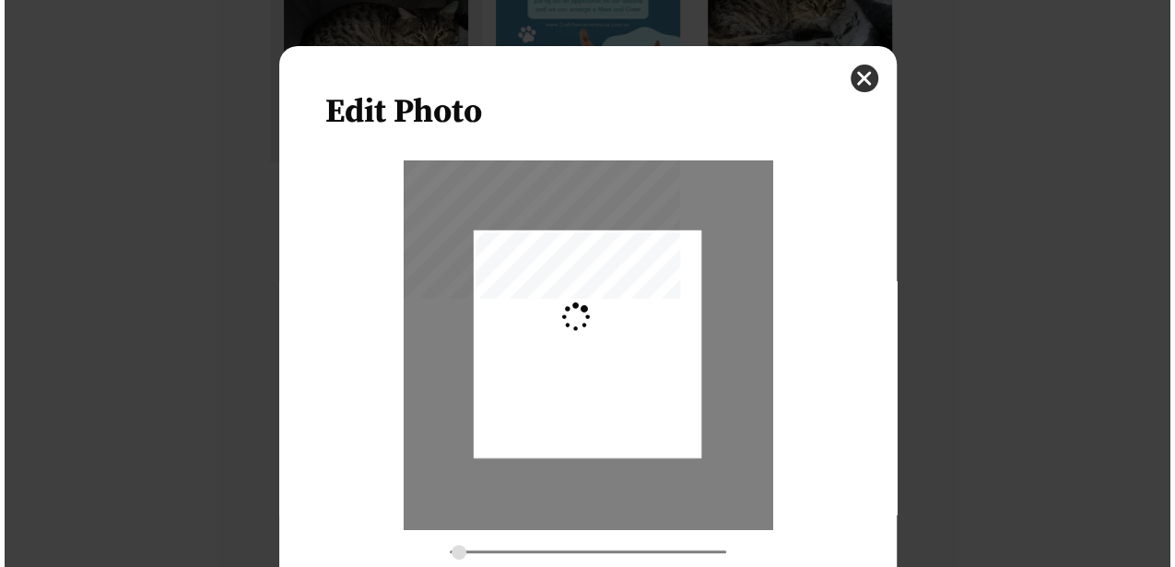
scroll to position [0, 0]
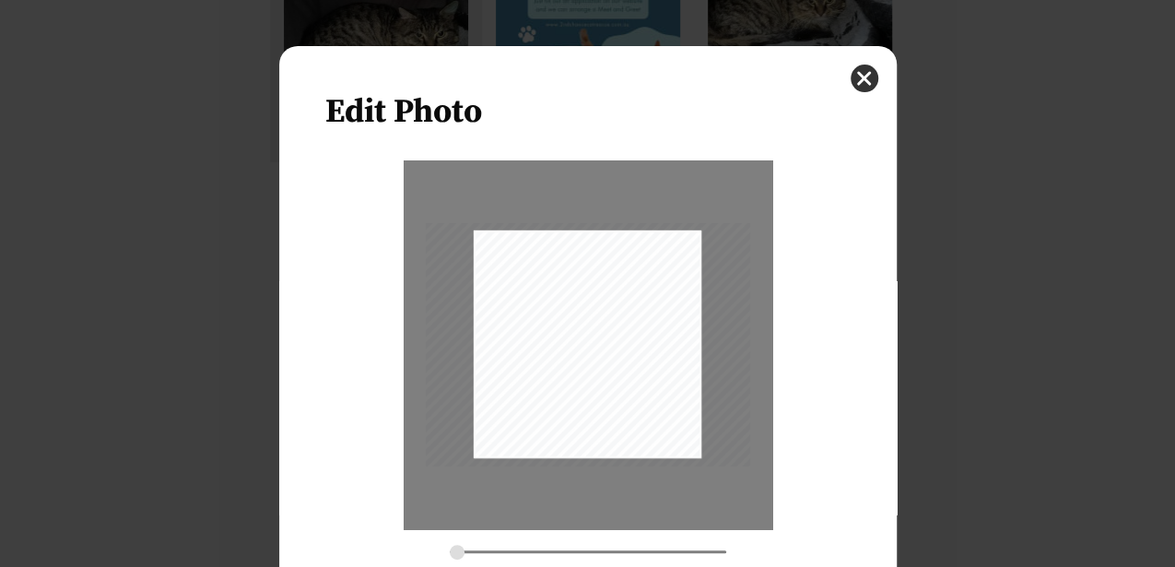
type input "0.3659"
click at [450, 553] on input "Dialog Window - Close (Press escape to close)" at bounding box center [588, 552] width 276 height 18
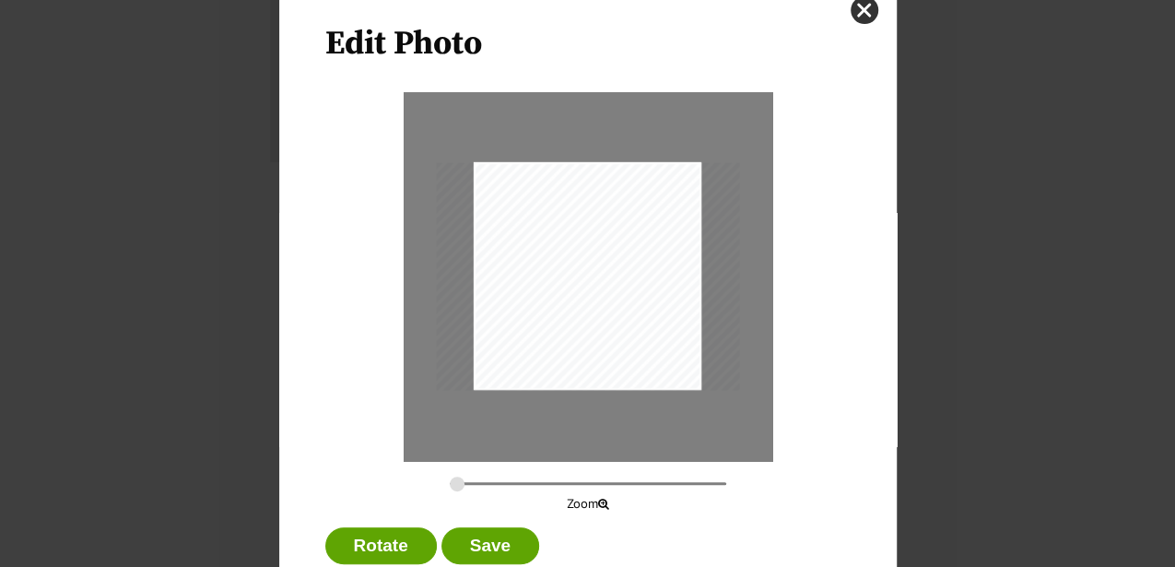
scroll to position [120, 0]
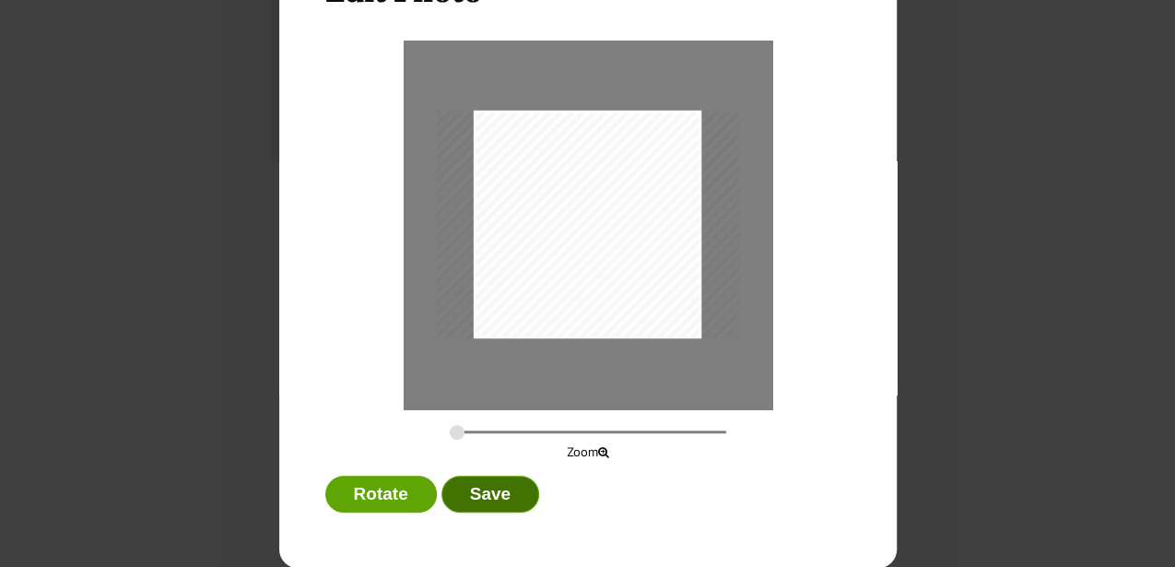
click at [477, 488] on button "Save" at bounding box center [490, 494] width 98 height 37
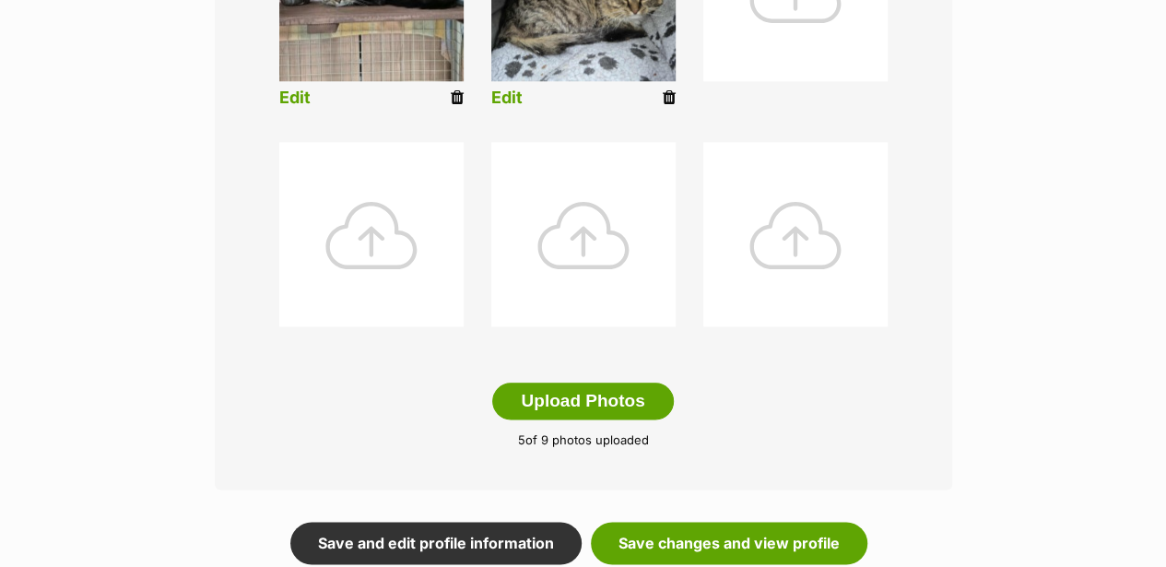
scroll to position [921, 0]
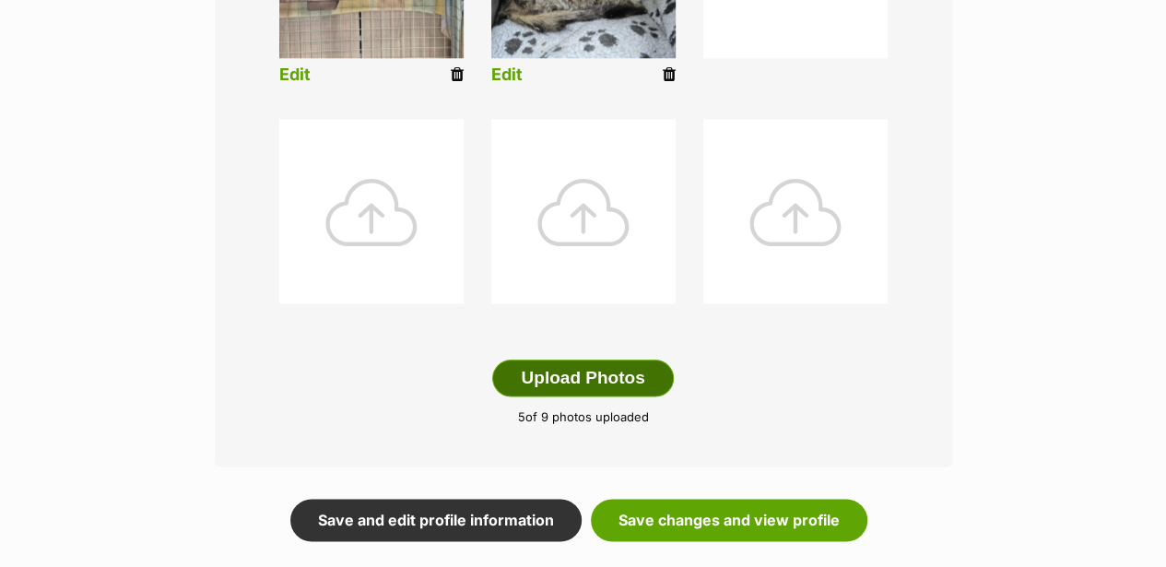
click at [544, 359] on button "Upload Photos" at bounding box center [582, 377] width 181 height 37
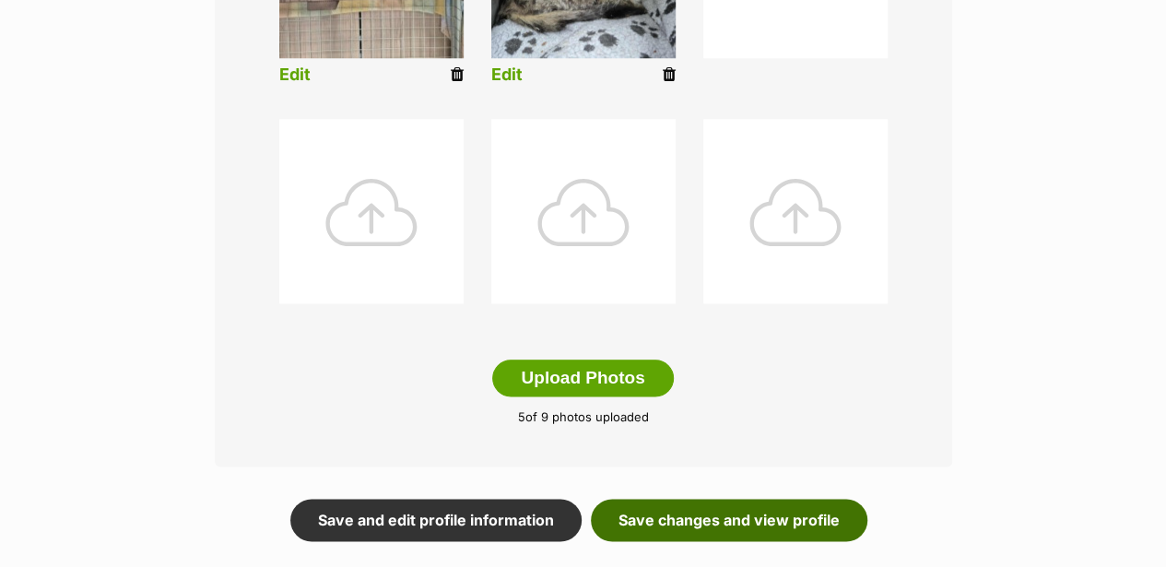
click at [663, 499] on link "Save changes and view profile" at bounding box center [729, 520] width 276 height 42
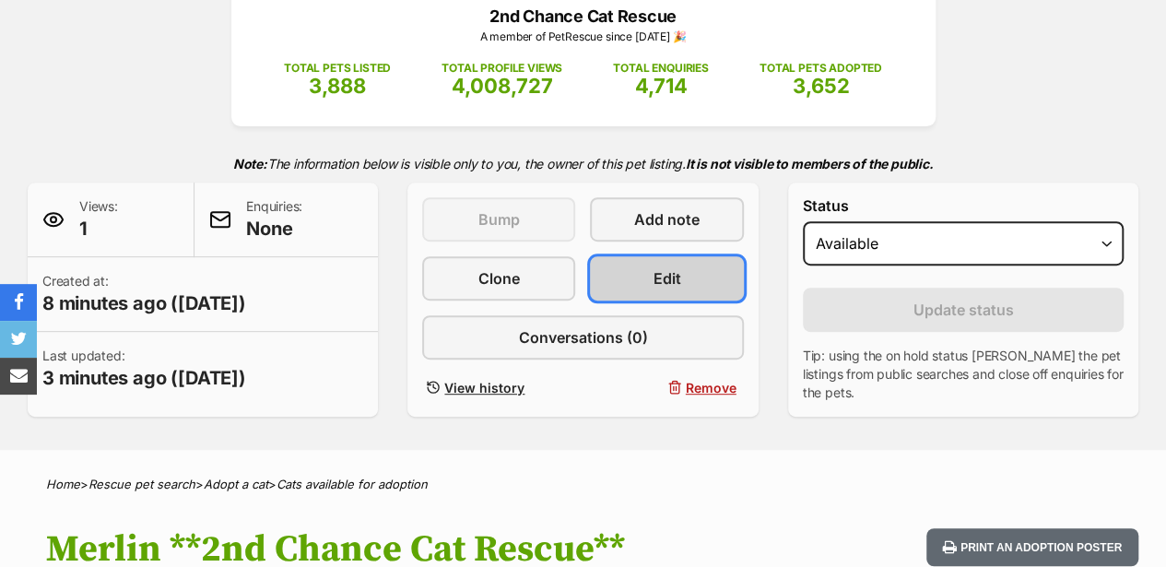
click at [641, 256] on link "Edit" at bounding box center [666, 278] width 153 height 44
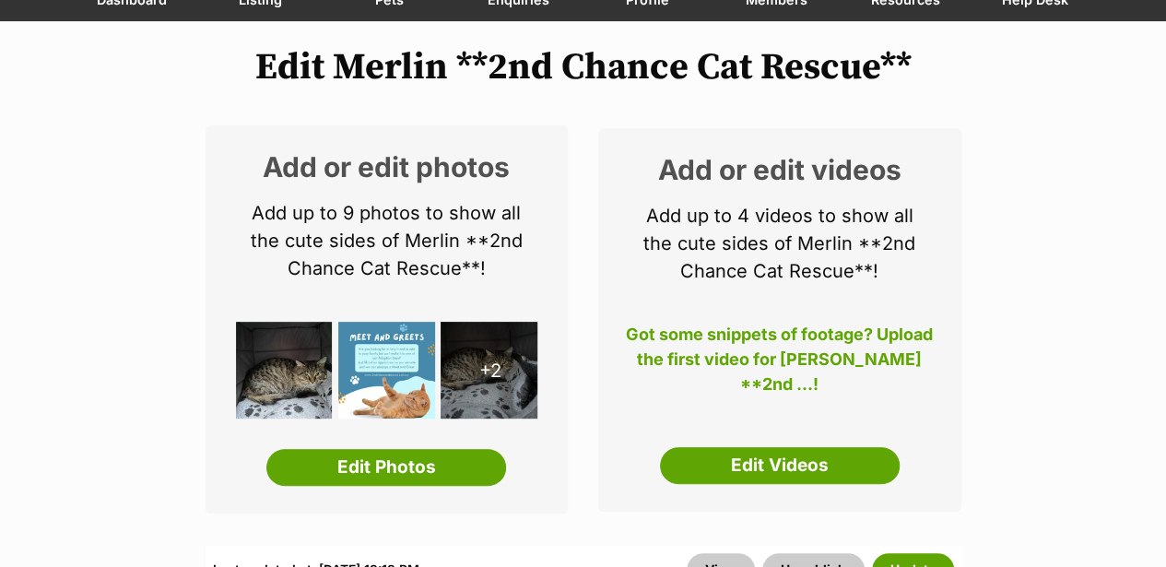
scroll to position [245, 0]
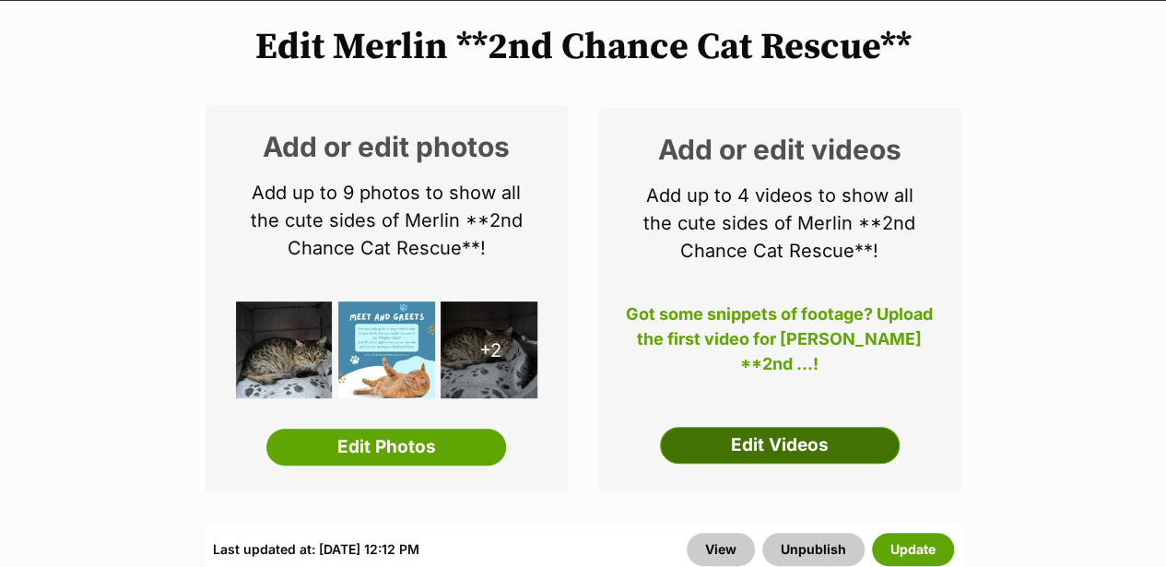
click at [712, 427] on link "Edit Videos" at bounding box center [780, 445] width 240 height 37
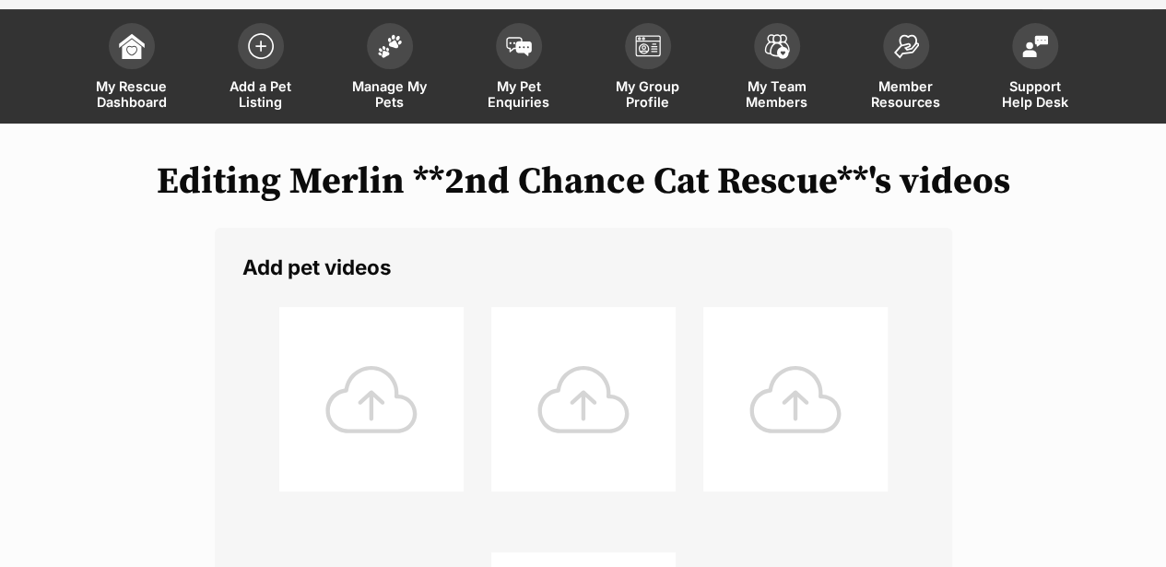
click at [358, 380] on div at bounding box center [371, 399] width 184 height 184
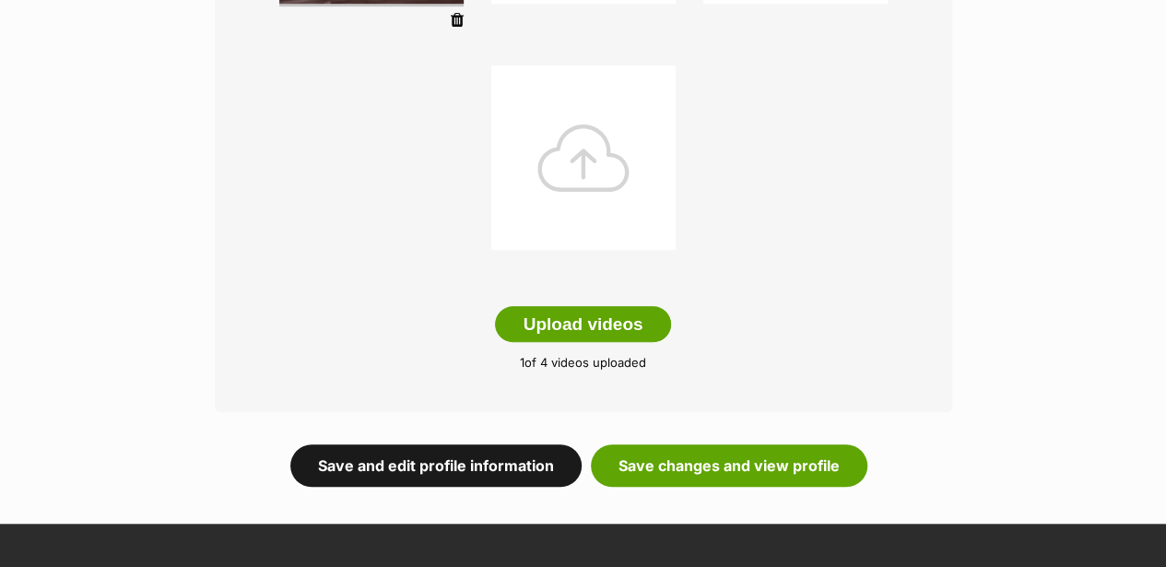
scroll to position [614, 0]
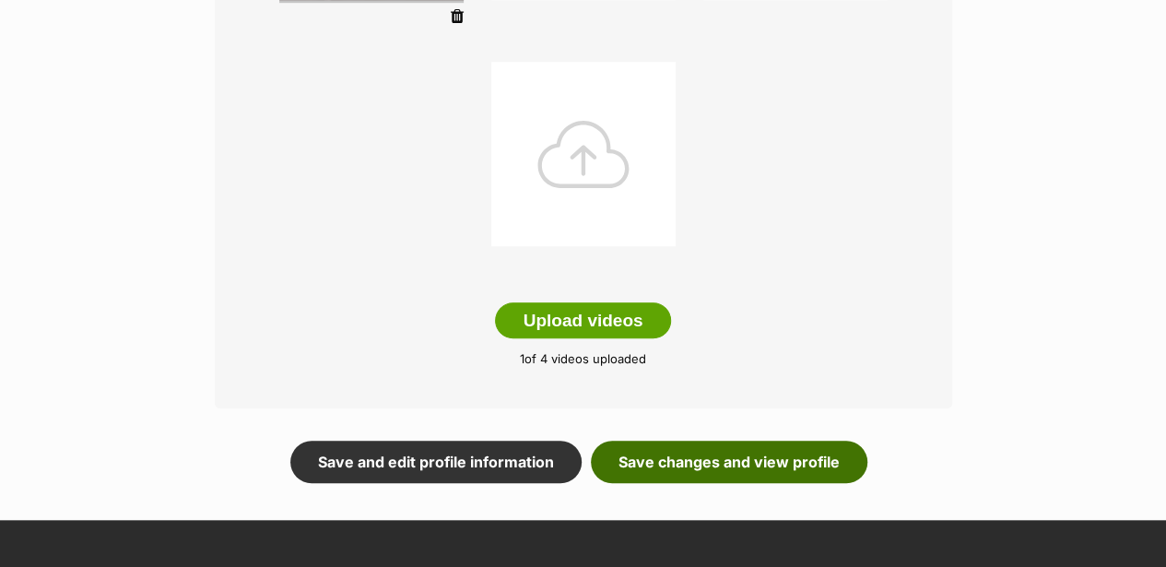
click at [676, 441] on link "Save changes and view profile" at bounding box center [729, 462] width 276 height 42
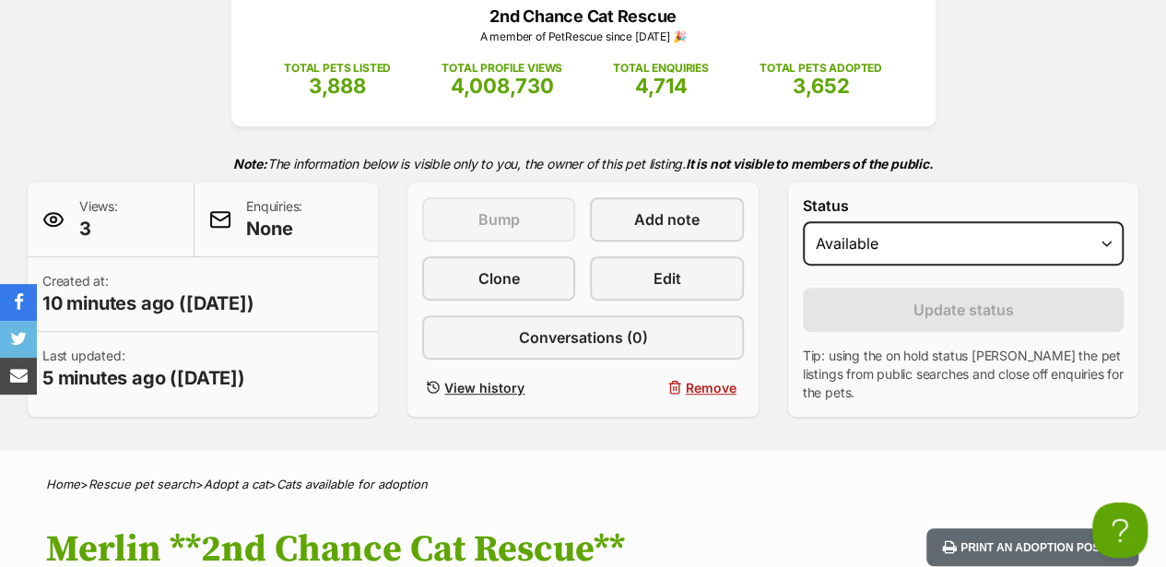
scroll to position [369, 0]
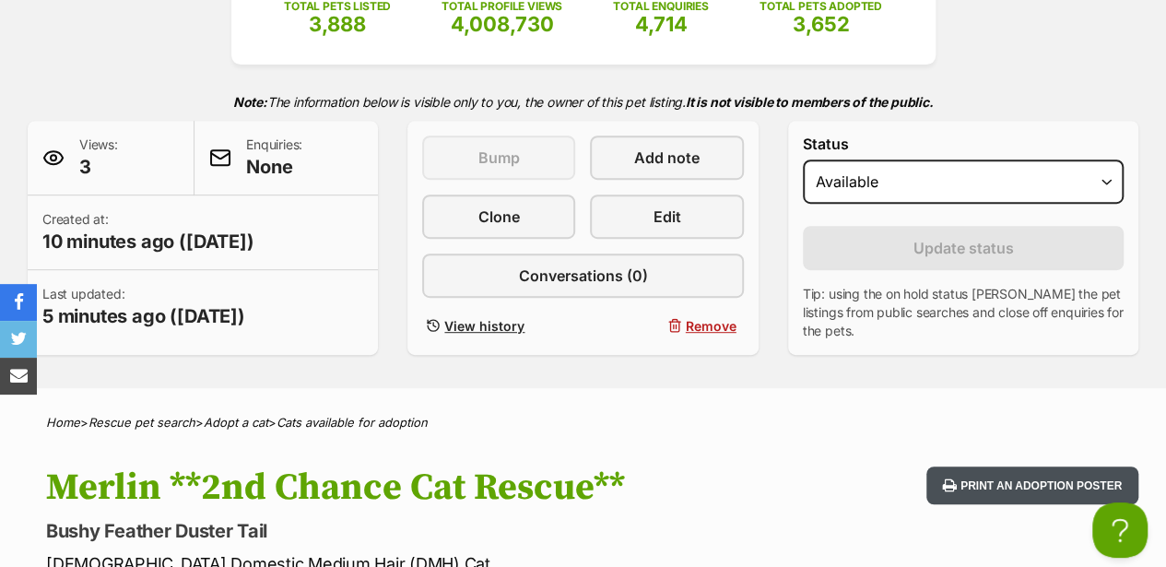
click at [1001, 466] on button "Print an adoption poster" at bounding box center [1032, 485] width 212 height 38
